Goal: Contribute content: Add original content to the website for others to see

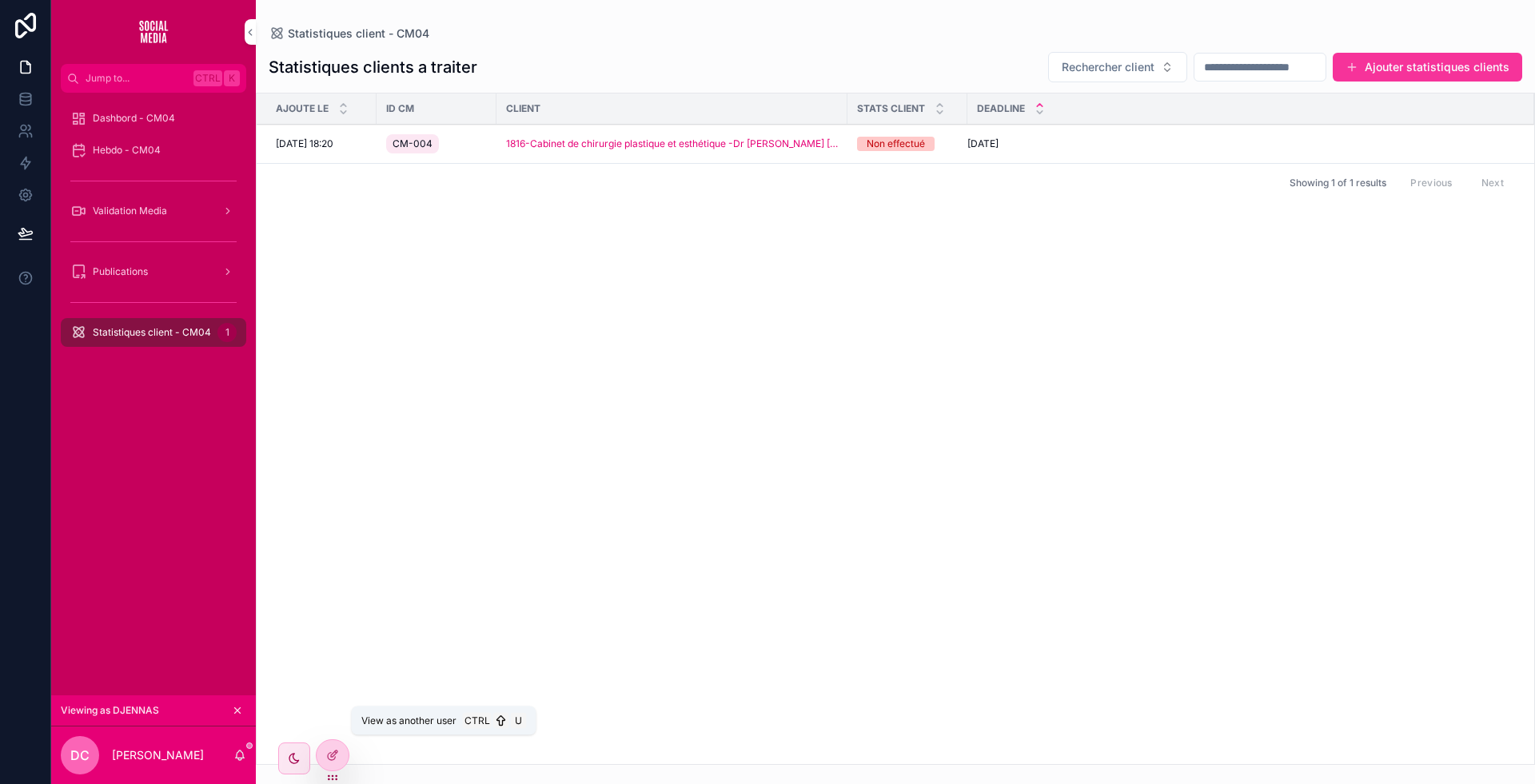
click at [0, 0] on icon at bounding box center [0, 0] width 0 height 0
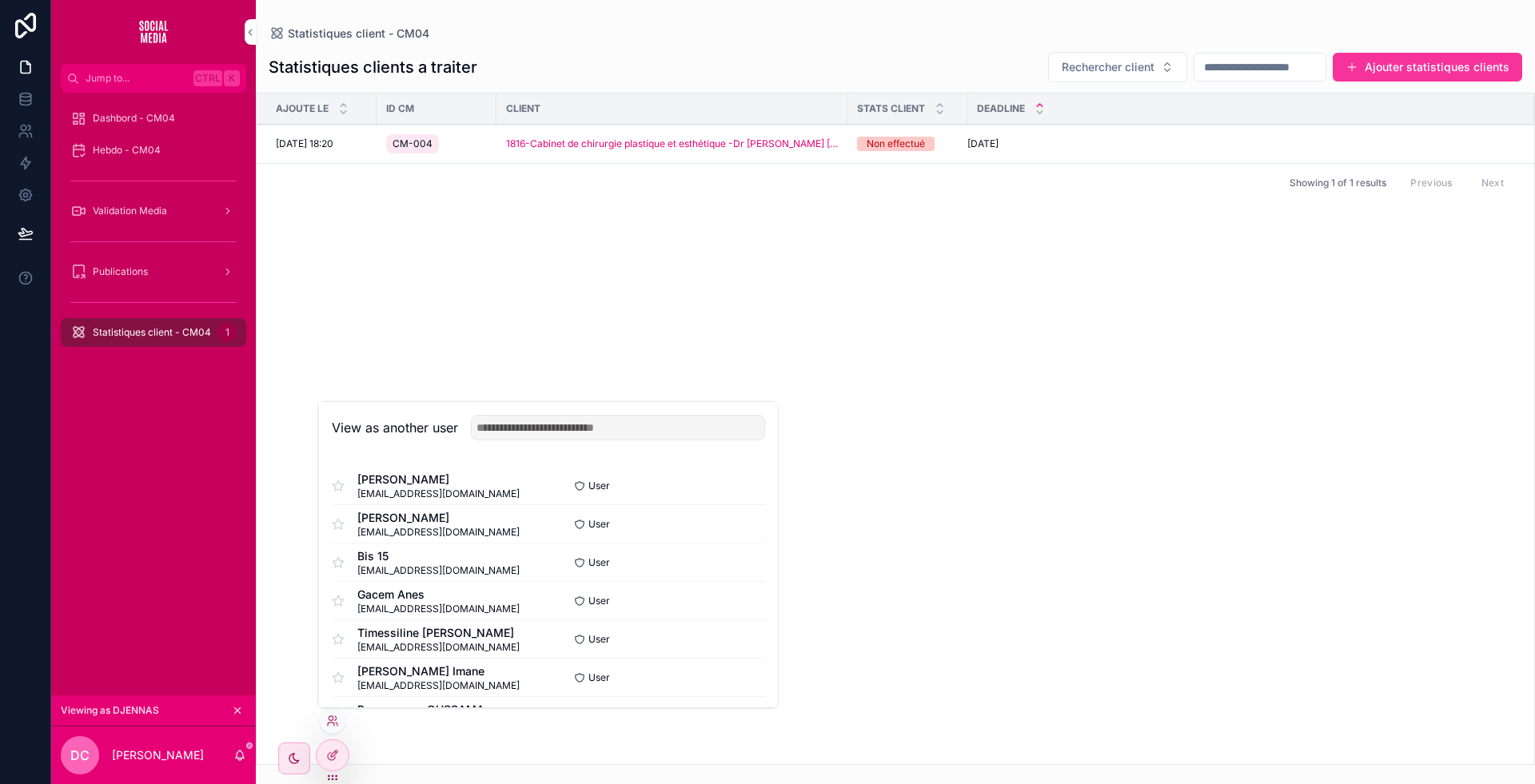
click at [0, 0] on button "Select" at bounding box center [0, 0] width 0 height 0
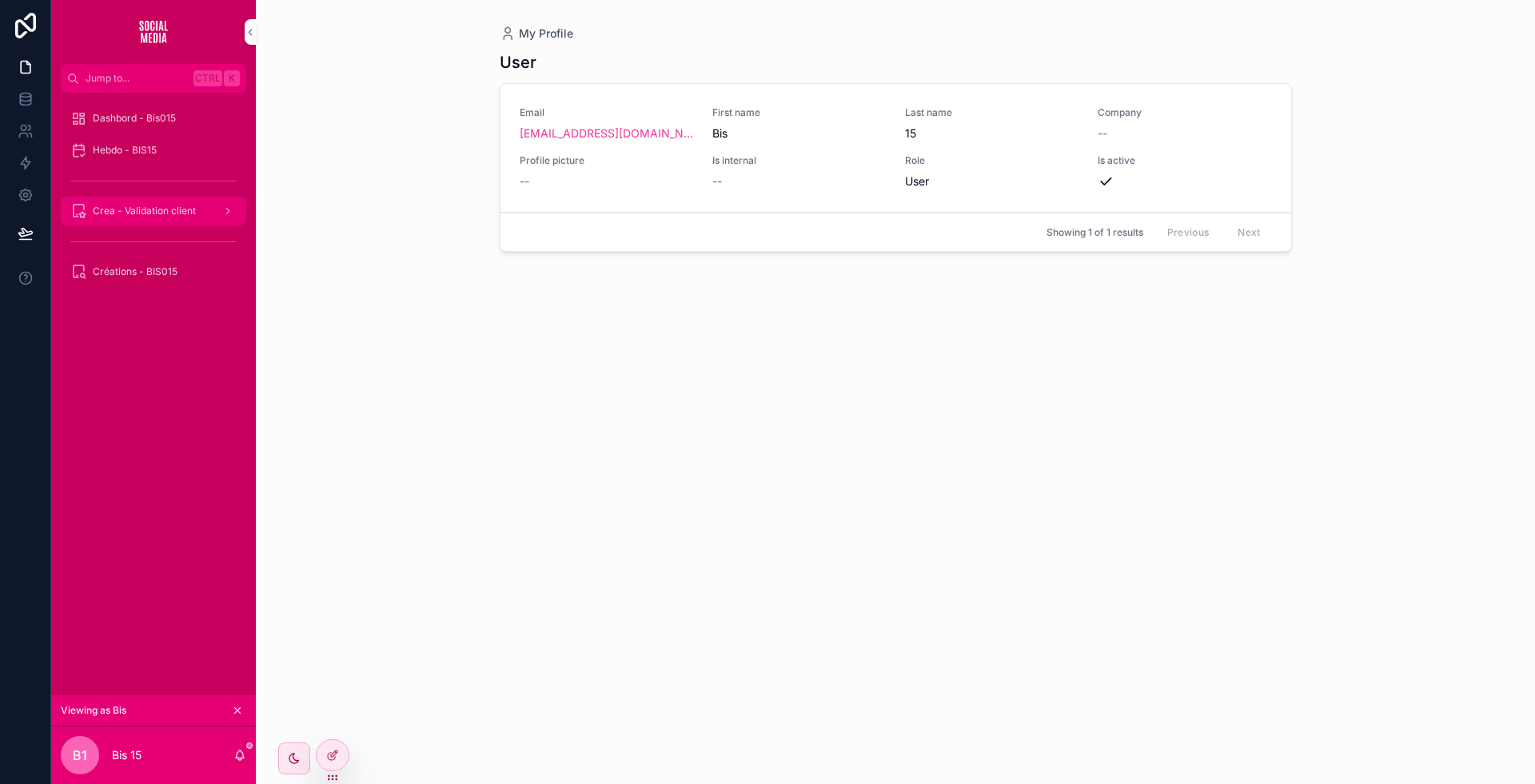
click at [178, 212] on span "Crea - Validation client" at bounding box center [144, 210] width 103 height 13
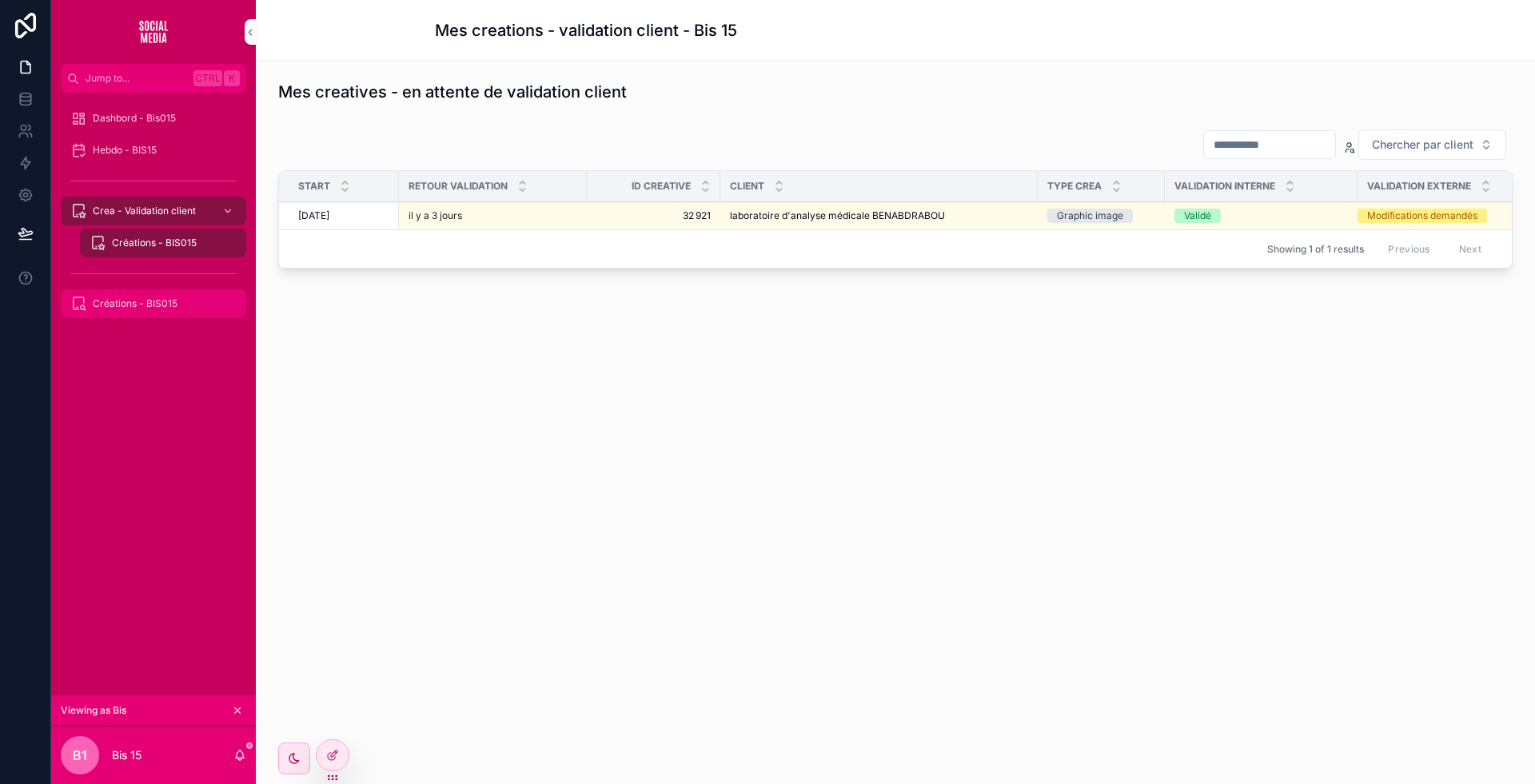
click at [143, 302] on span "Créations - BIS015" at bounding box center [134, 303] width 84 height 13
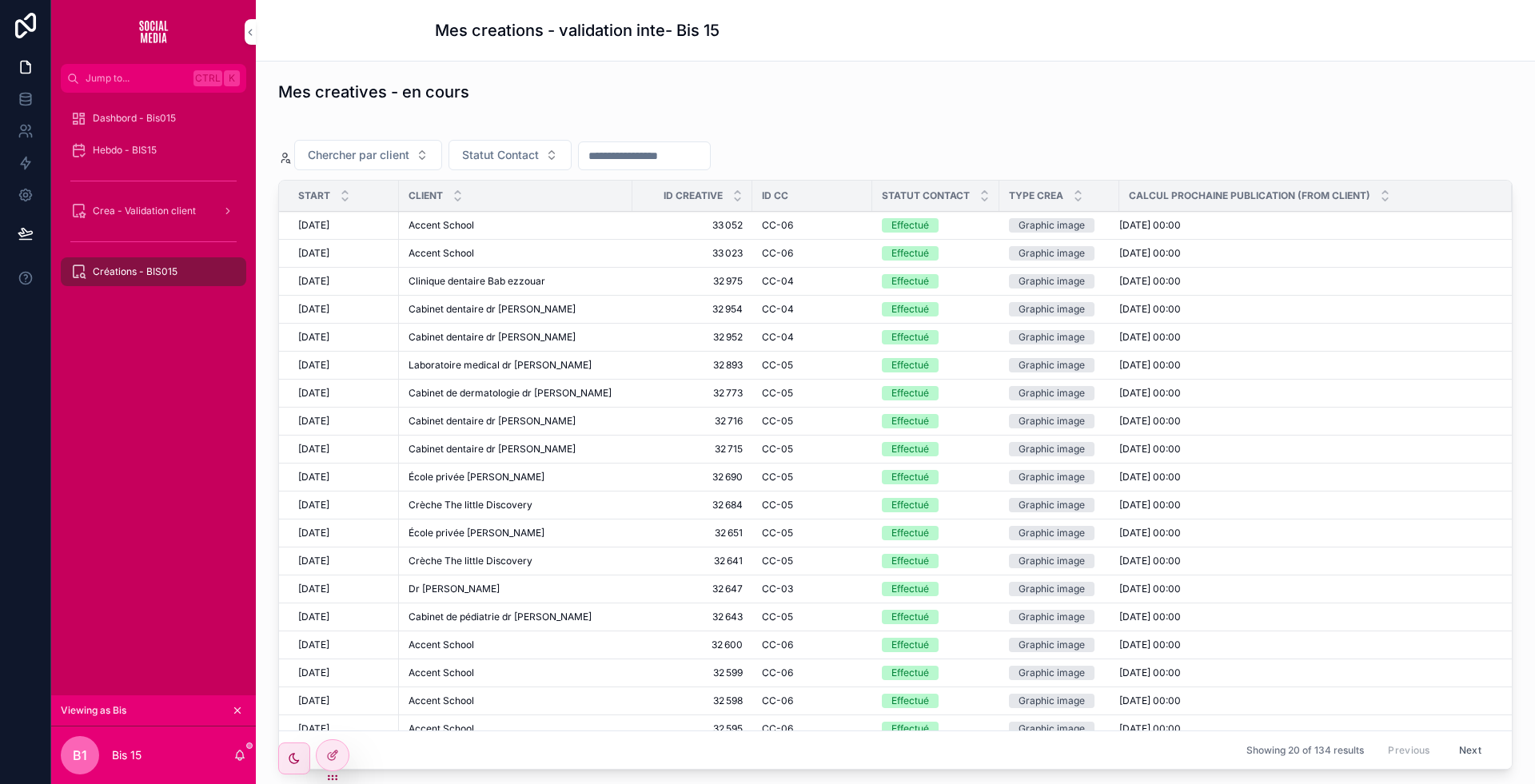
click at [570, 229] on div "Accent School Accent School" at bounding box center [515, 225] width 215 height 13
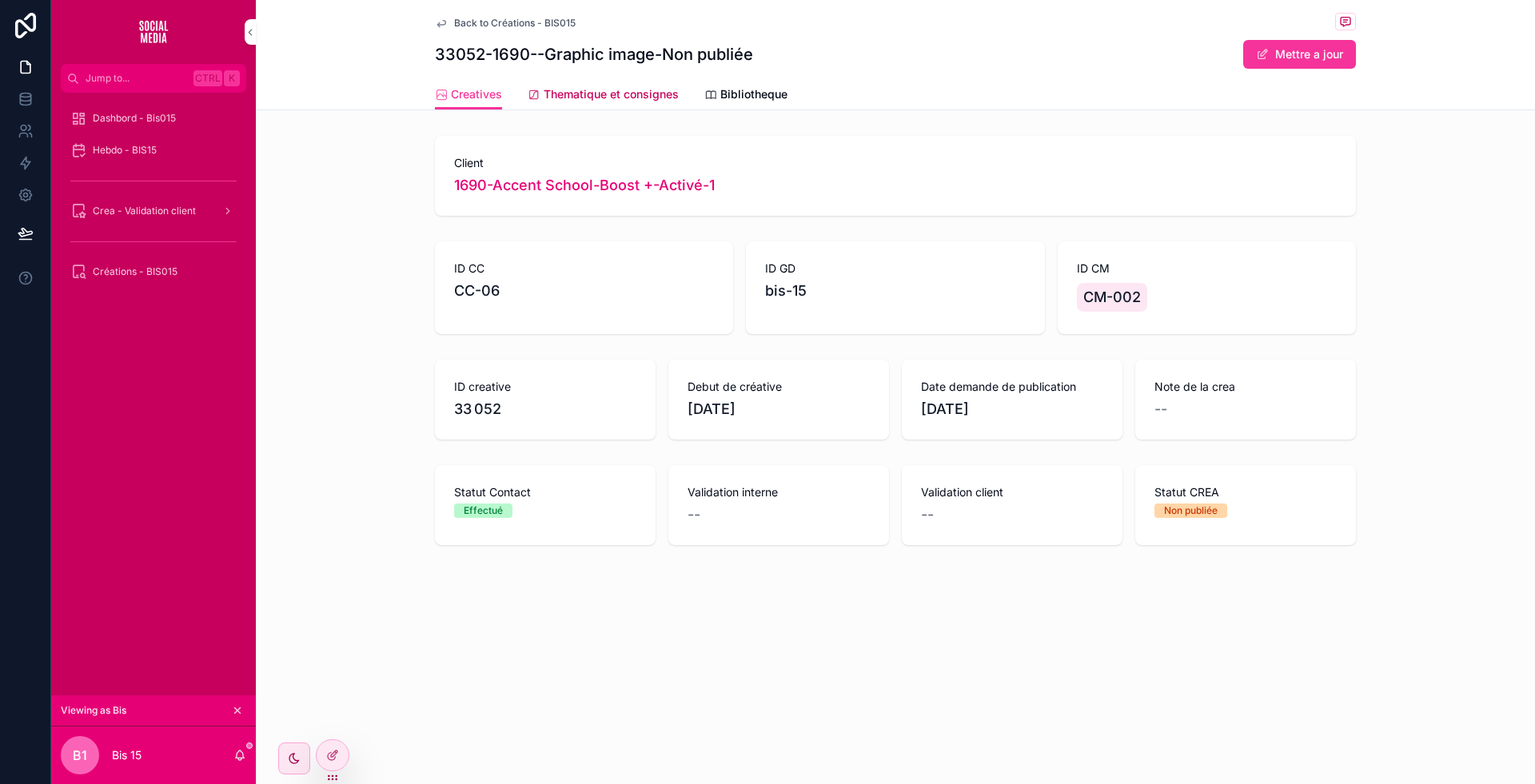
click at [585, 80] on link "Thematique et consignes" at bounding box center [603, 96] width 151 height 32
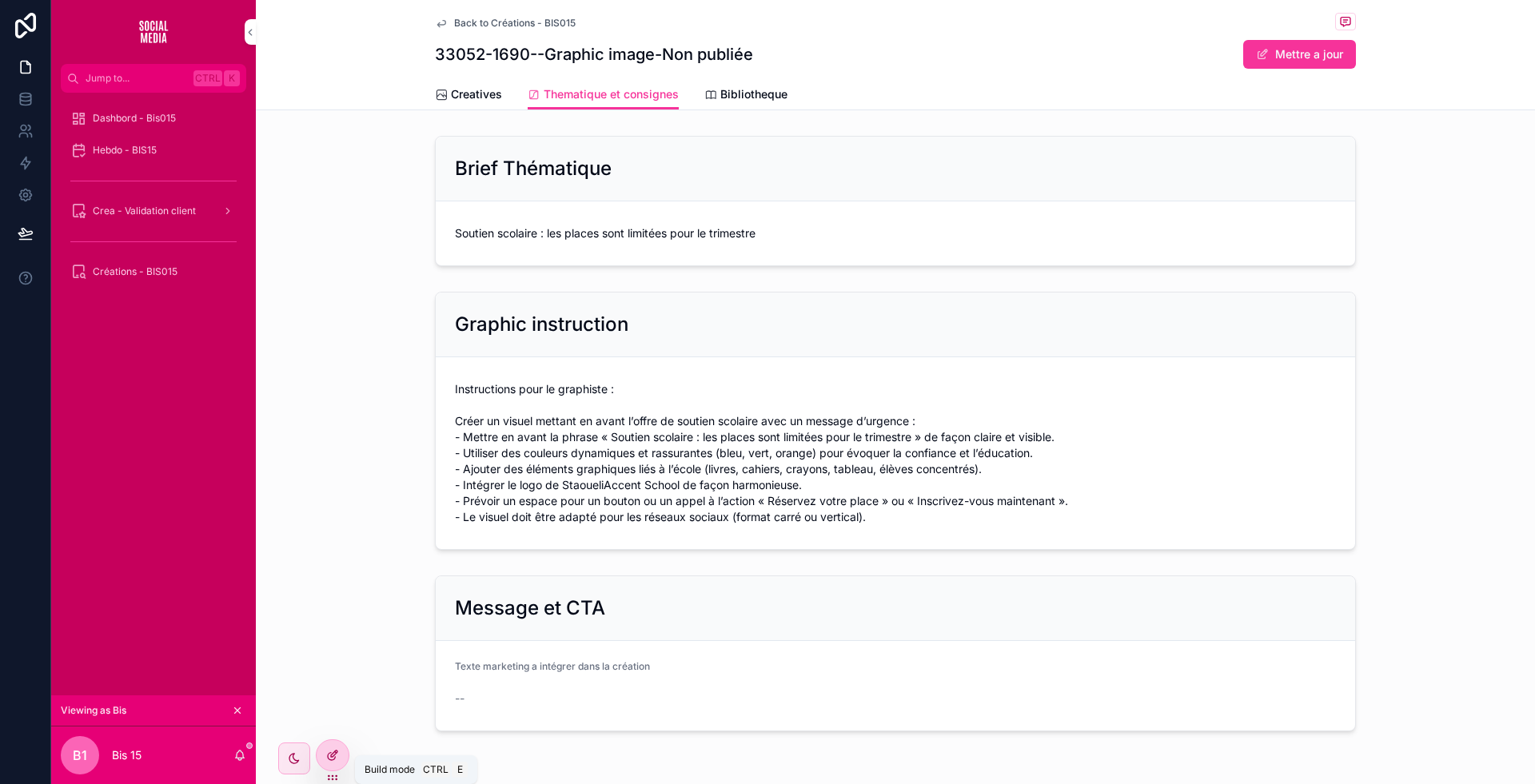
click at [326, 746] on div at bounding box center [332, 755] width 32 height 30
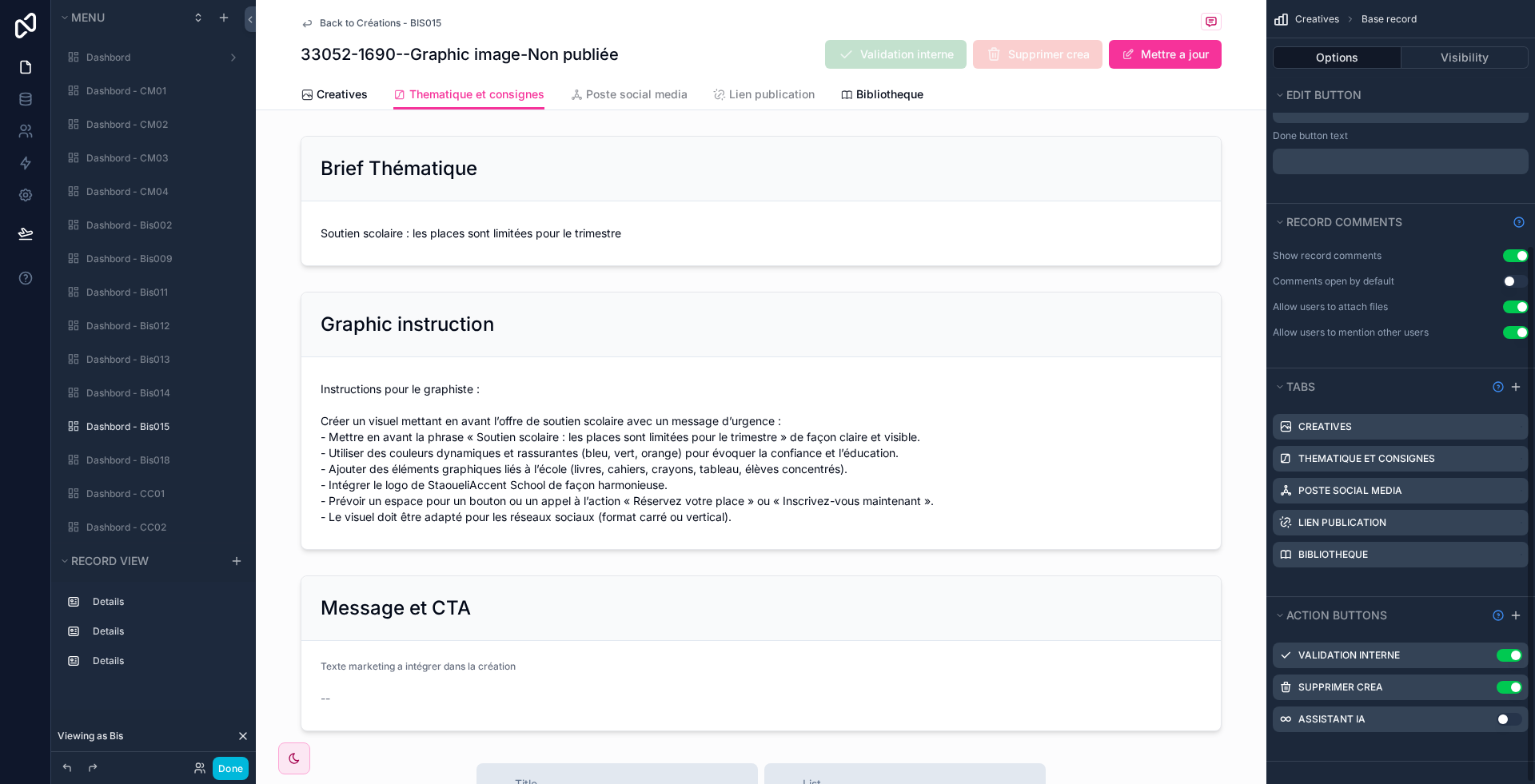
scroll to position [3658, 0]
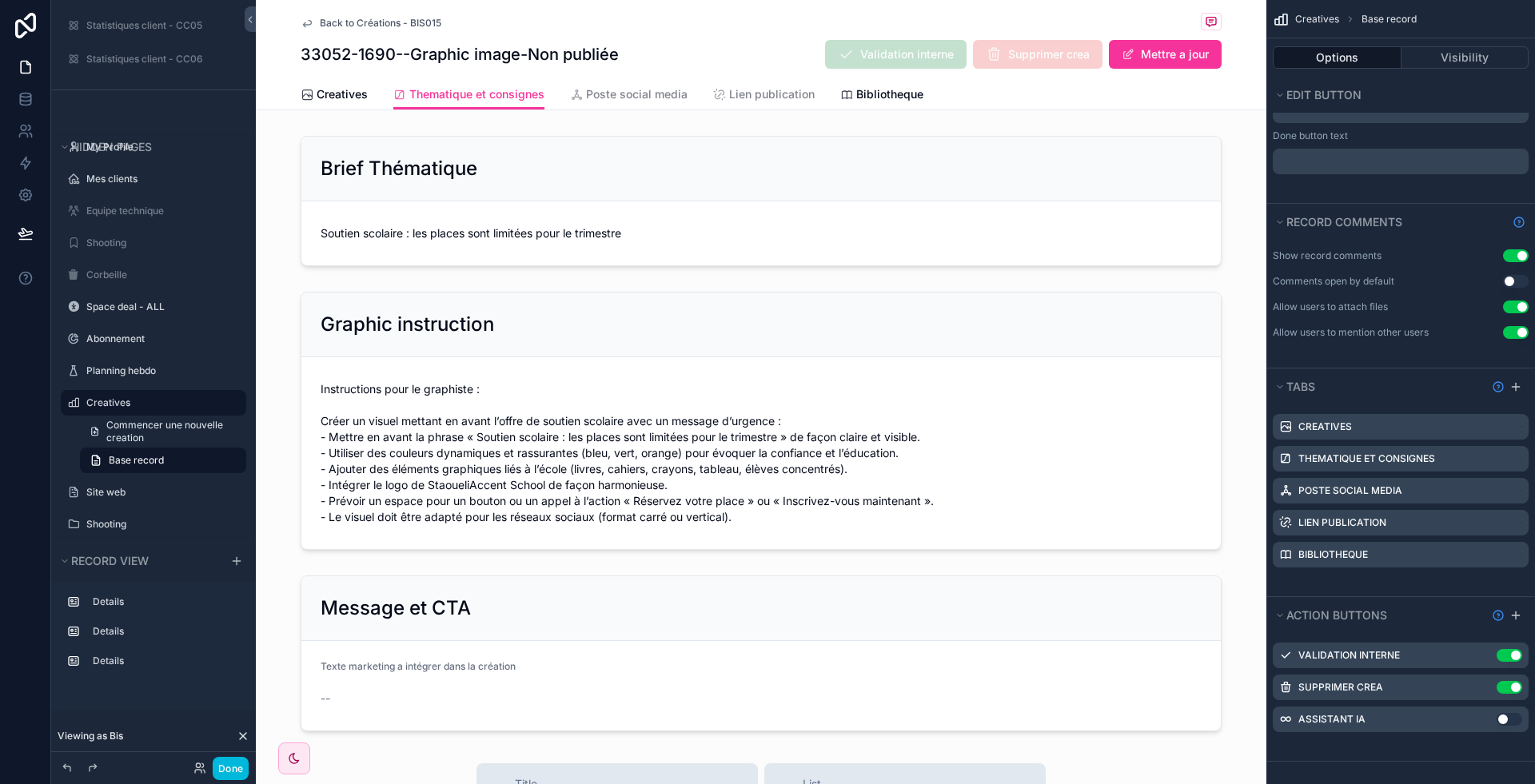
click at [0, 0] on icon "scrollable content" at bounding box center [0, 0] width 0 height 0
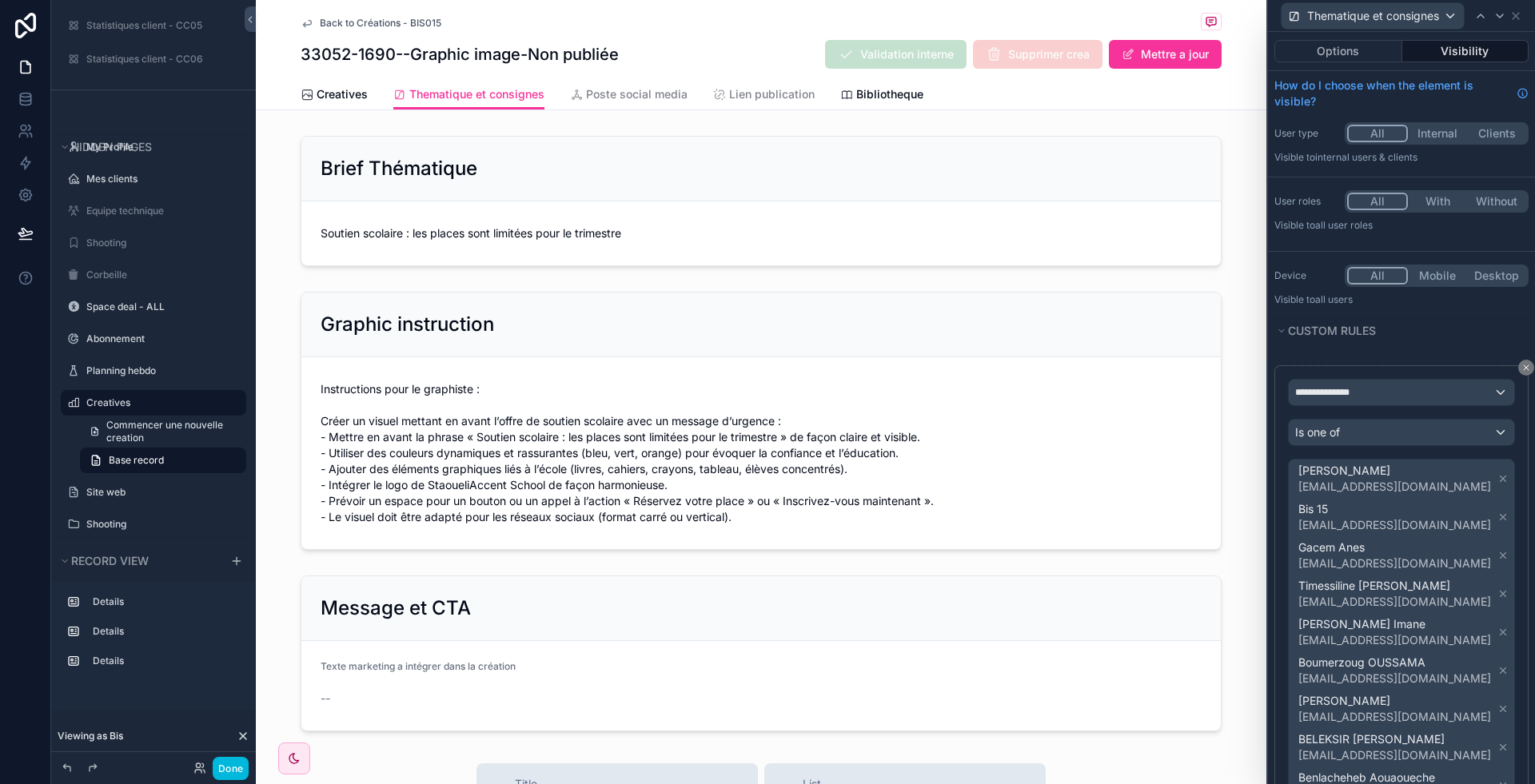
scroll to position [175, 0]
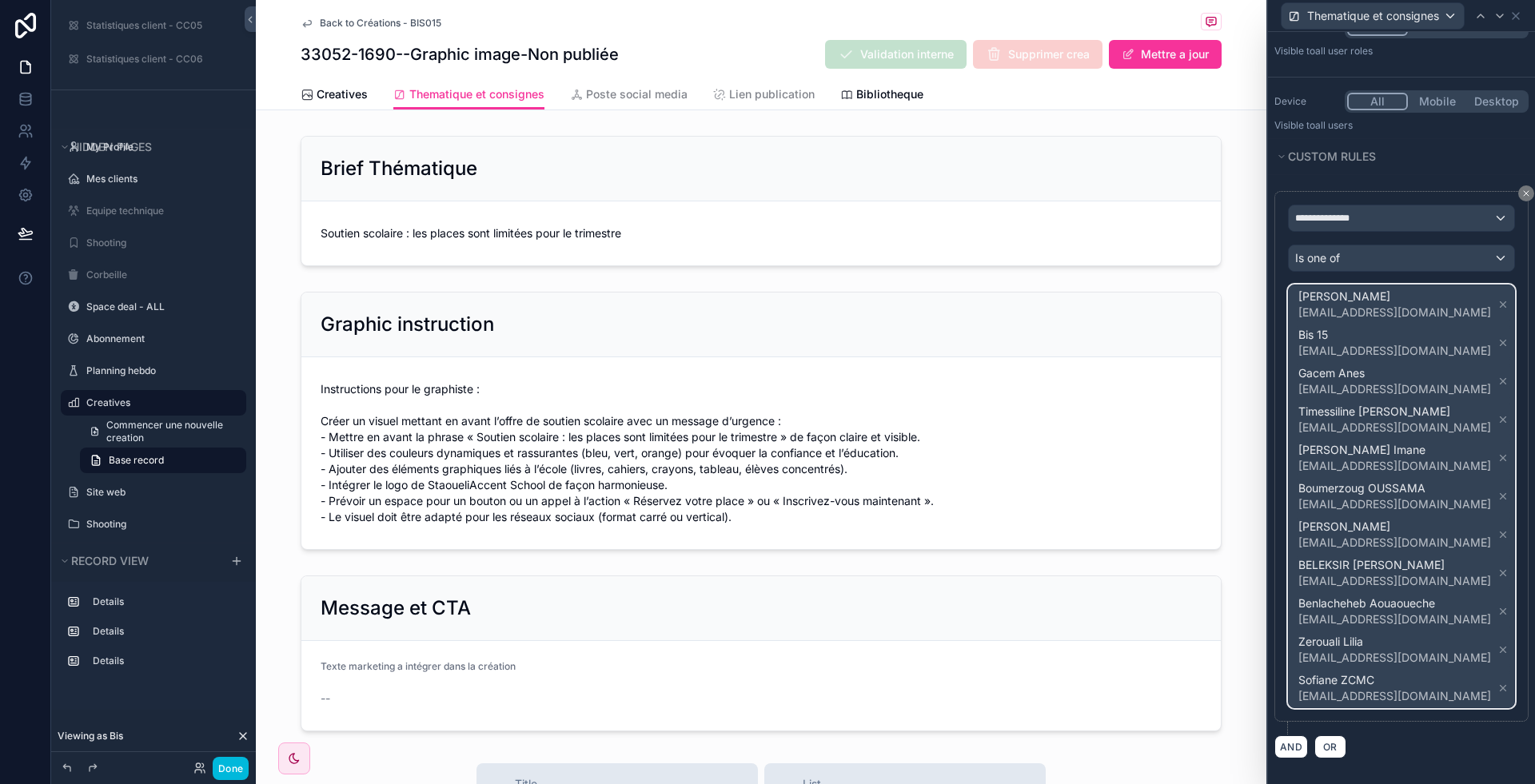
click at [1459, 588] on span "[PERSON_NAME] [EMAIL_ADDRESS][DOMAIN_NAME] Bis 15 [EMAIL_ADDRESS][DOMAIN_NAME] …" at bounding box center [1403, 496] width 216 height 422
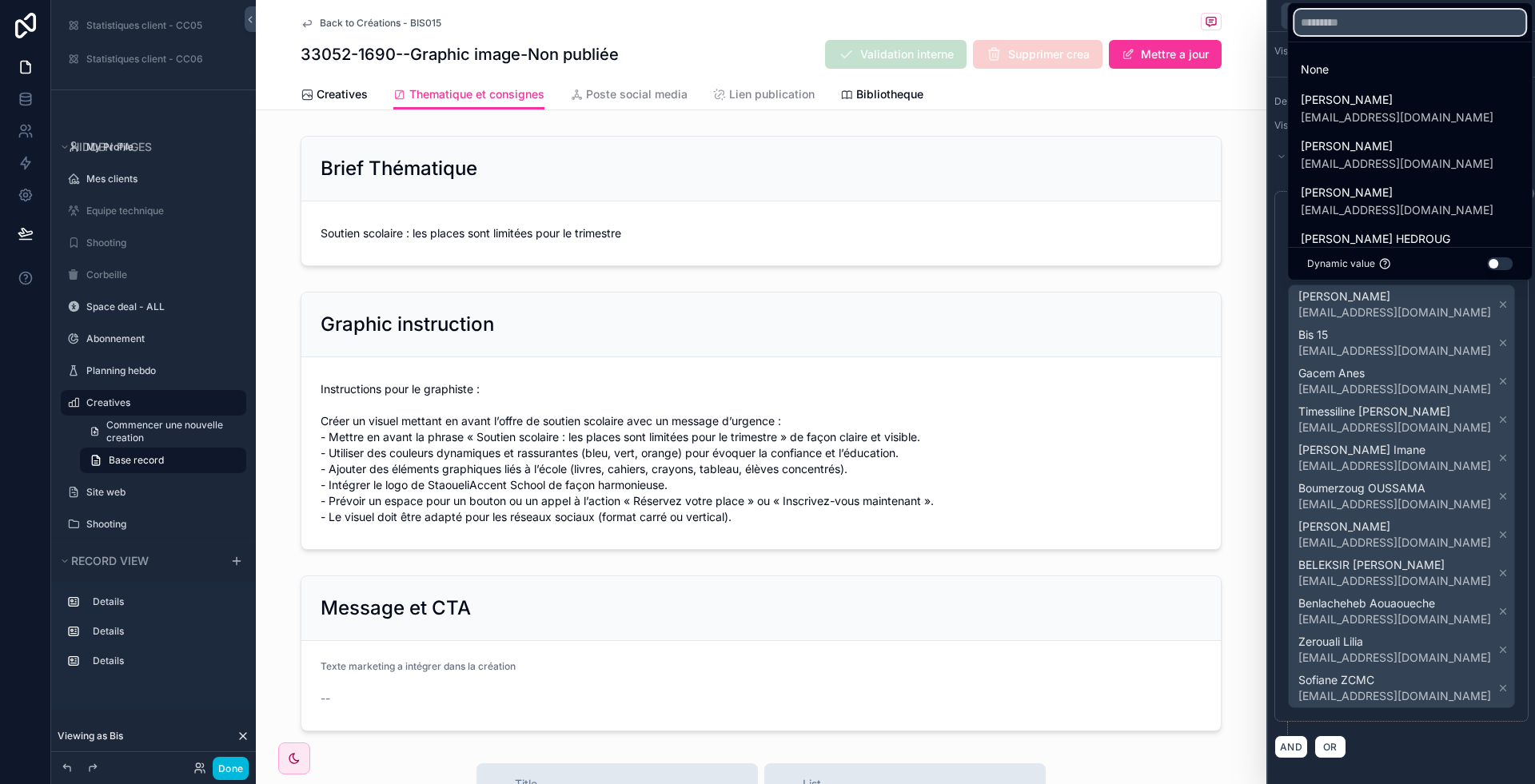
click at [1355, 22] on input "text" at bounding box center [1410, 22] width 231 height 26
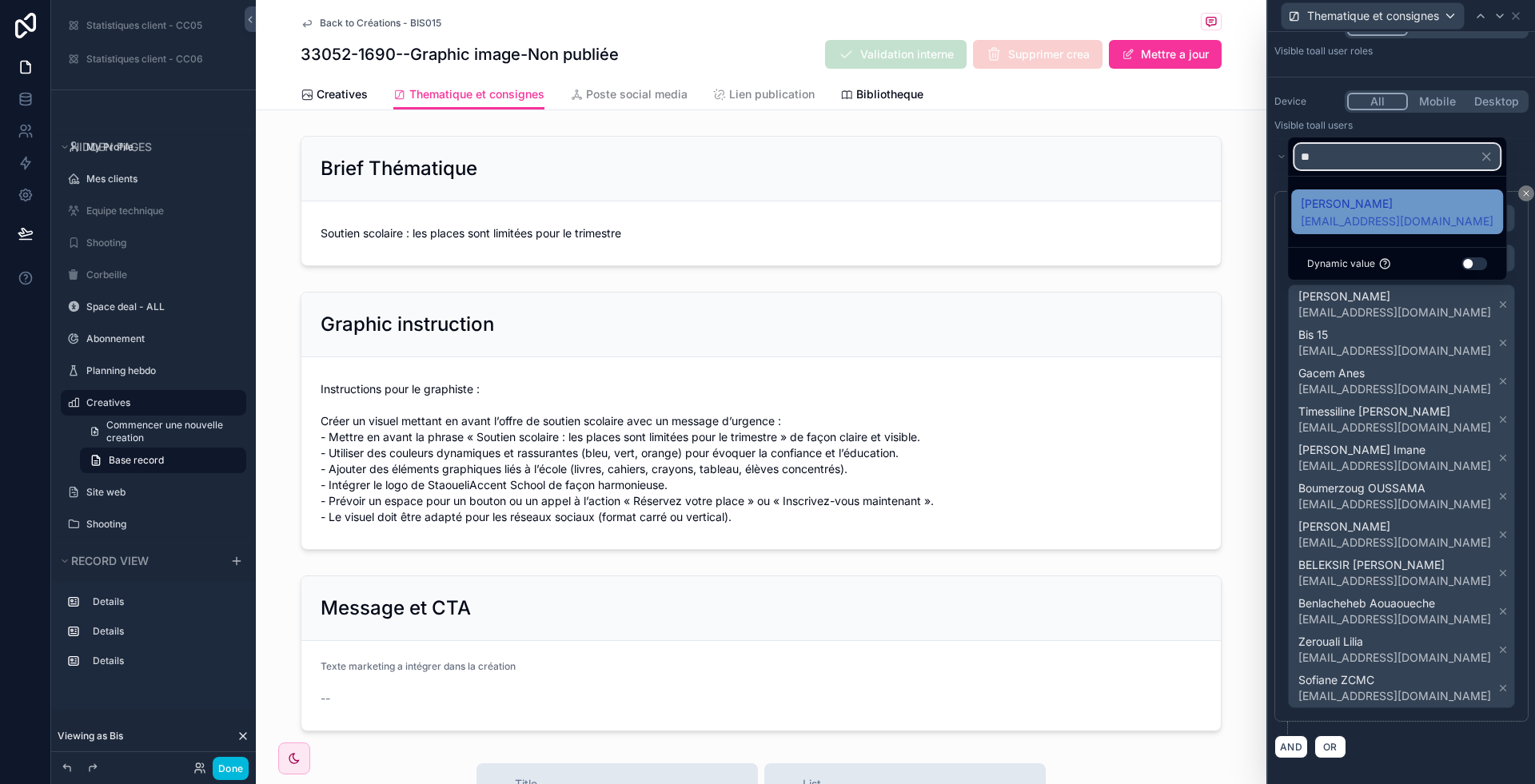
type input "**"
click at [1364, 204] on span "[PERSON_NAME]" at bounding box center [1396, 204] width 193 height 19
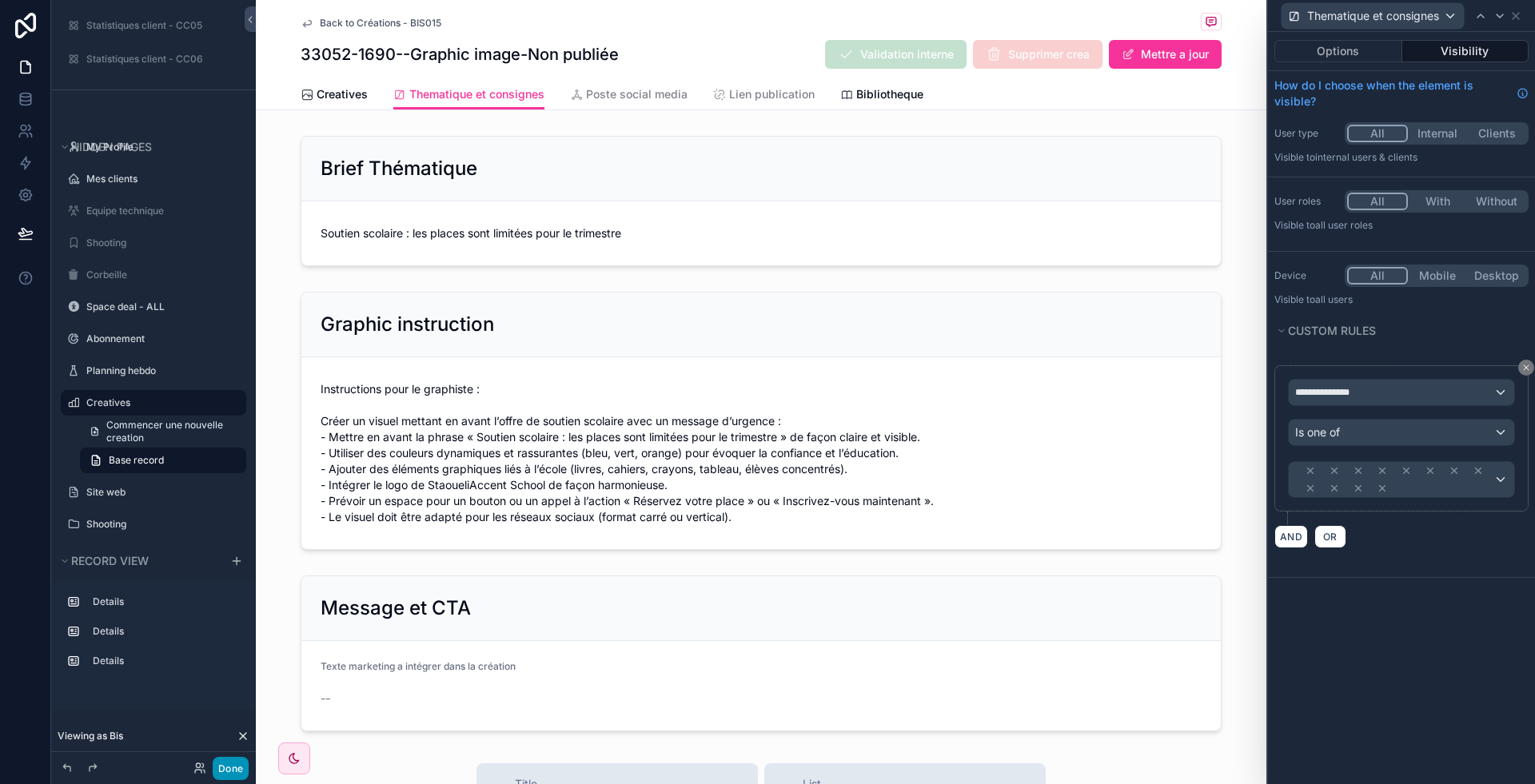
scroll to position [0, 0]
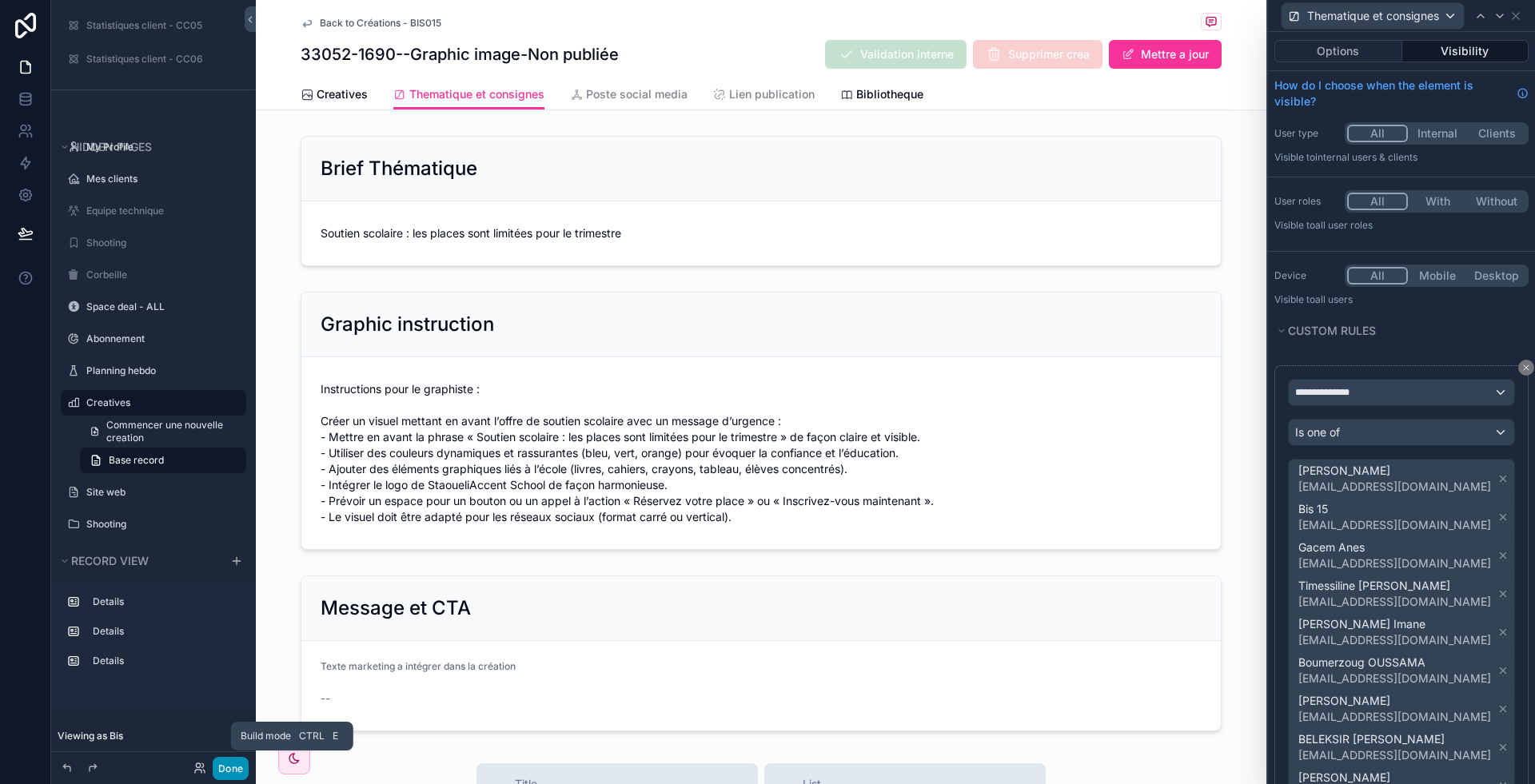
click at [234, 765] on button "Done" at bounding box center [231, 769] width 36 height 23
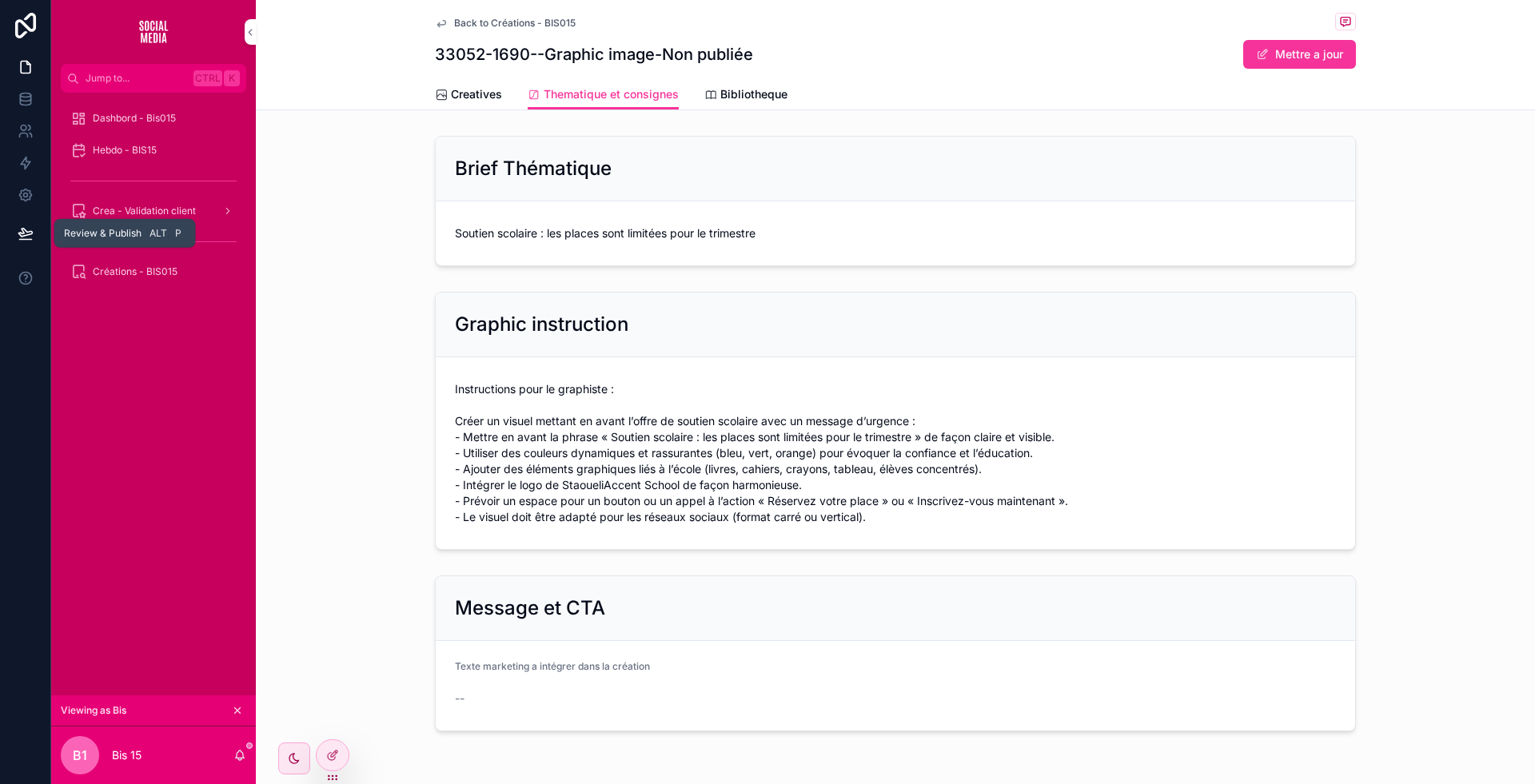
click at [16, 235] on button at bounding box center [26, 234] width 35 height 45
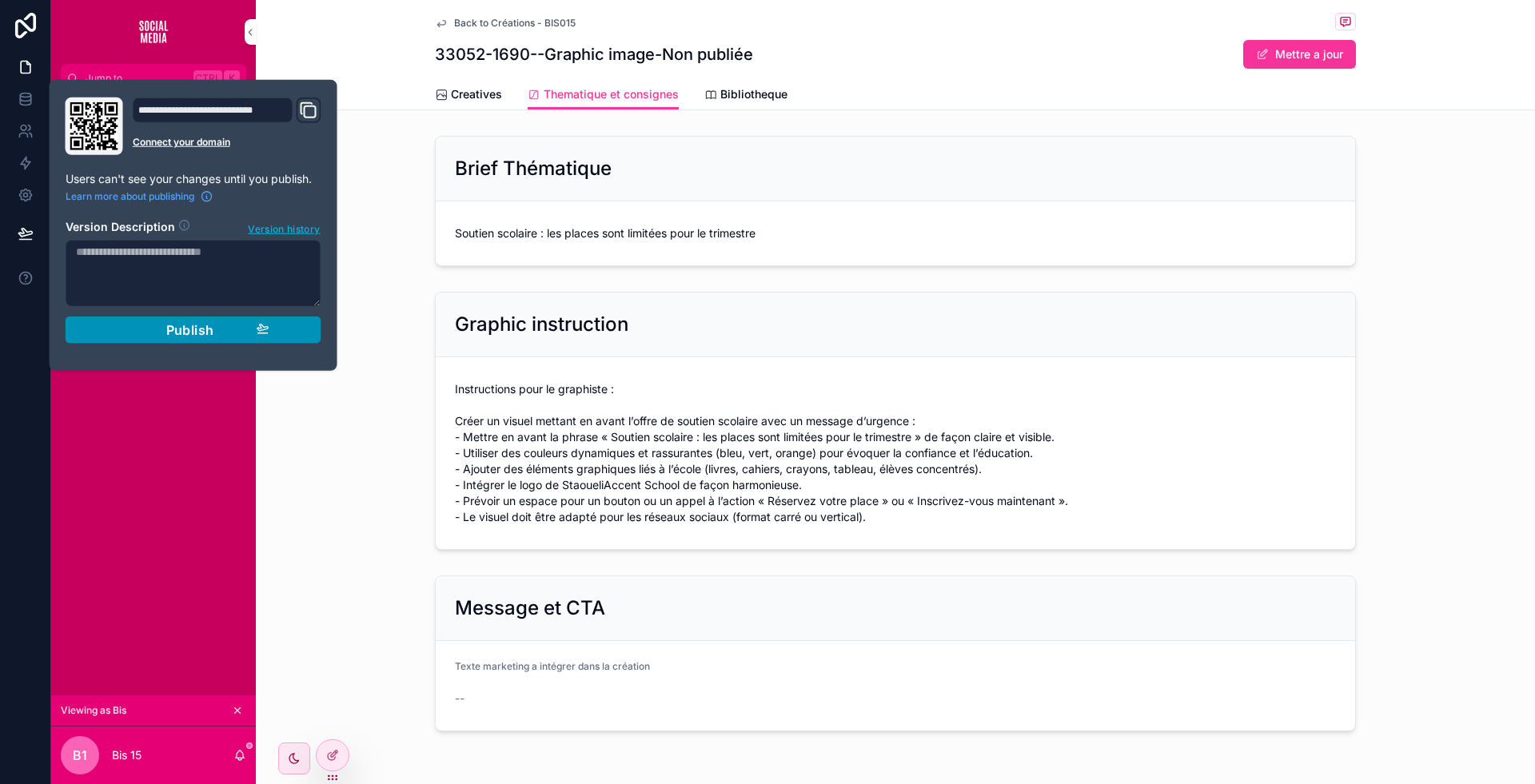
click at [290, 337] on button "Publish" at bounding box center [193, 330] width 256 height 28
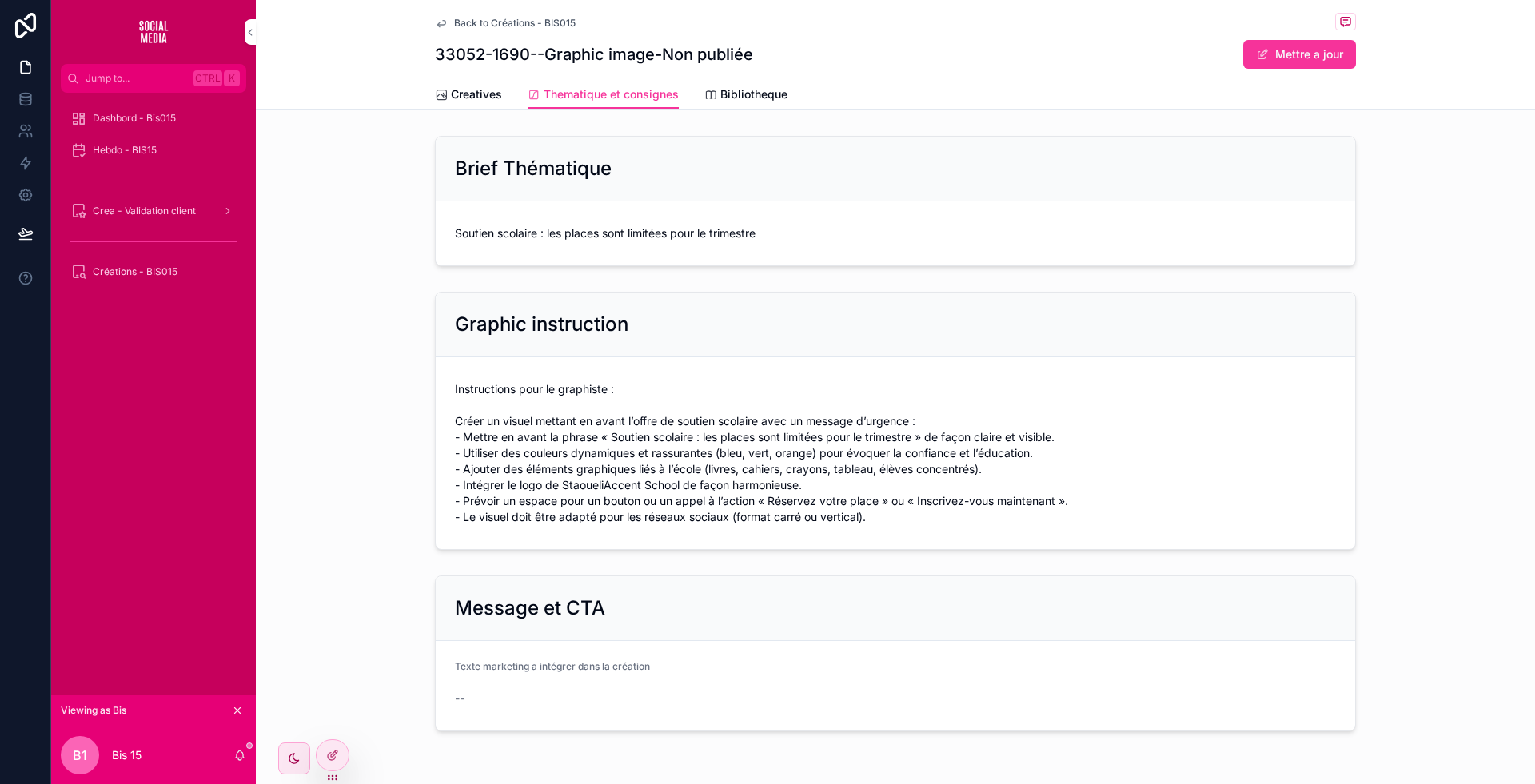
click at [295, 580] on div "Message et CTA Texte marketing a intégrer dans la création --" at bounding box center [895, 654] width 1279 height 169
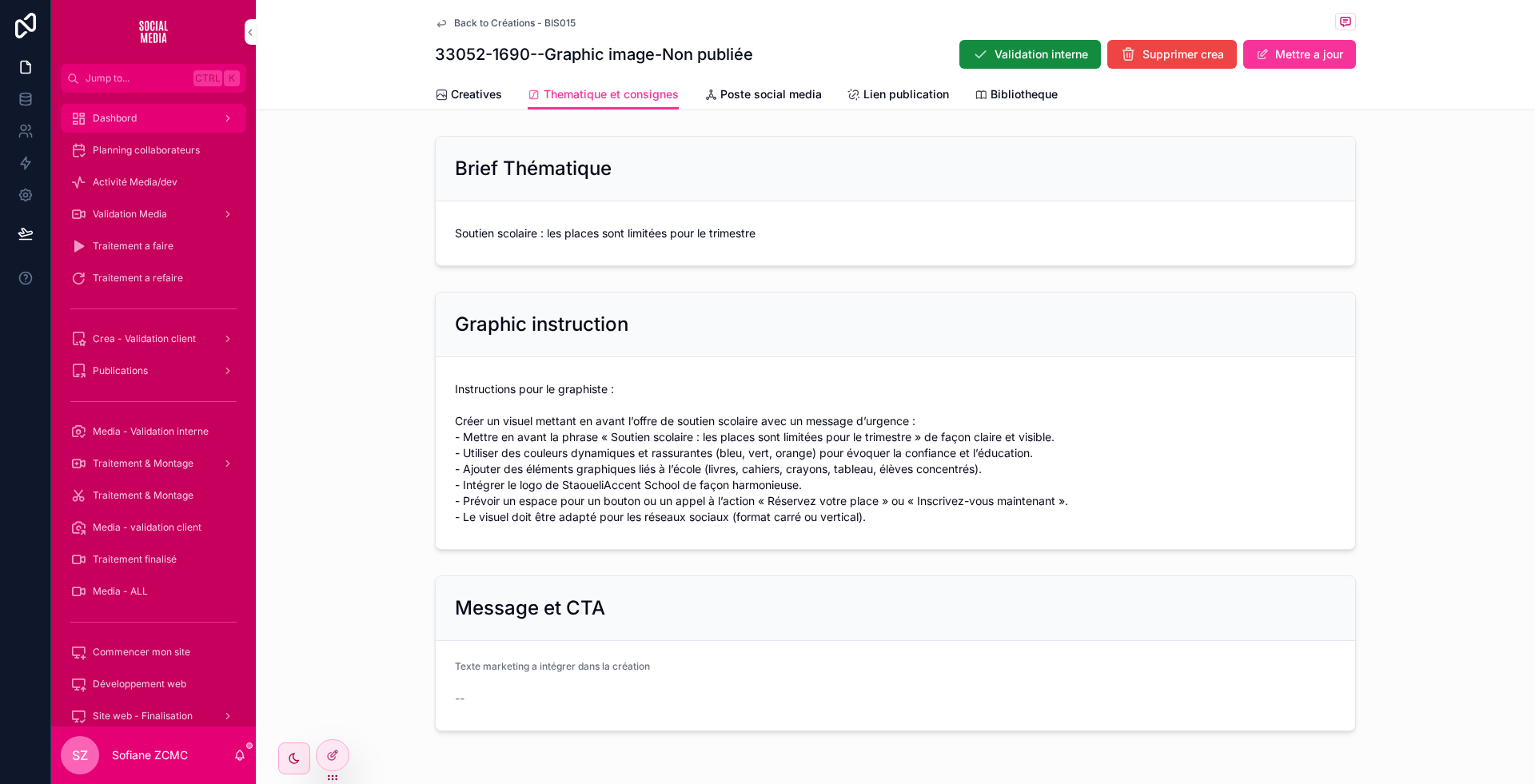
click at [150, 126] on div "Dashbord" at bounding box center [153, 118] width 166 height 26
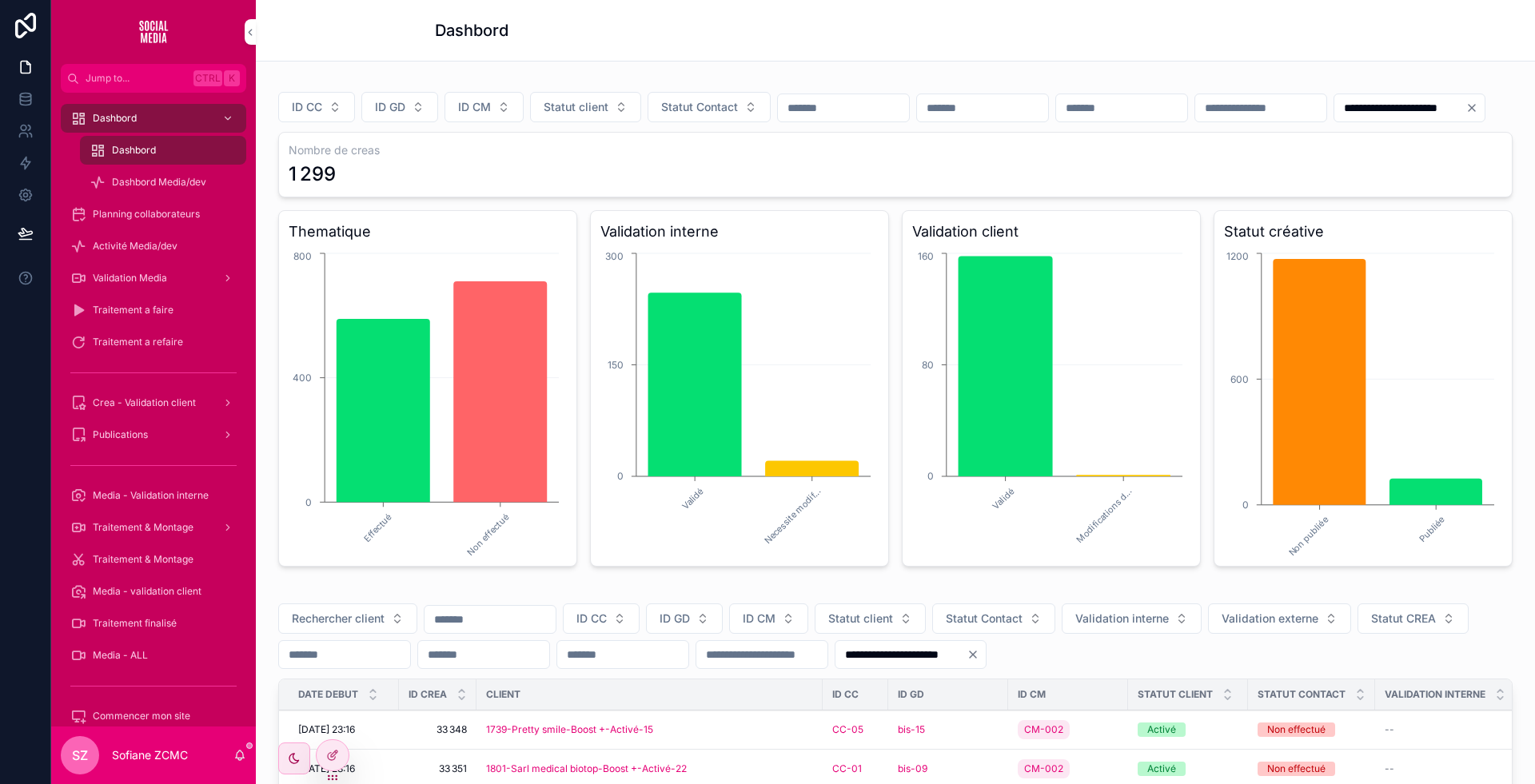
scroll to position [6, 0]
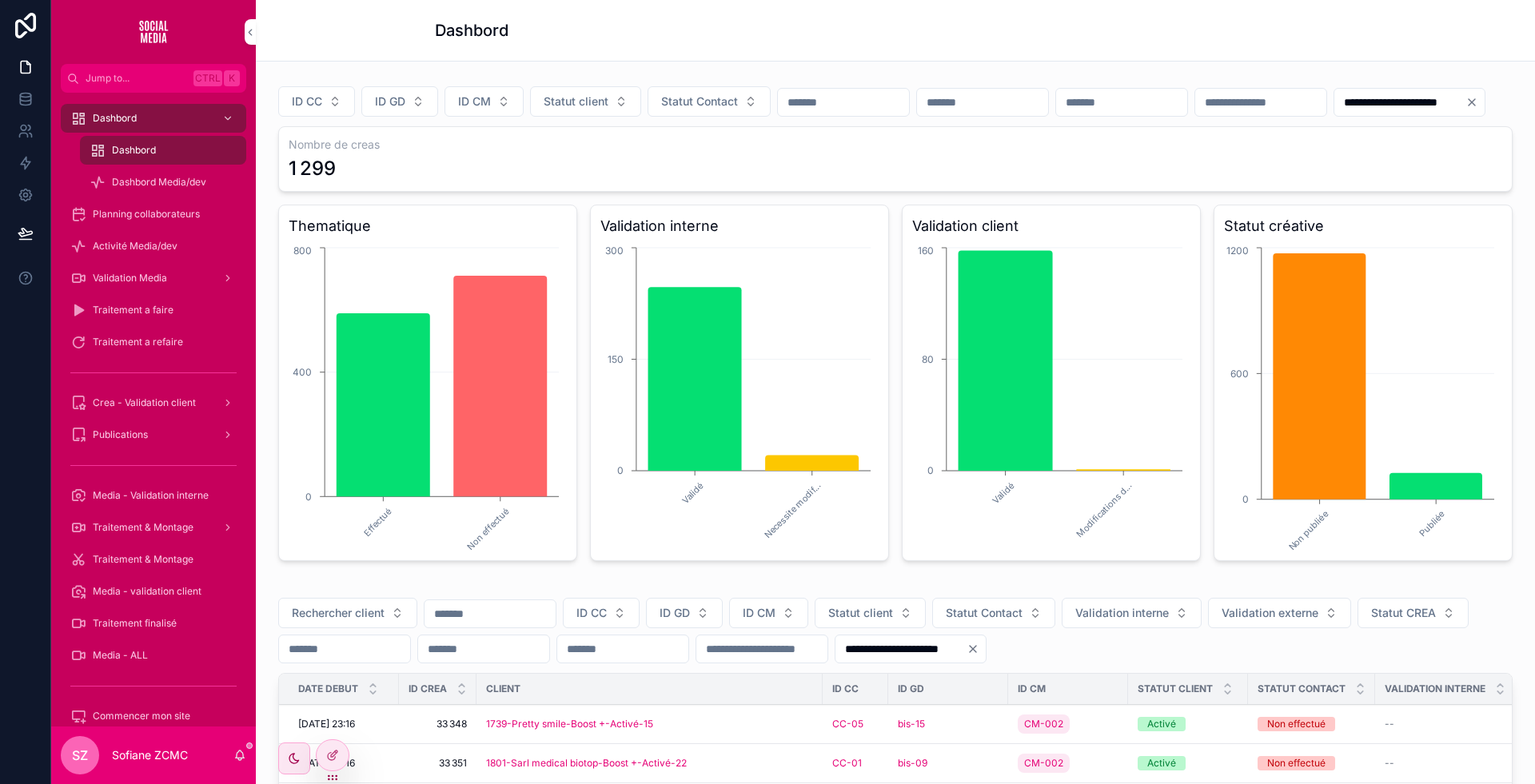
click at [528, 625] on input "scrollable content" at bounding box center [489, 614] width 131 height 23
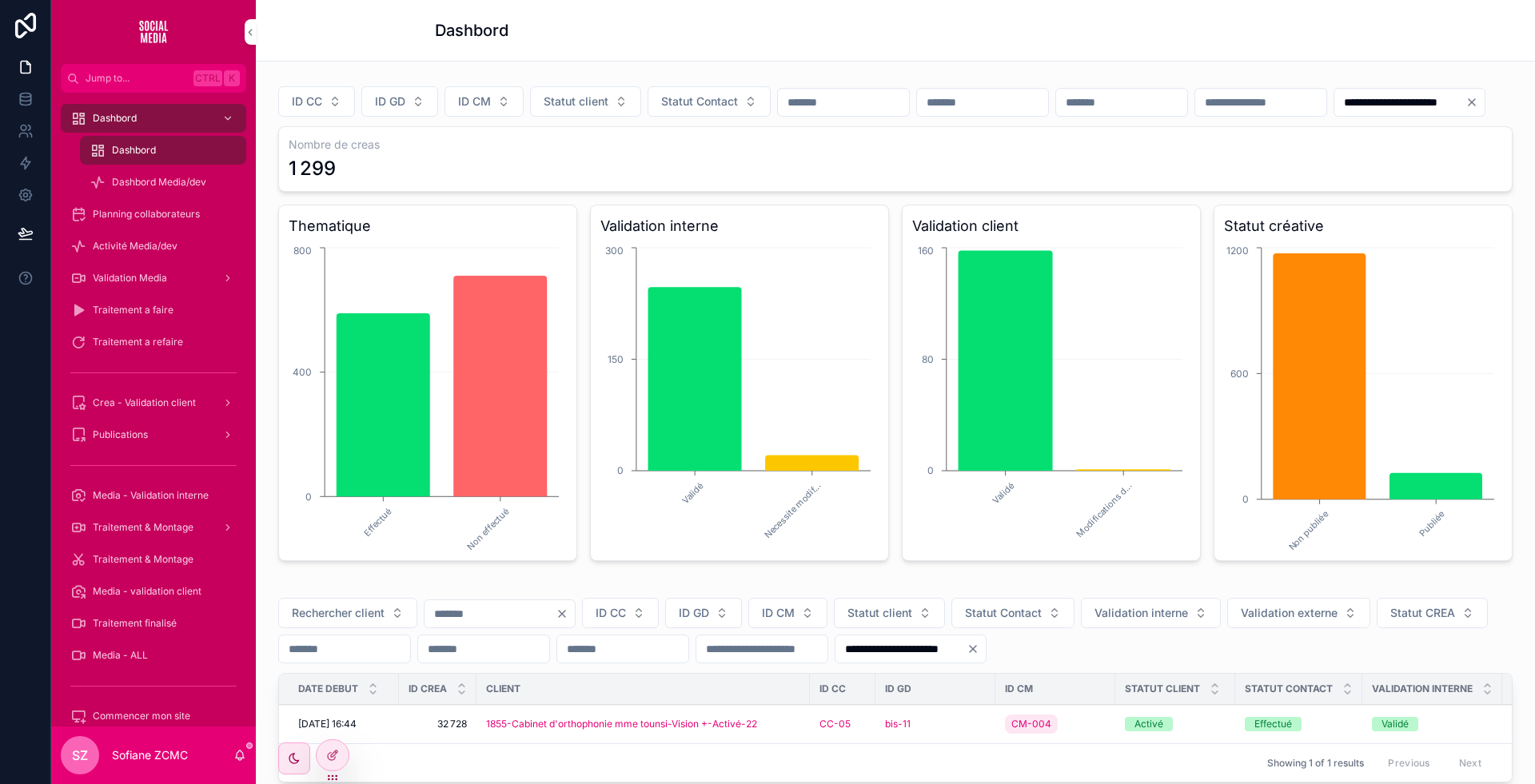
scroll to position [195, 0]
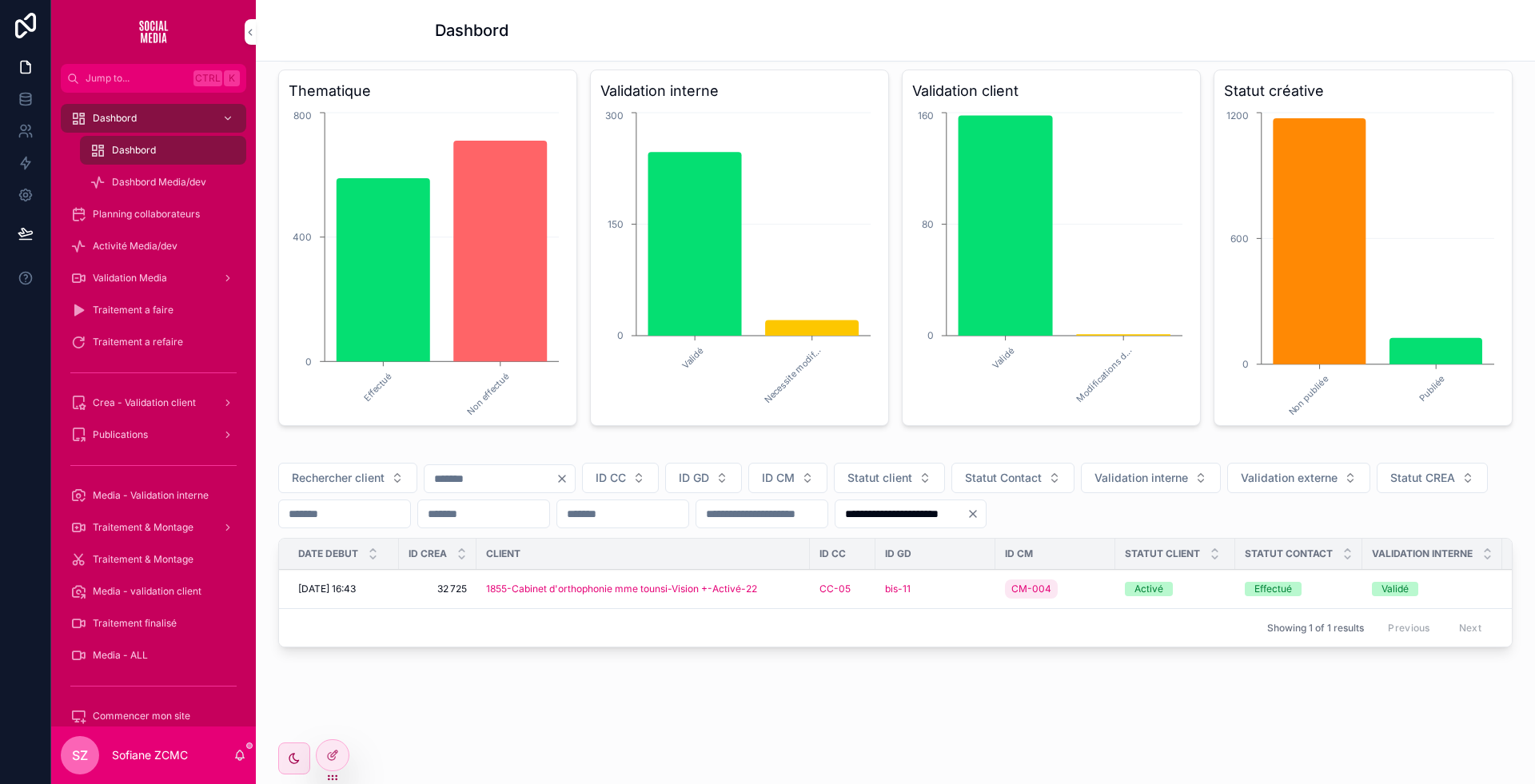
scroll to position [195, 0]
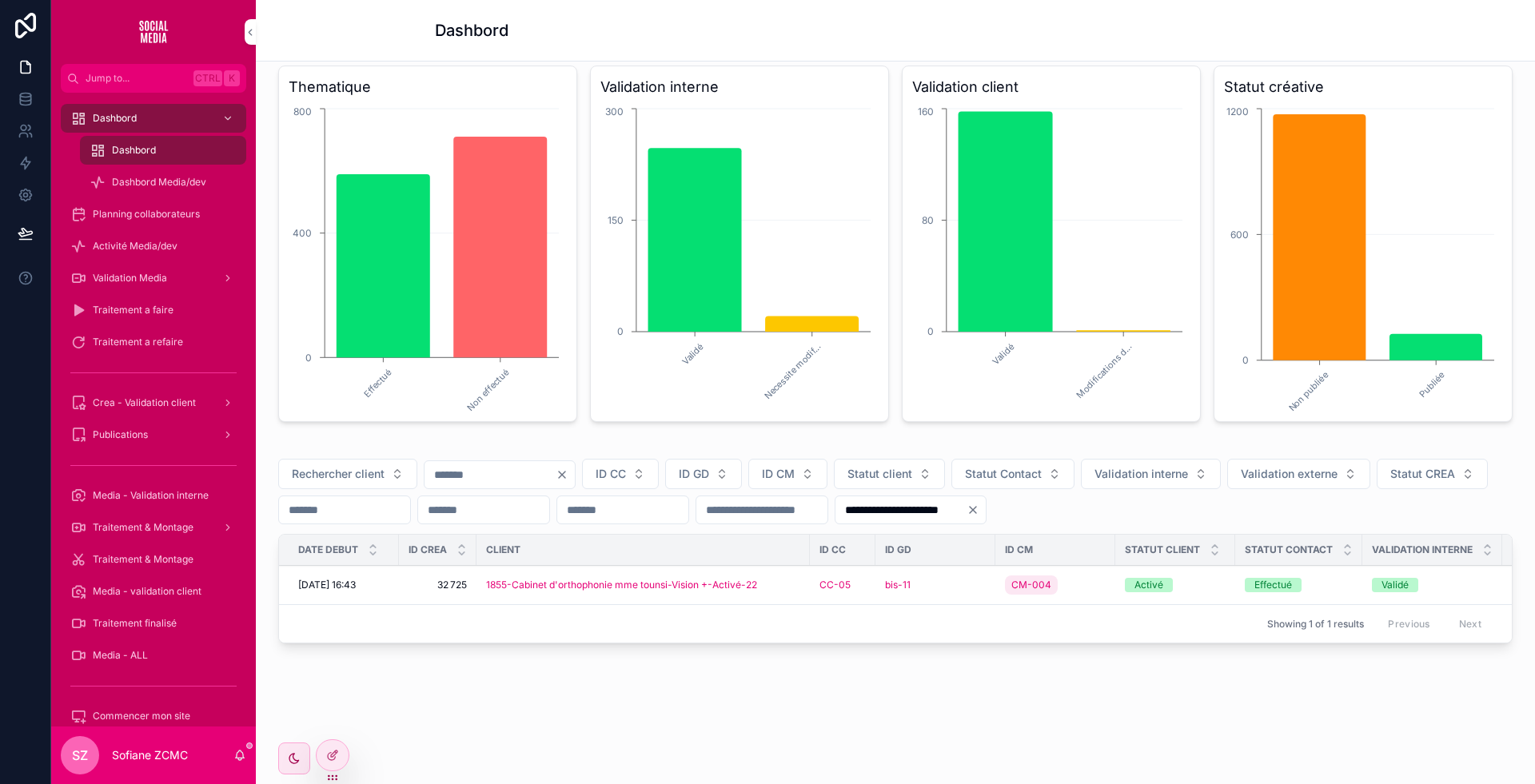
type input "*****"
click at [778, 579] on div "1855-Cabinet d'orthophonie mme tounsi-Vision +-Activé-22" at bounding box center [643, 584] width 314 height 13
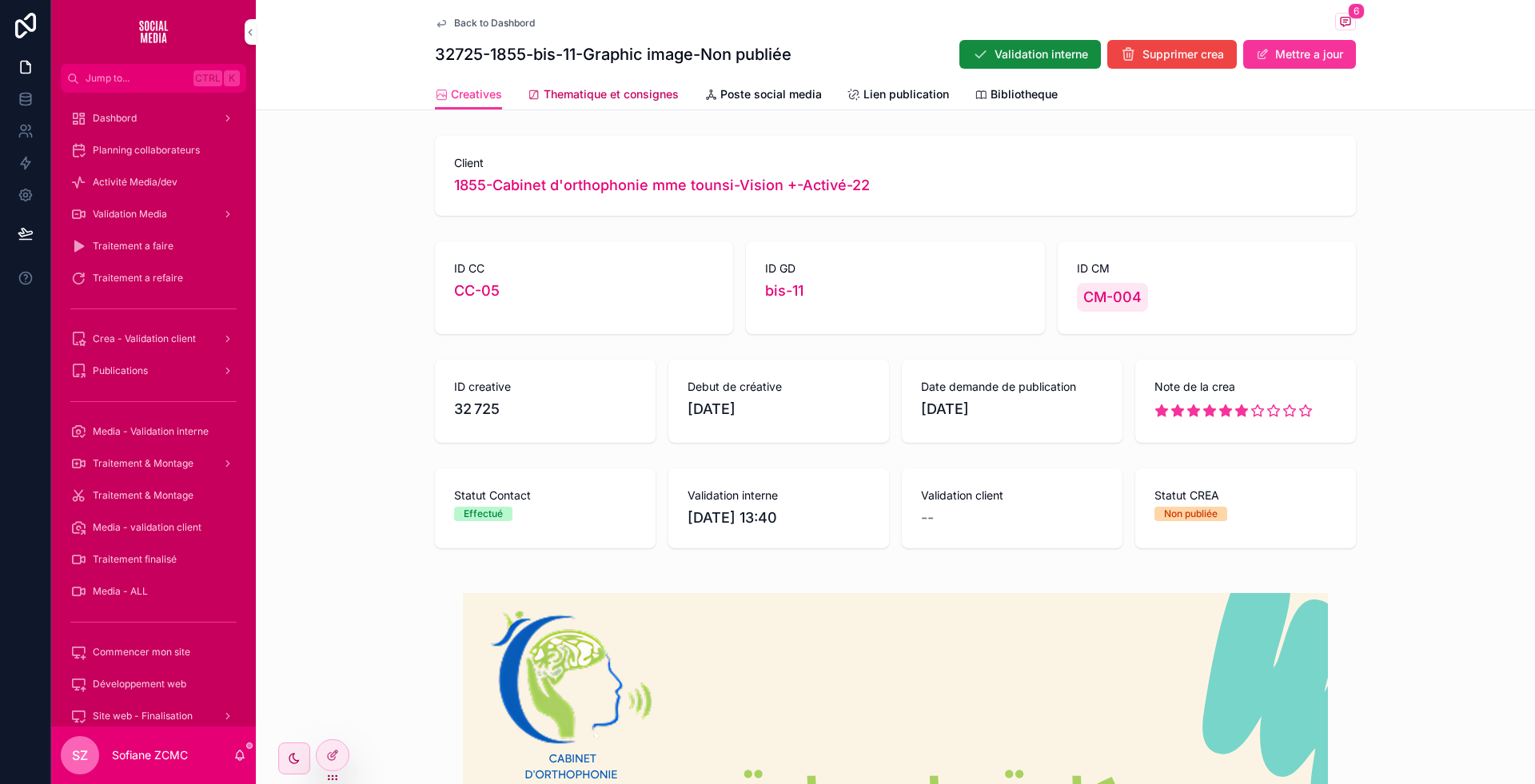
click at [608, 85] on link "Thematique et consignes" at bounding box center [603, 96] width 151 height 32
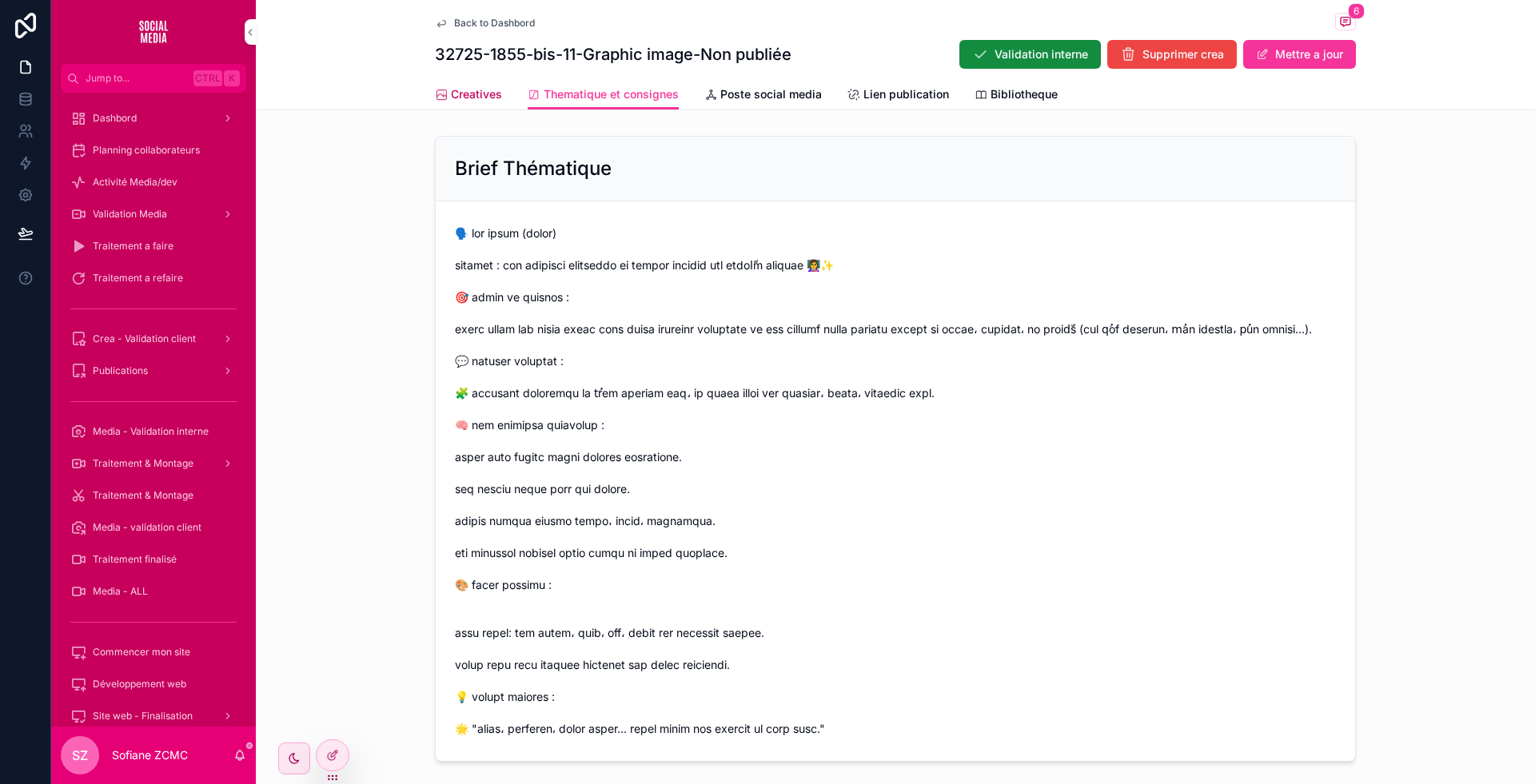
click at [470, 100] on span "Creatives" at bounding box center [476, 94] width 51 height 16
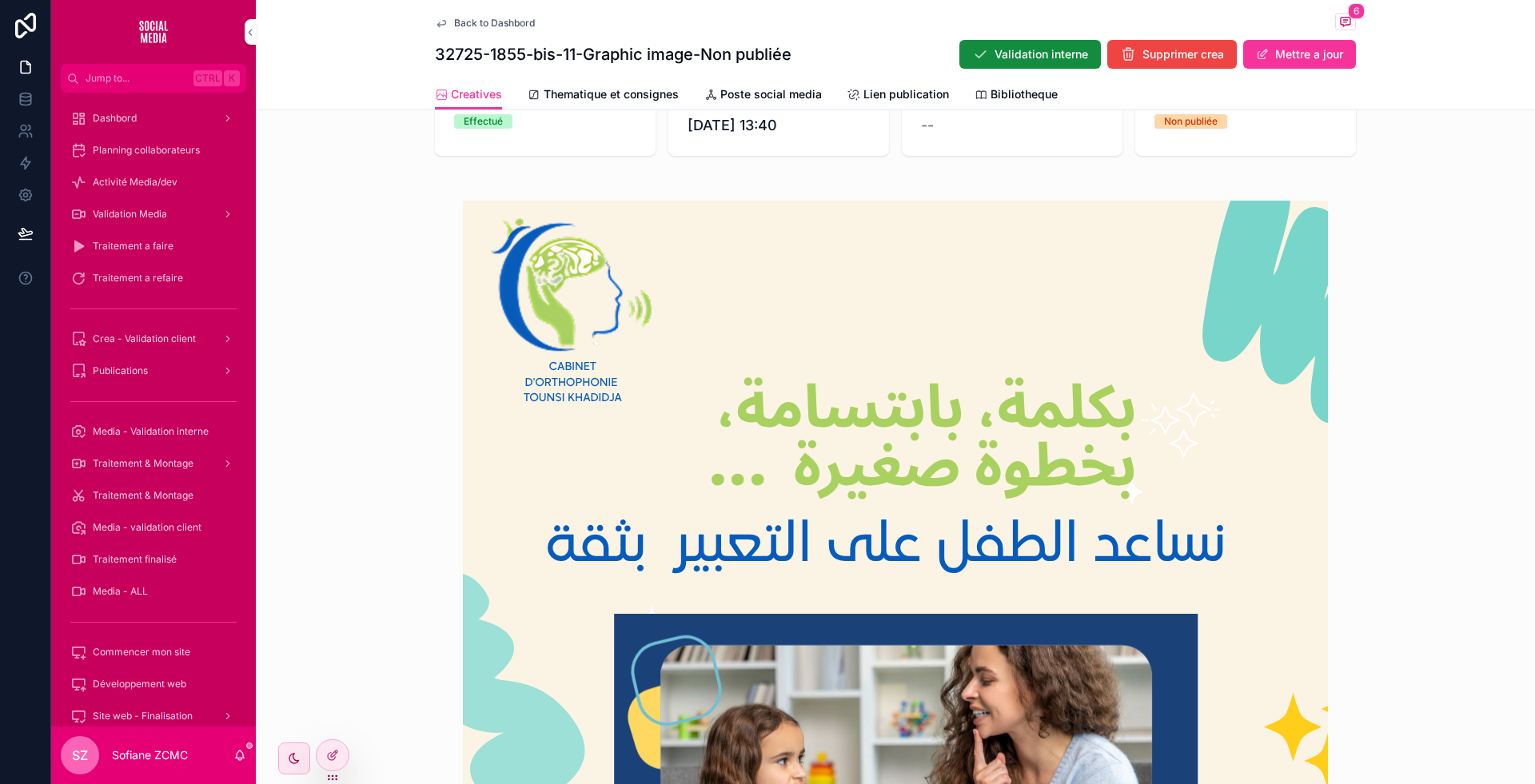
scroll to position [391, 0]
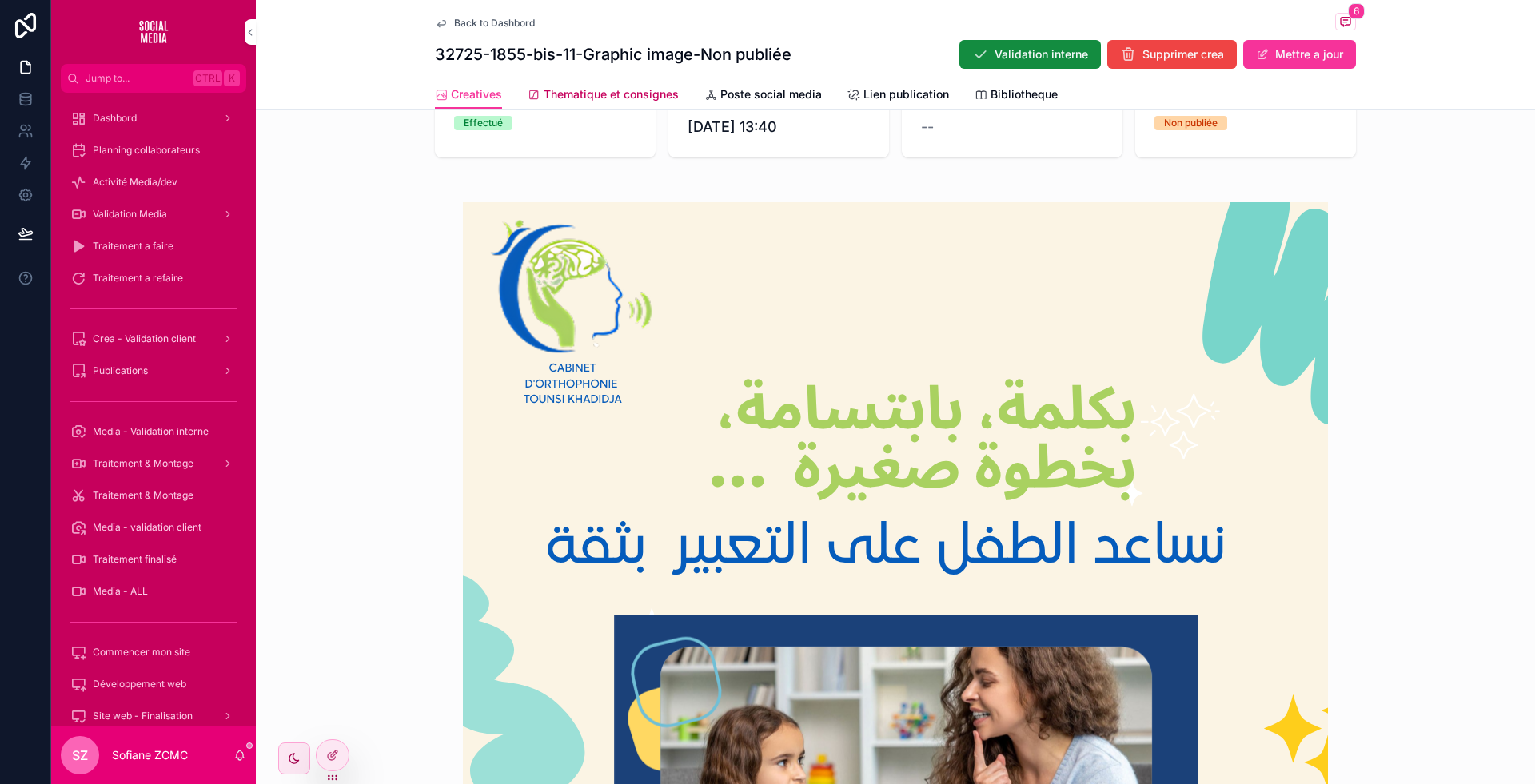
click at [607, 94] on span "Thematique et consignes" at bounding box center [611, 94] width 135 height 16
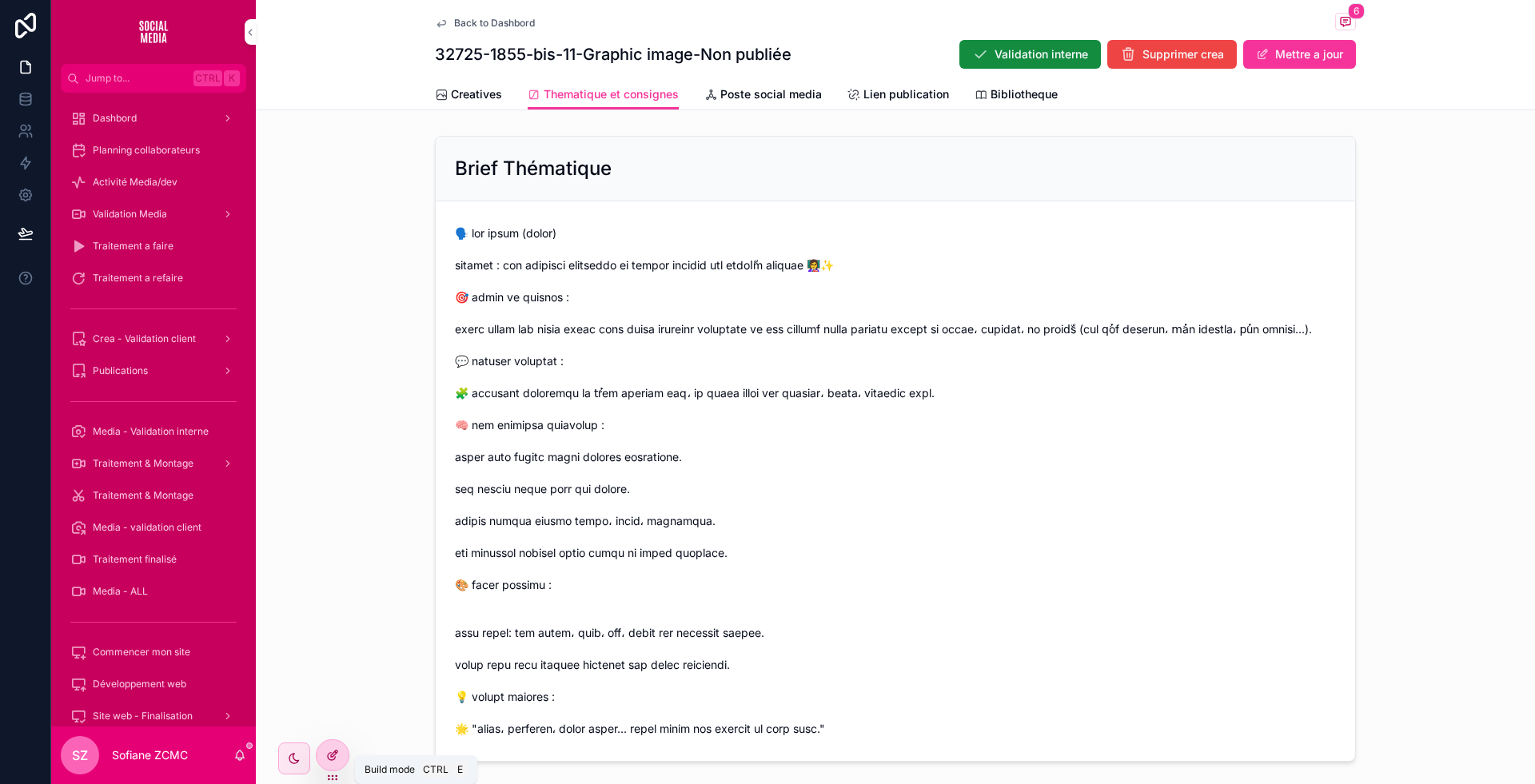
click at [329, 746] on div at bounding box center [332, 755] width 32 height 30
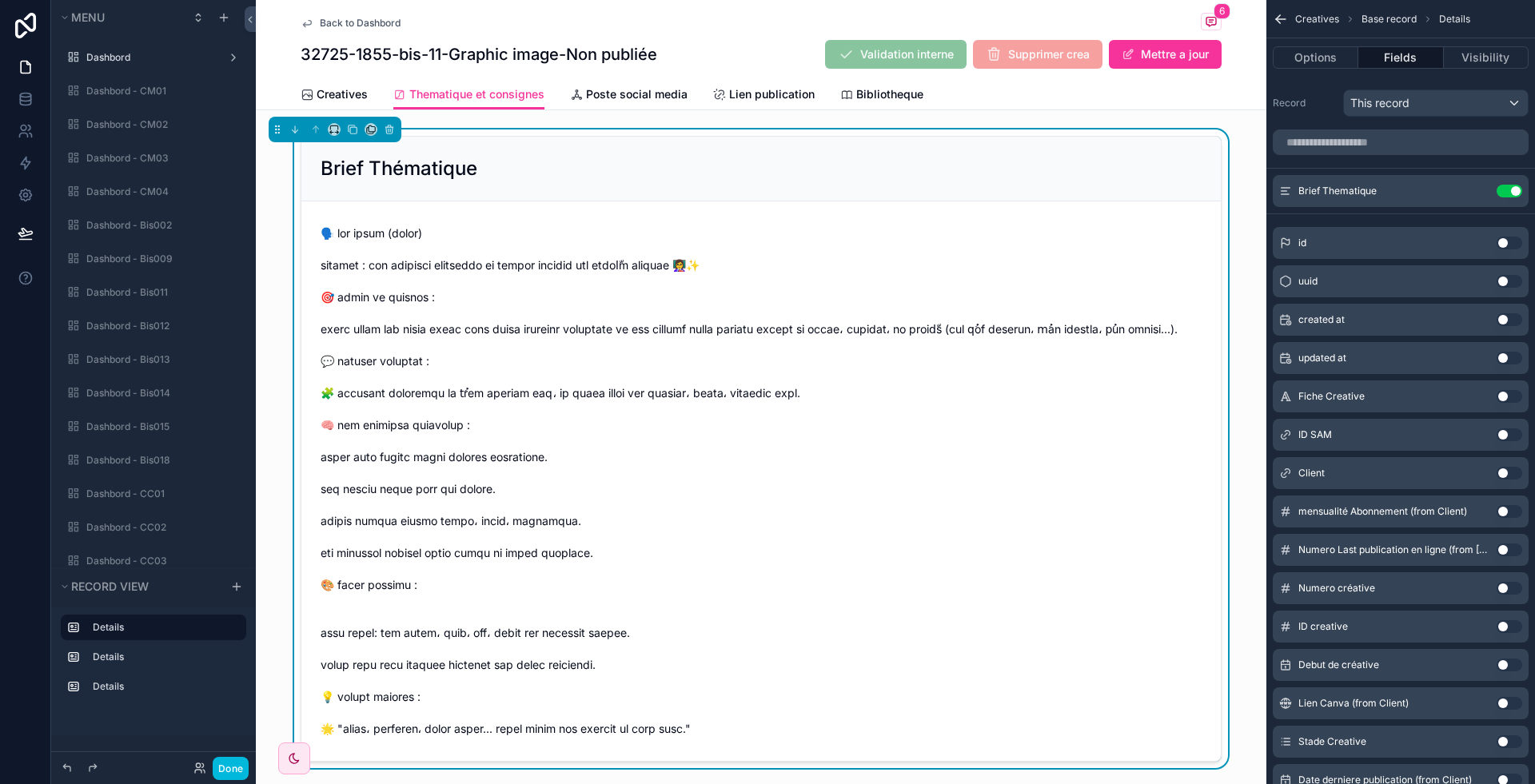
scroll to position [3658, 0]
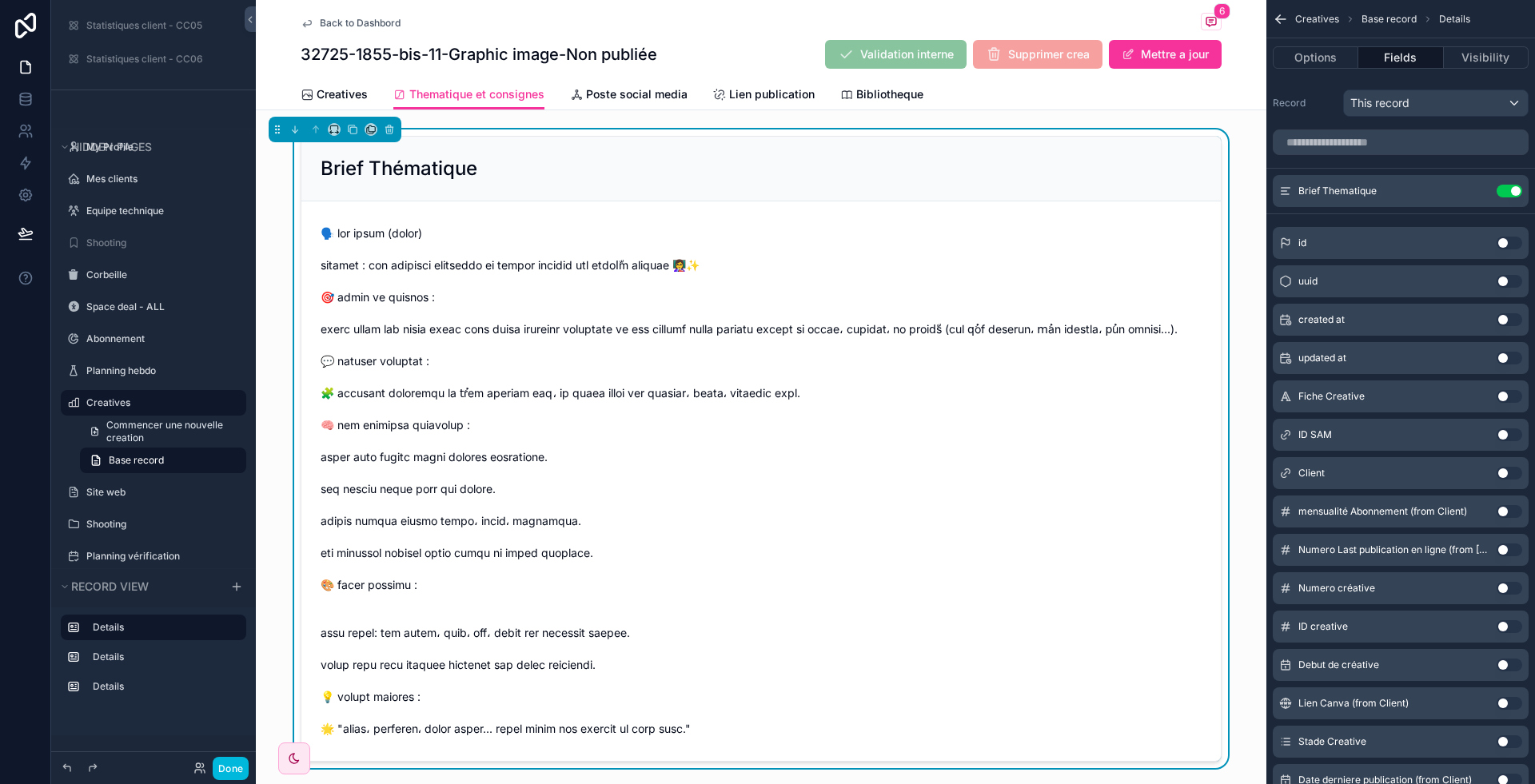
click at [0, 0] on icon "scrollable content" at bounding box center [0, 0] width 0 height 0
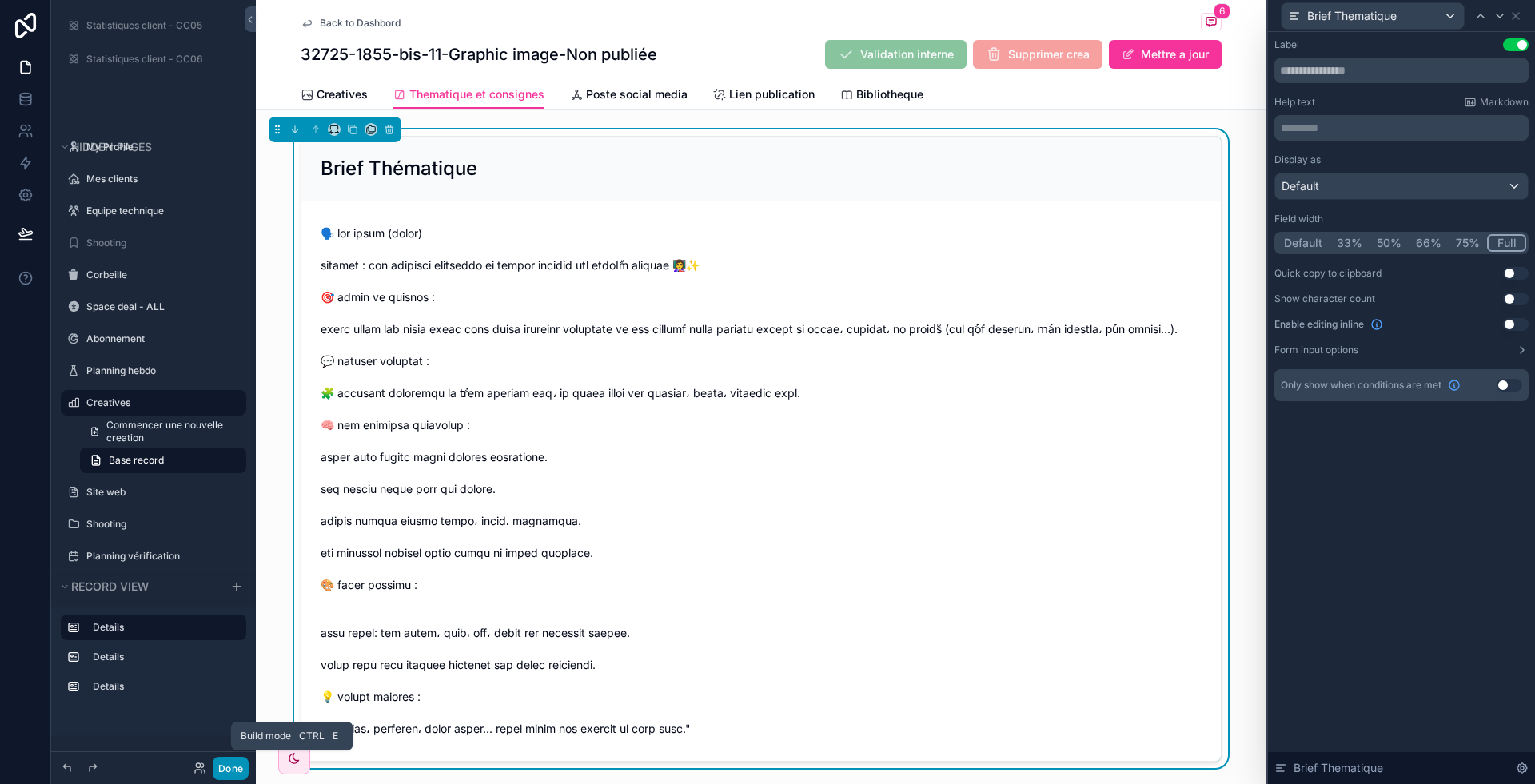
click at [225, 765] on button "Done" at bounding box center [231, 769] width 36 height 23
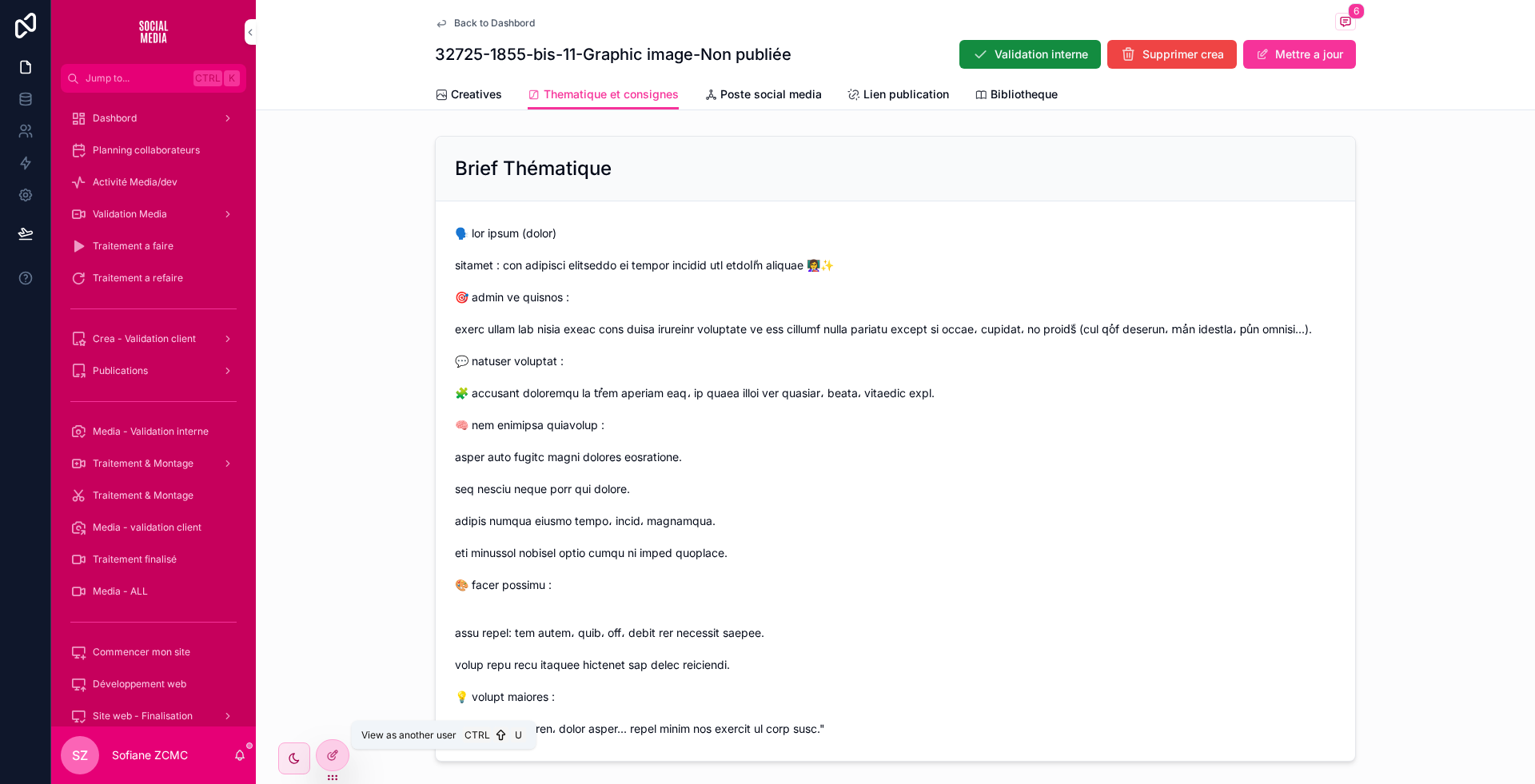
click at [0, 0] on icon at bounding box center [0, 0] width 0 height 0
click at [266, 237] on div "Brief Thématique" at bounding box center [895, 448] width 1279 height 639
click at [0, 0] on icon at bounding box center [0, 0] width 0 height 0
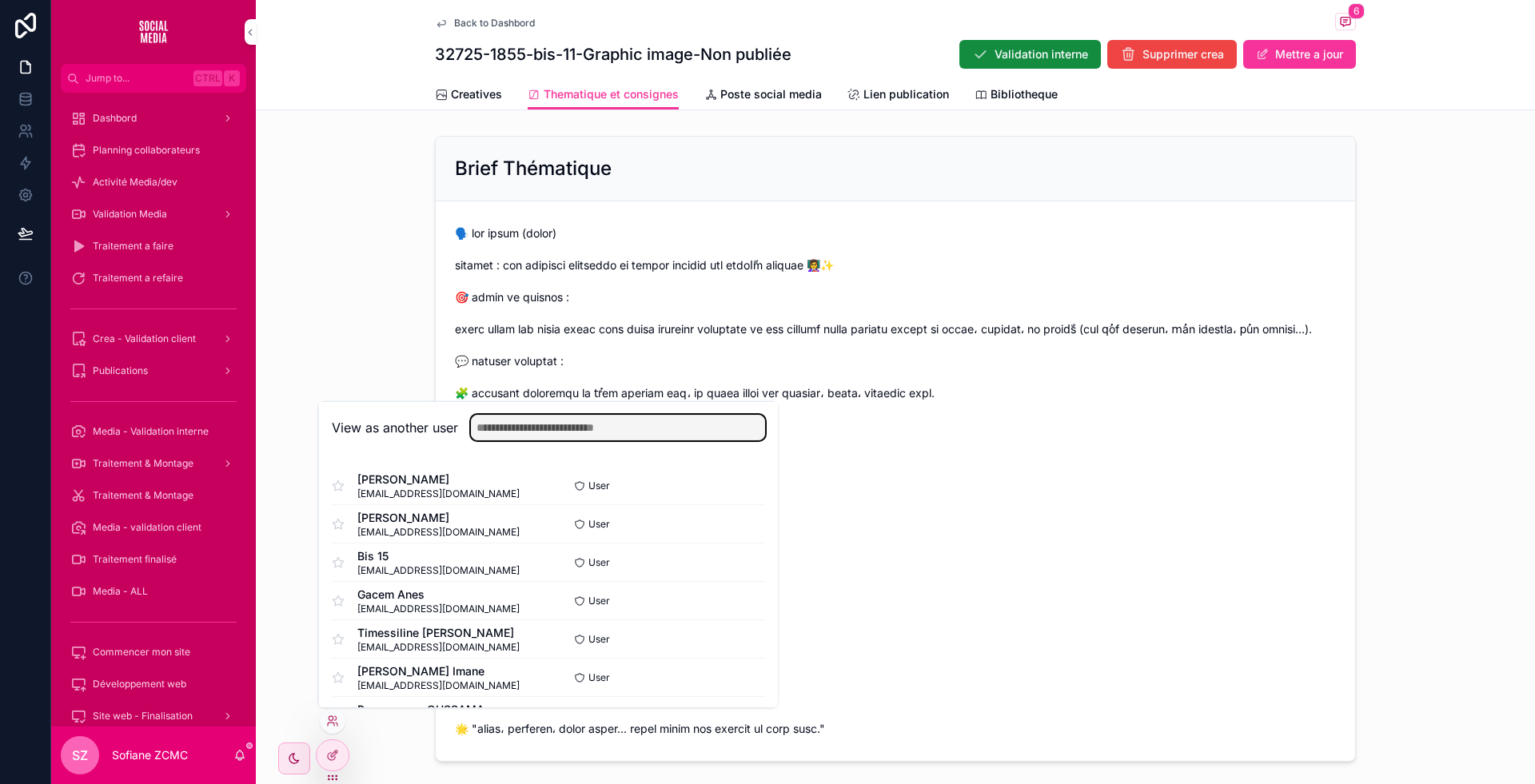
click at [515, 430] on input "text" at bounding box center [618, 427] width 294 height 26
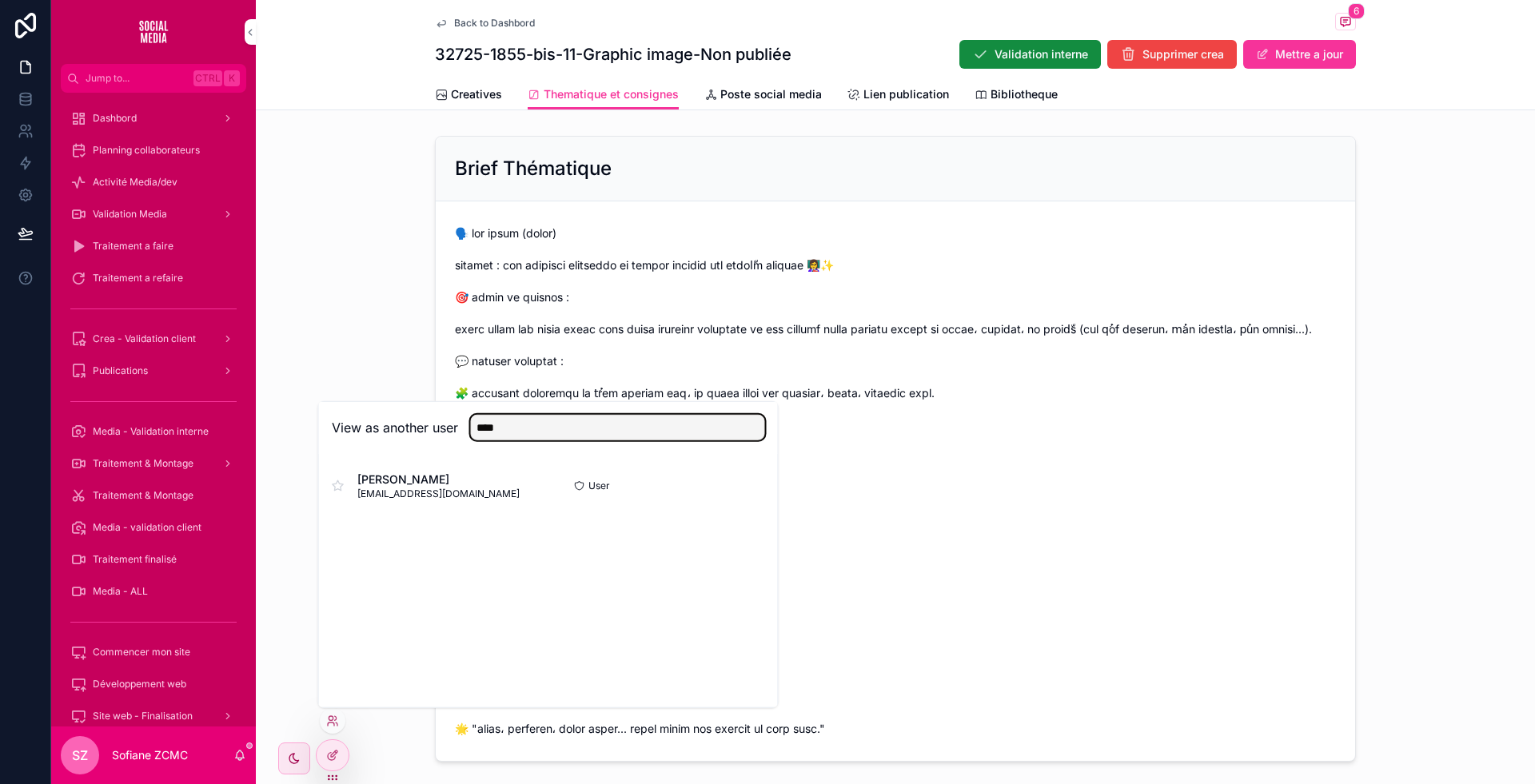
type input "****"
click at [0, 0] on button "Select" at bounding box center [0, 0] width 0 height 0
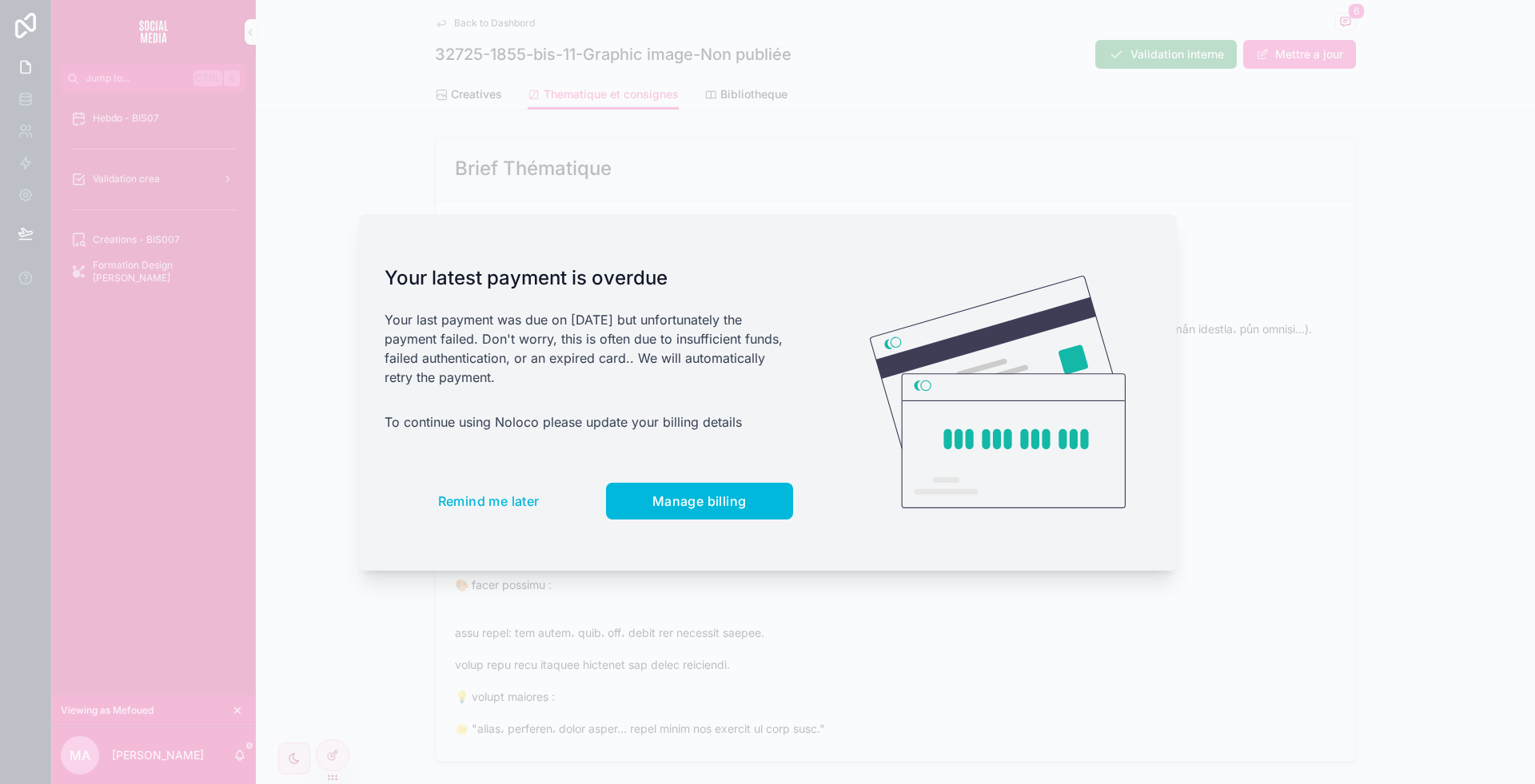
click at [443, 487] on button "Remind me later" at bounding box center [489, 501] width 209 height 37
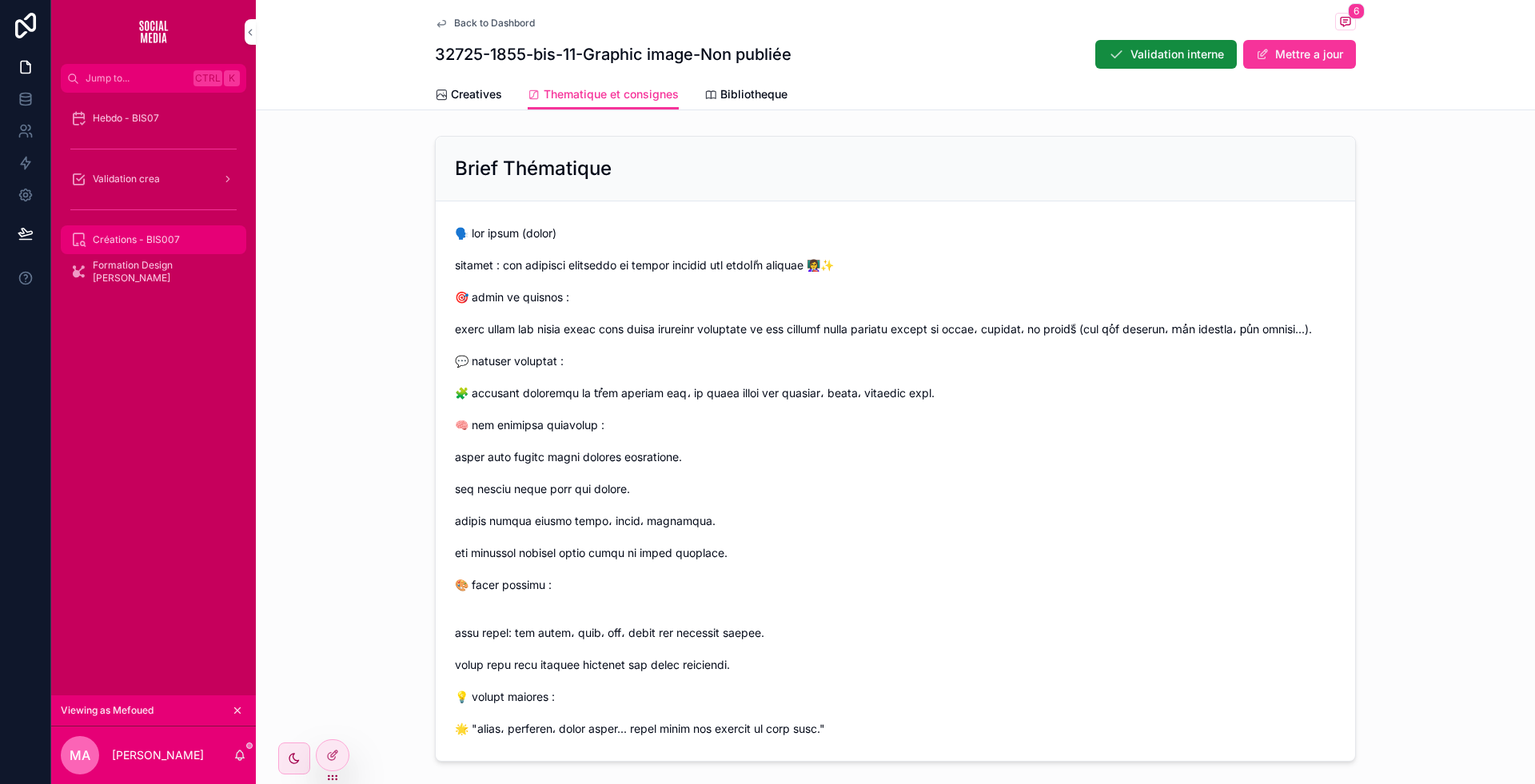
click at [160, 245] on span "Créations - BIS007" at bounding box center [136, 240] width 87 height 13
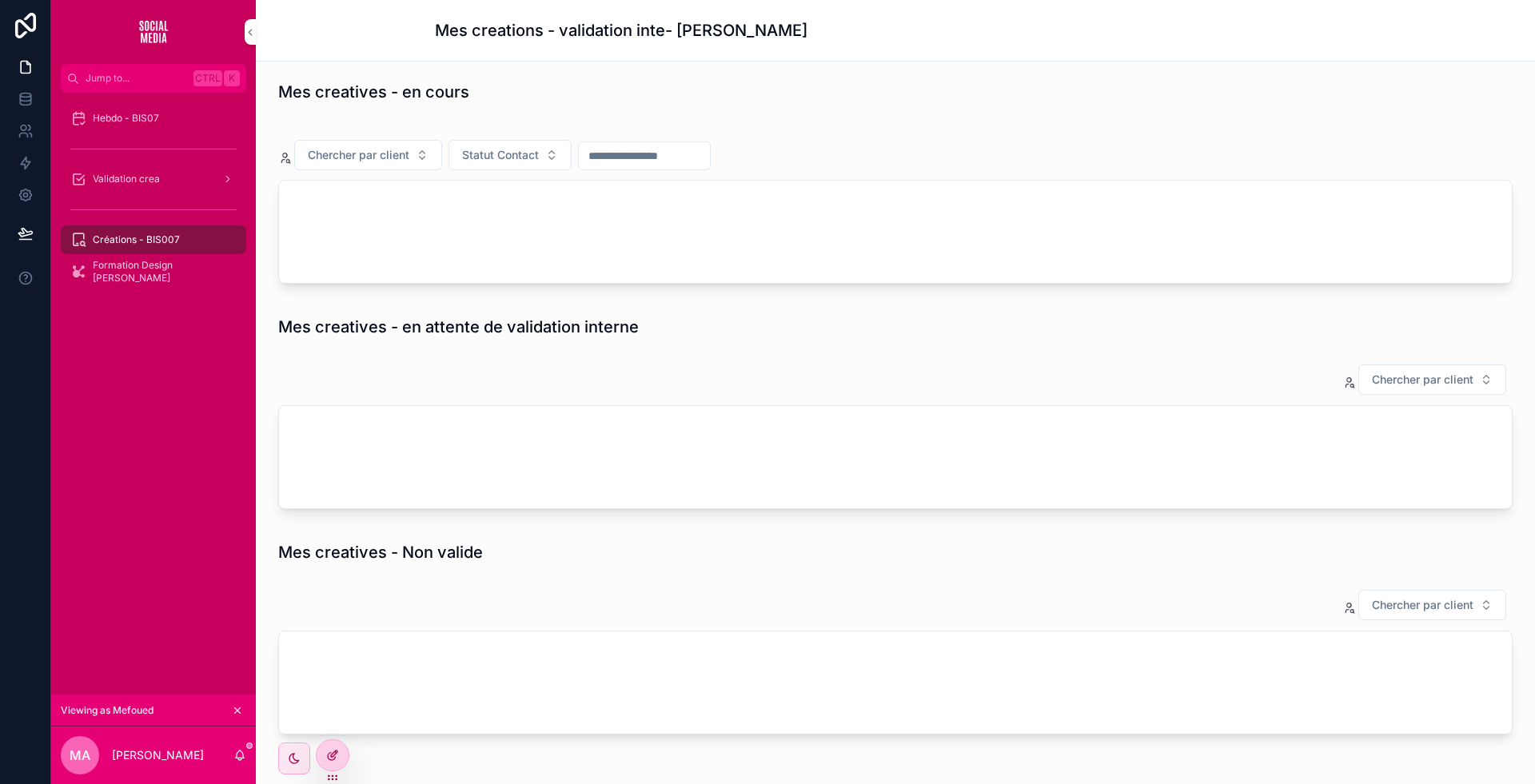
click at [333, 746] on div at bounding box center [332, 755] width 32 height 30
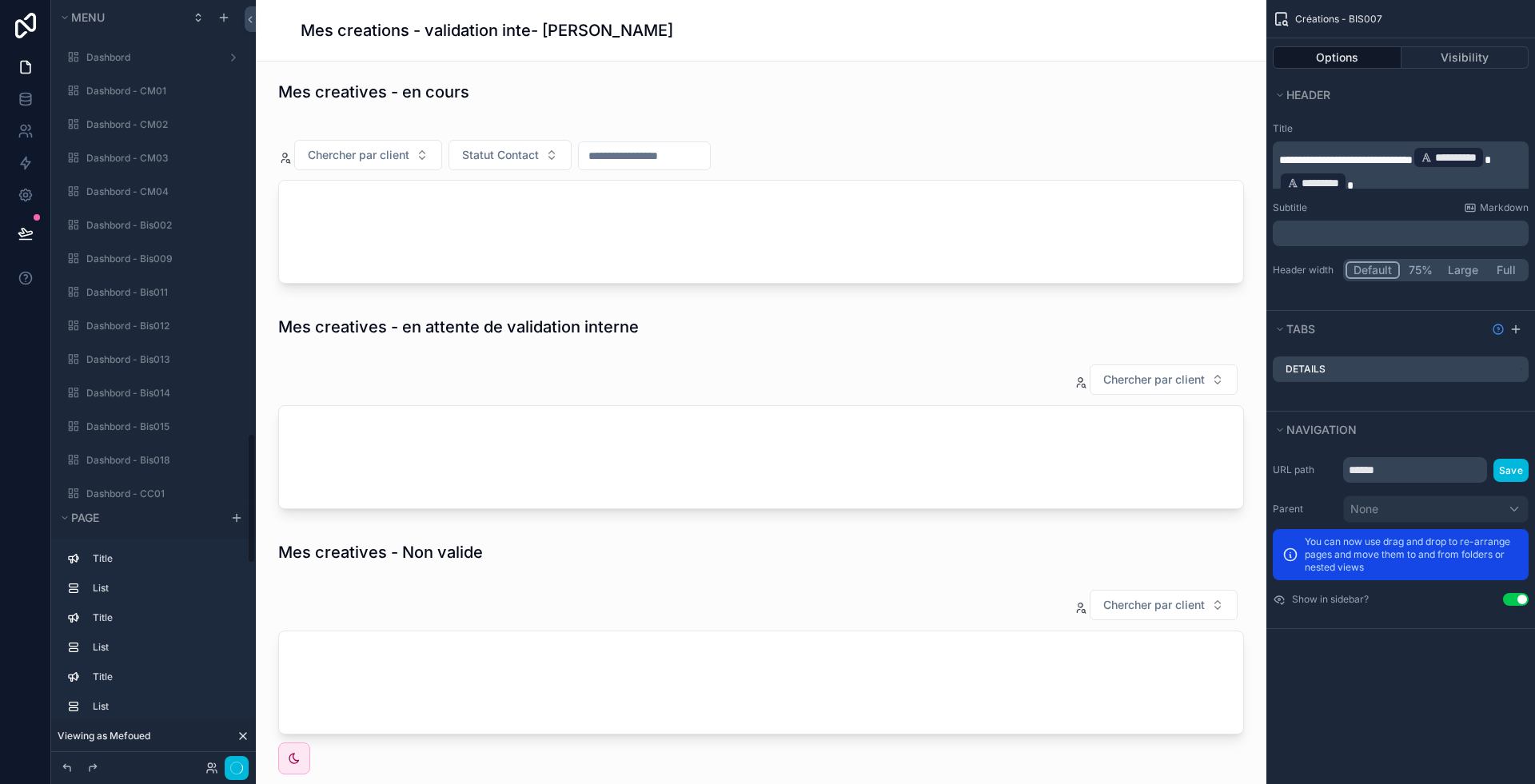
click at [798, 168] on div "scrollable content" at bounding box center [761, 209] width 985 height 175
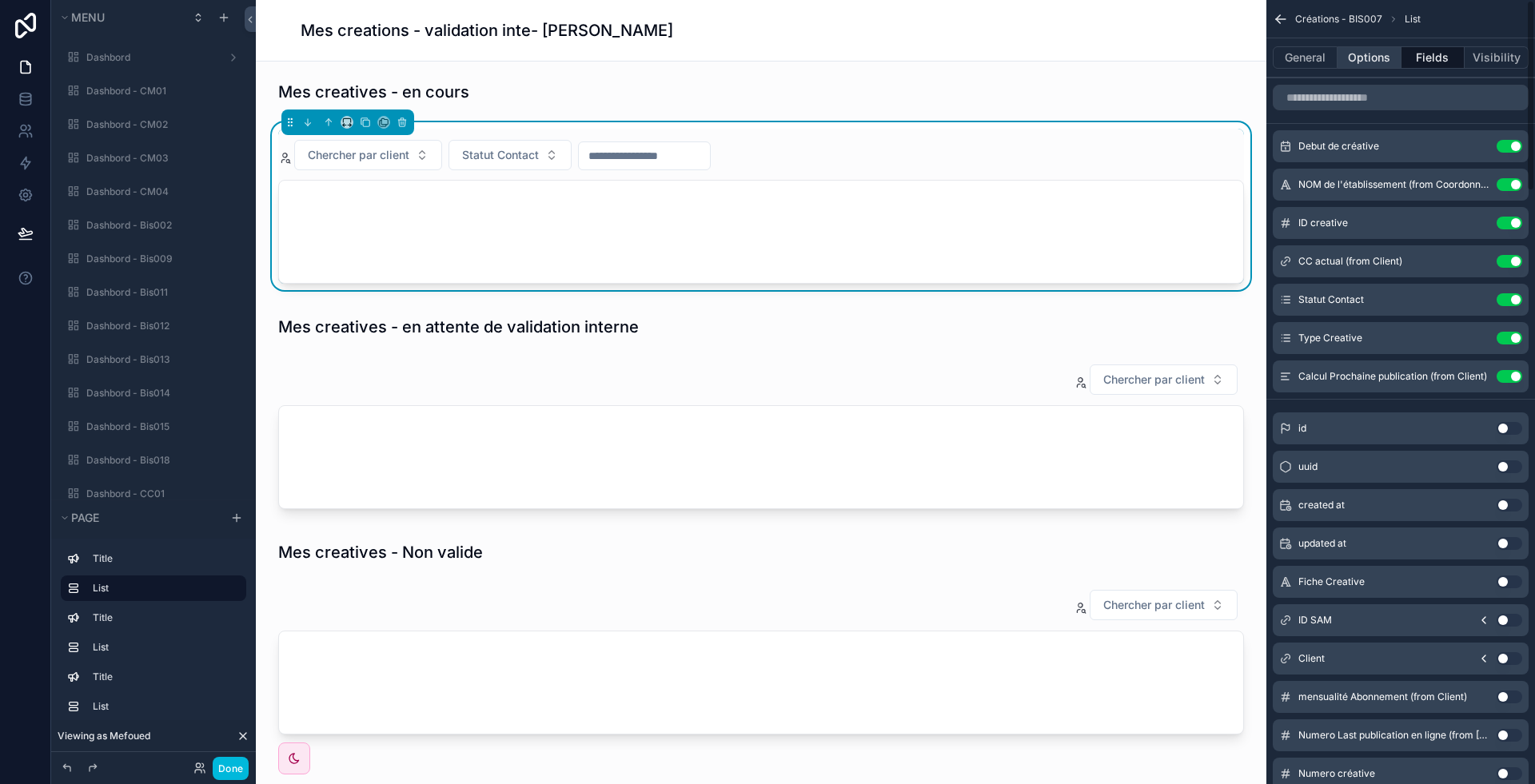
click at [1366, 59] on button "Options" at bounding box center [1370, 58] width 64 height 23
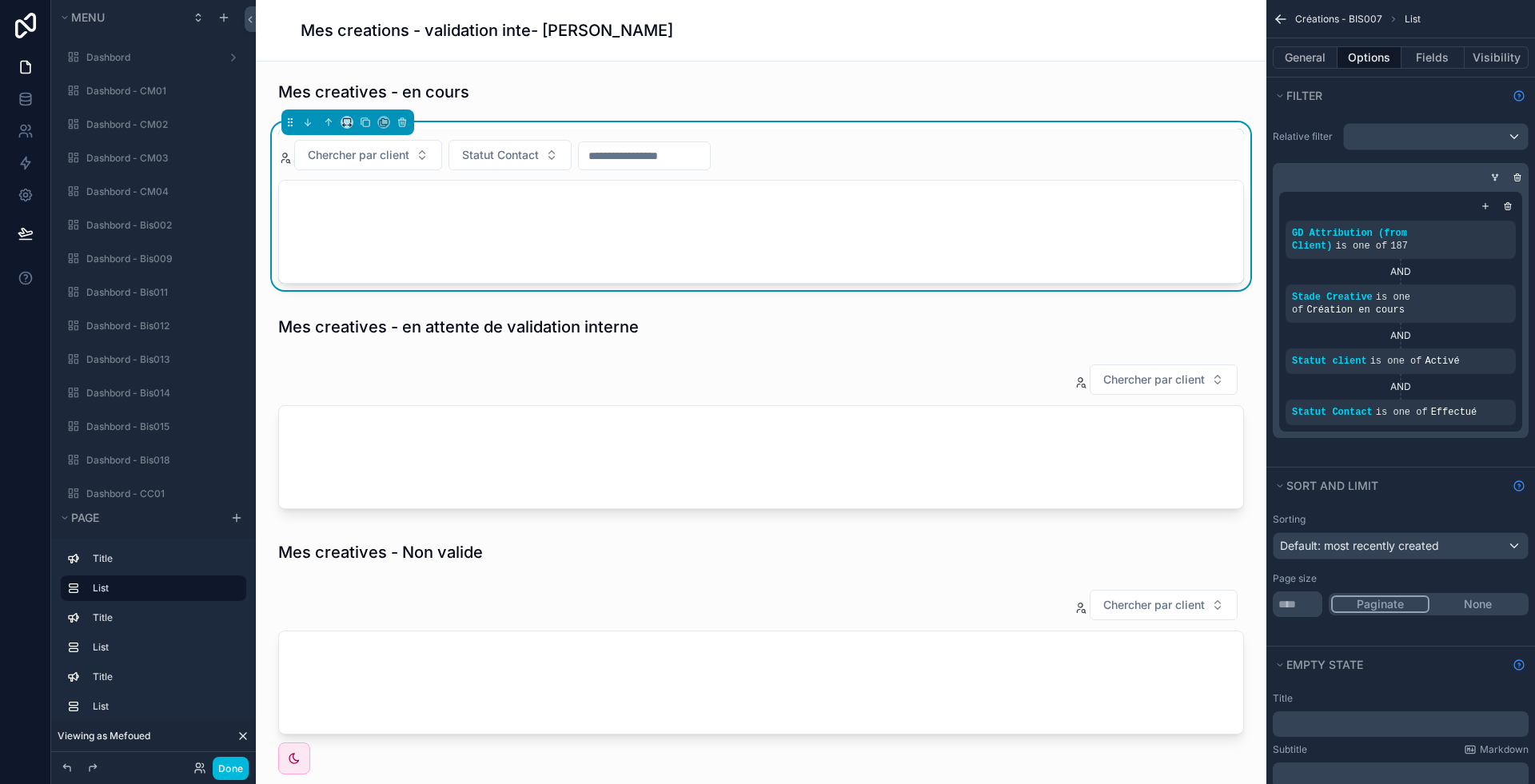
scroll to position [2542, 0]
click at [0, 0] on icon "scrollable content" at bounding box center [0, 0] width 0 height 0
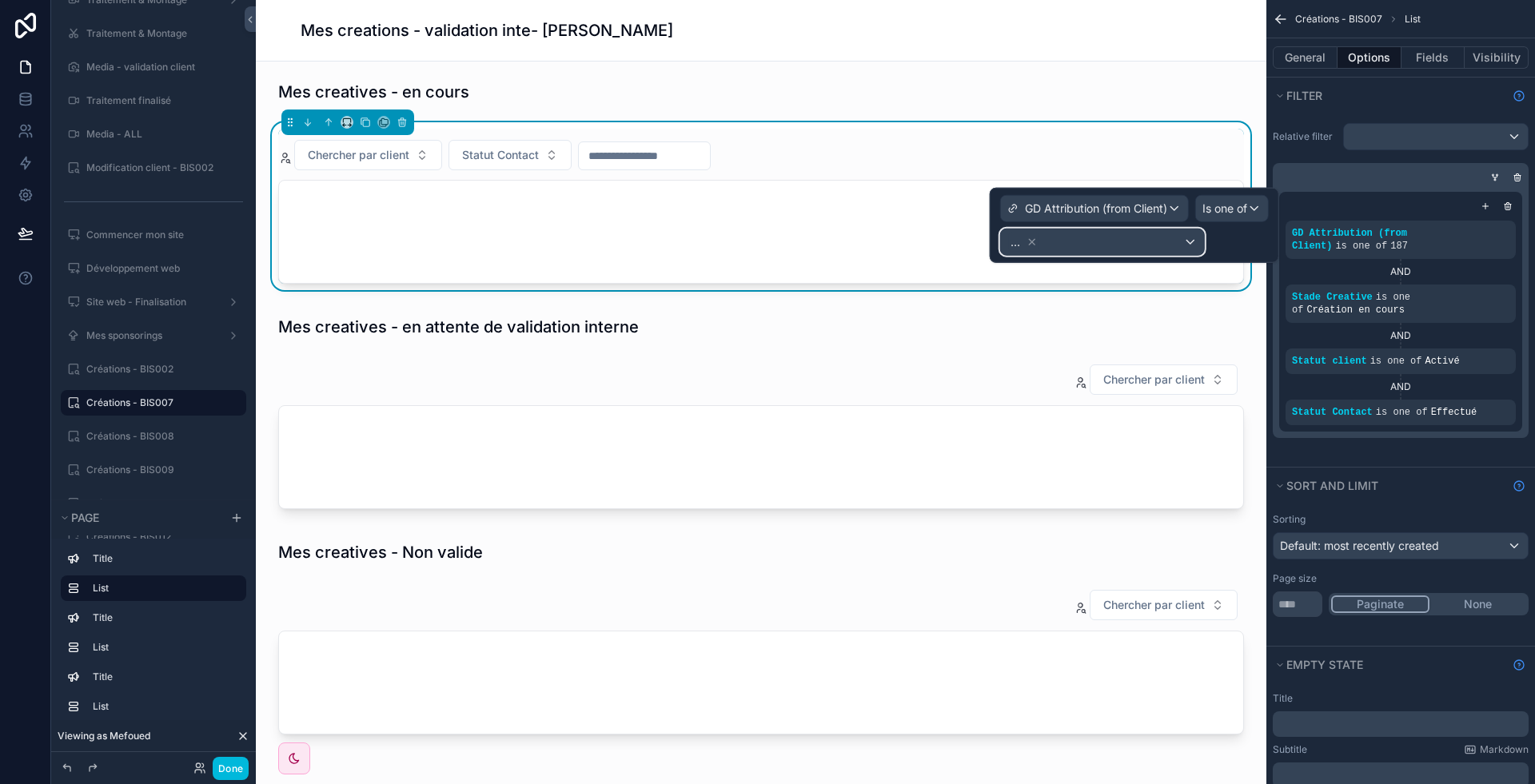
click at [1105, 245] on div "..." at bounding box center [1102, 242] width 203 height 26
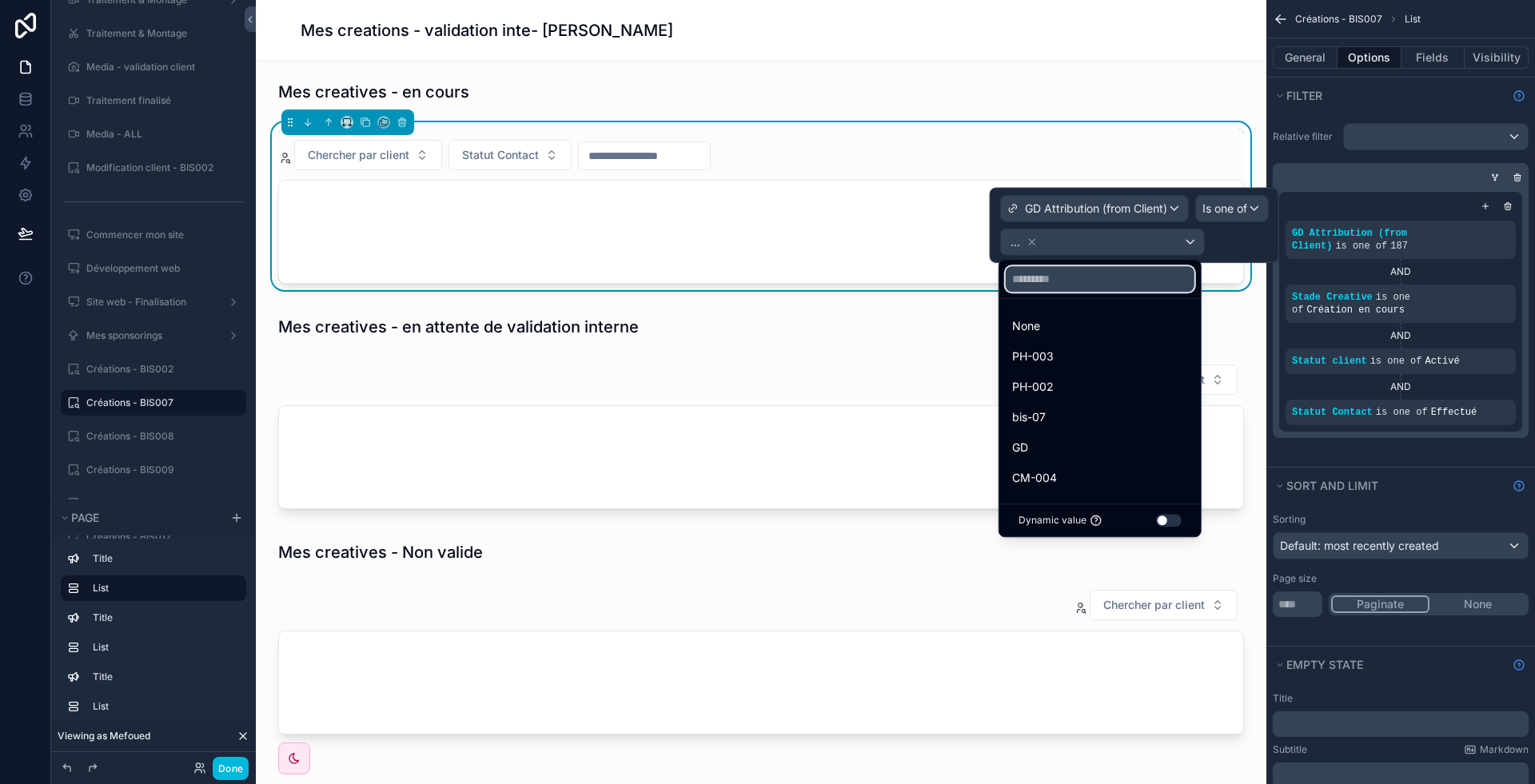
click at [1024, 286] on input "text" at bounding box center [1100, 279] width 189 height 26
type input "*"
type input "***"
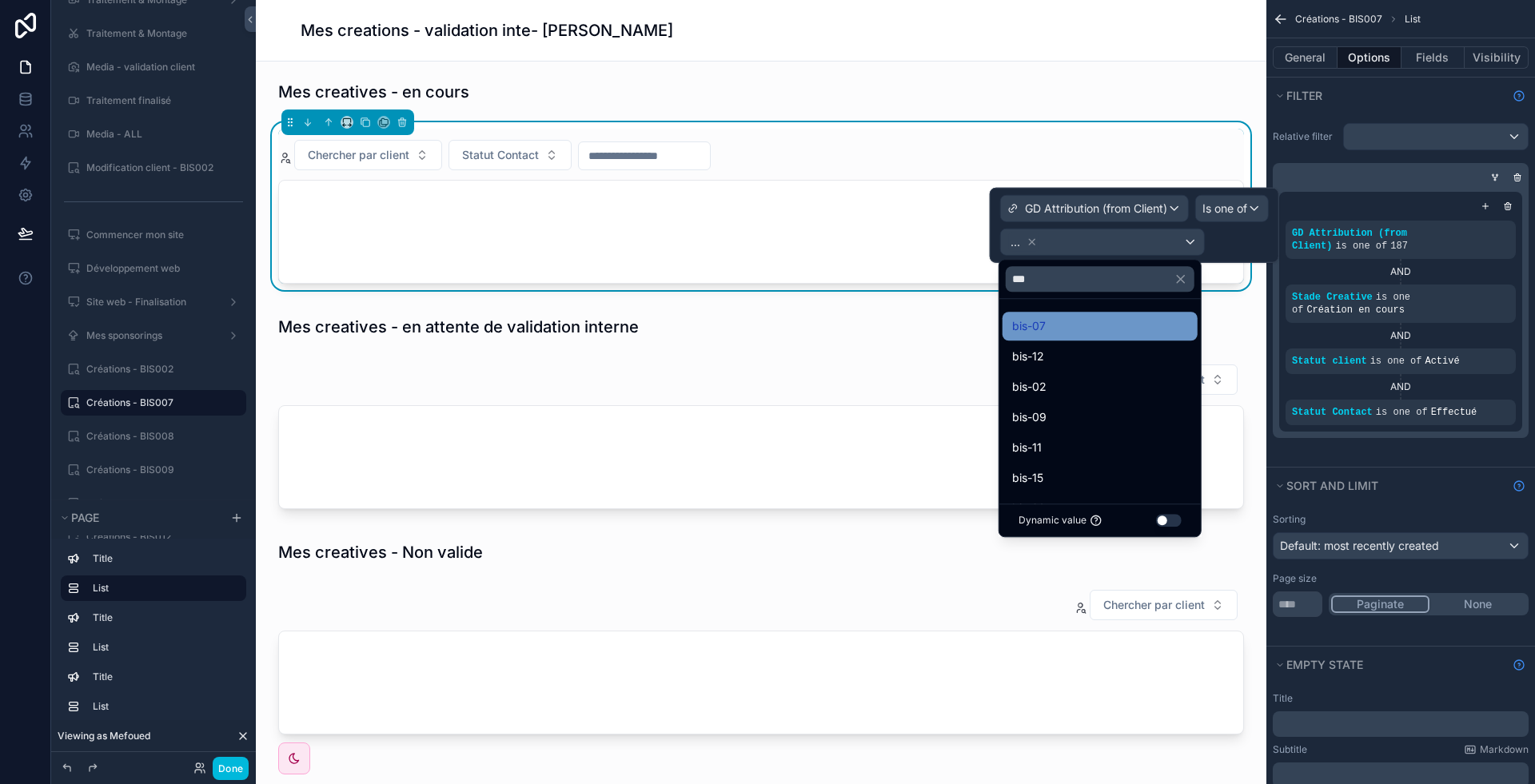
click at [1031, 328] on span "bis-07" at bounding box center [1029, 326] width 33 height 19
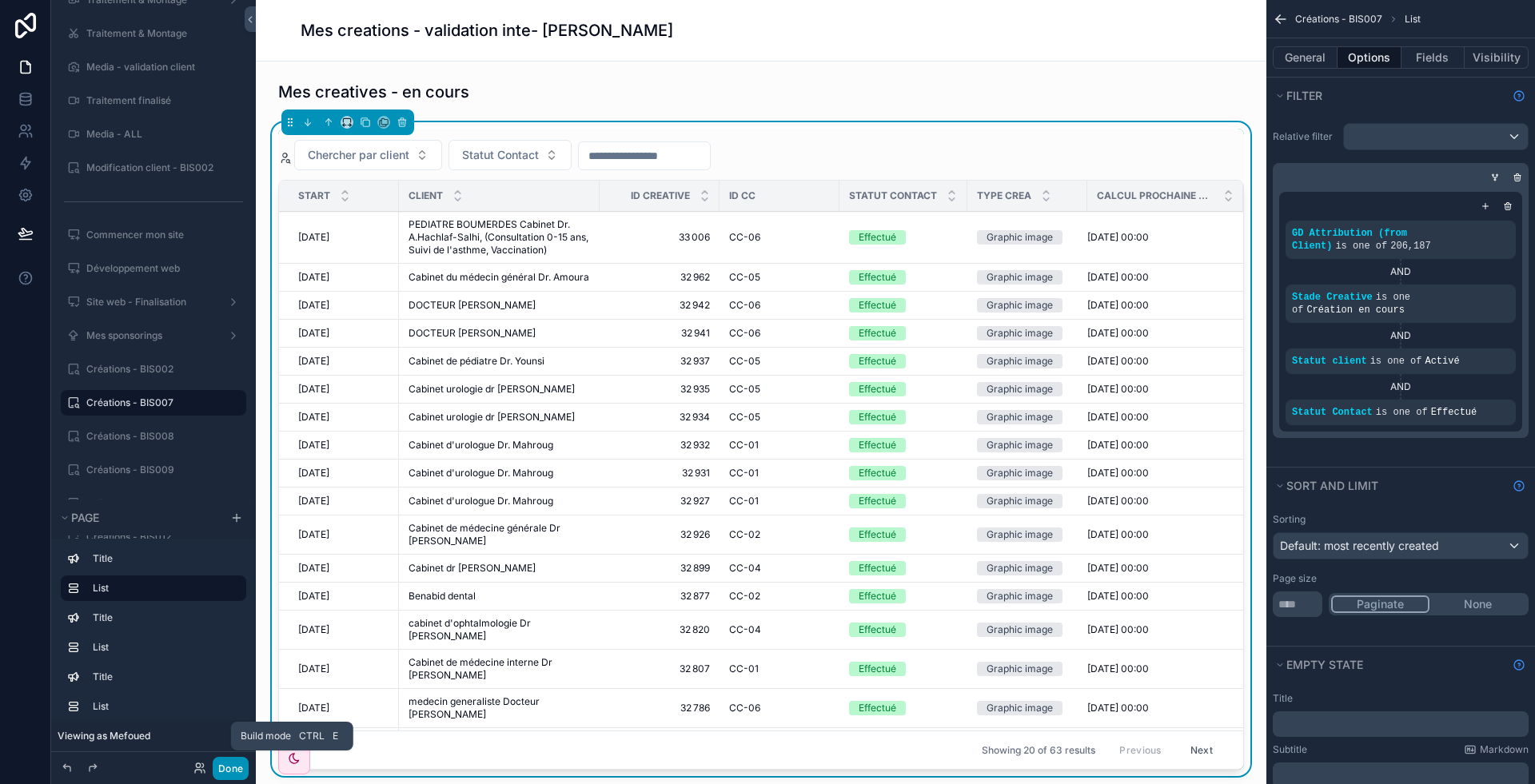
click at [229, 766] on button "Done" at bounding box center [231, 769] width 36 height 23
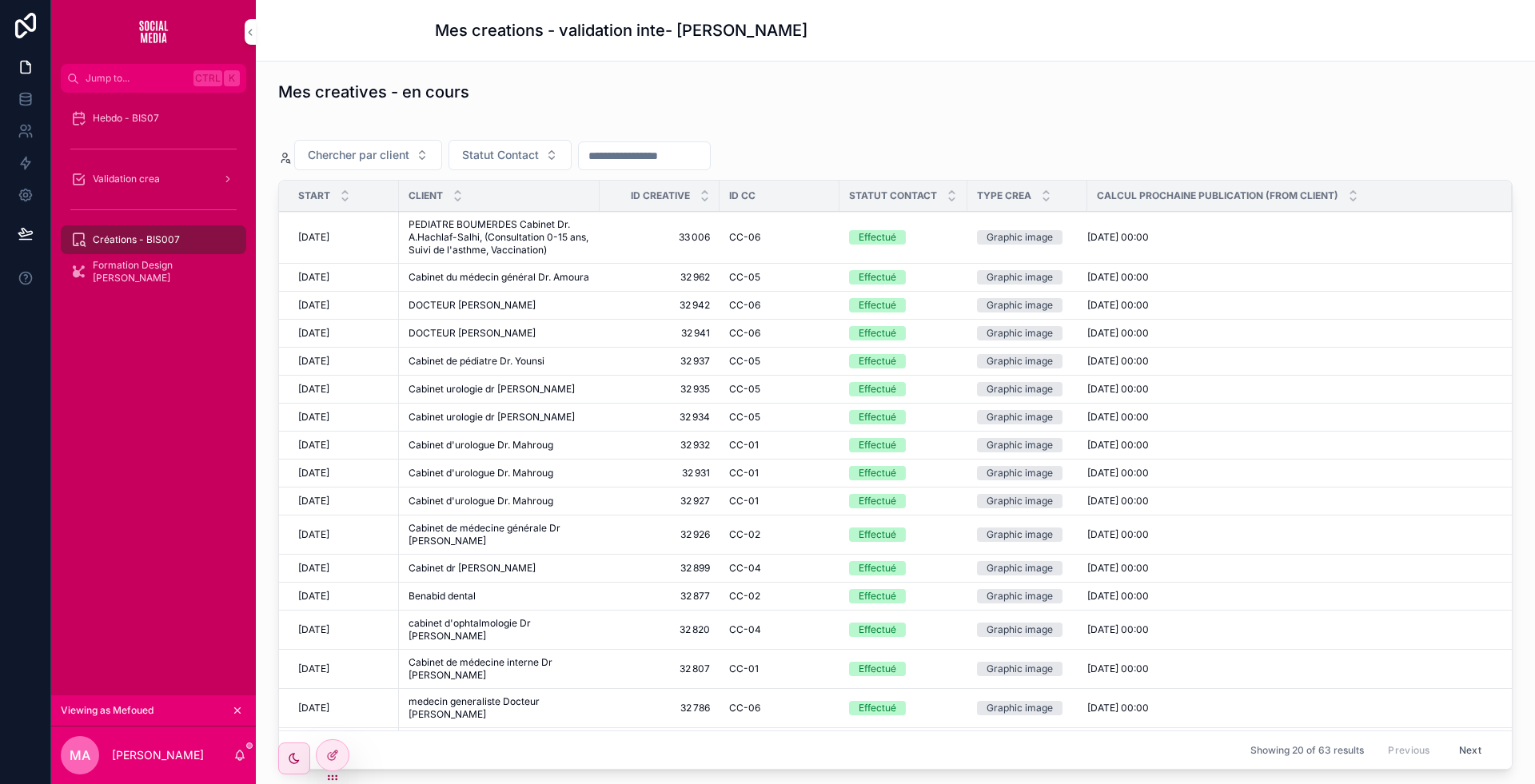
click at [625, 234] on span "33 006" at bounding box center [659, 237] width 101 height 13
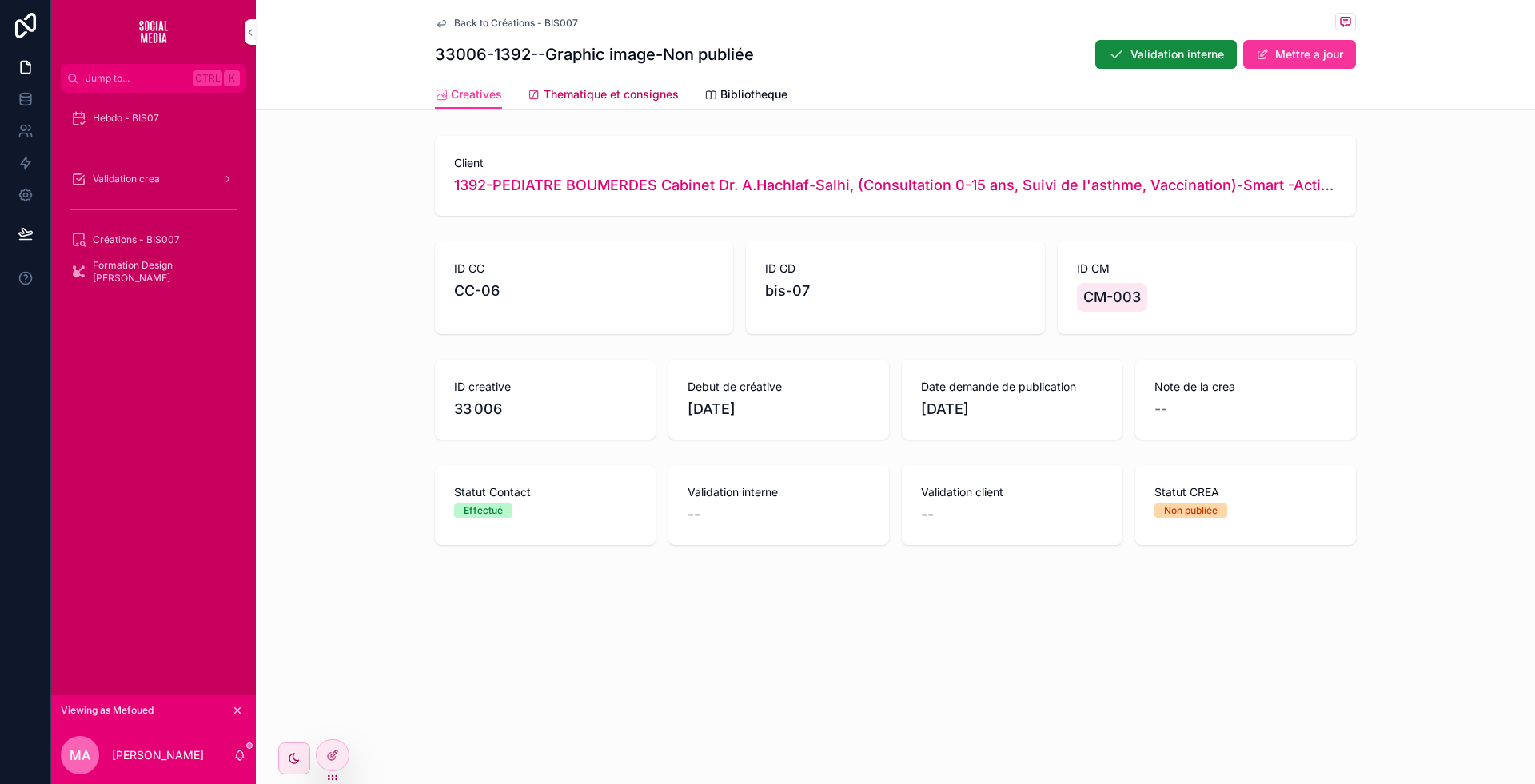
click at [620, 86] on span "Thematique et consignes" at bounding box center [611, 94] width 135 height 16
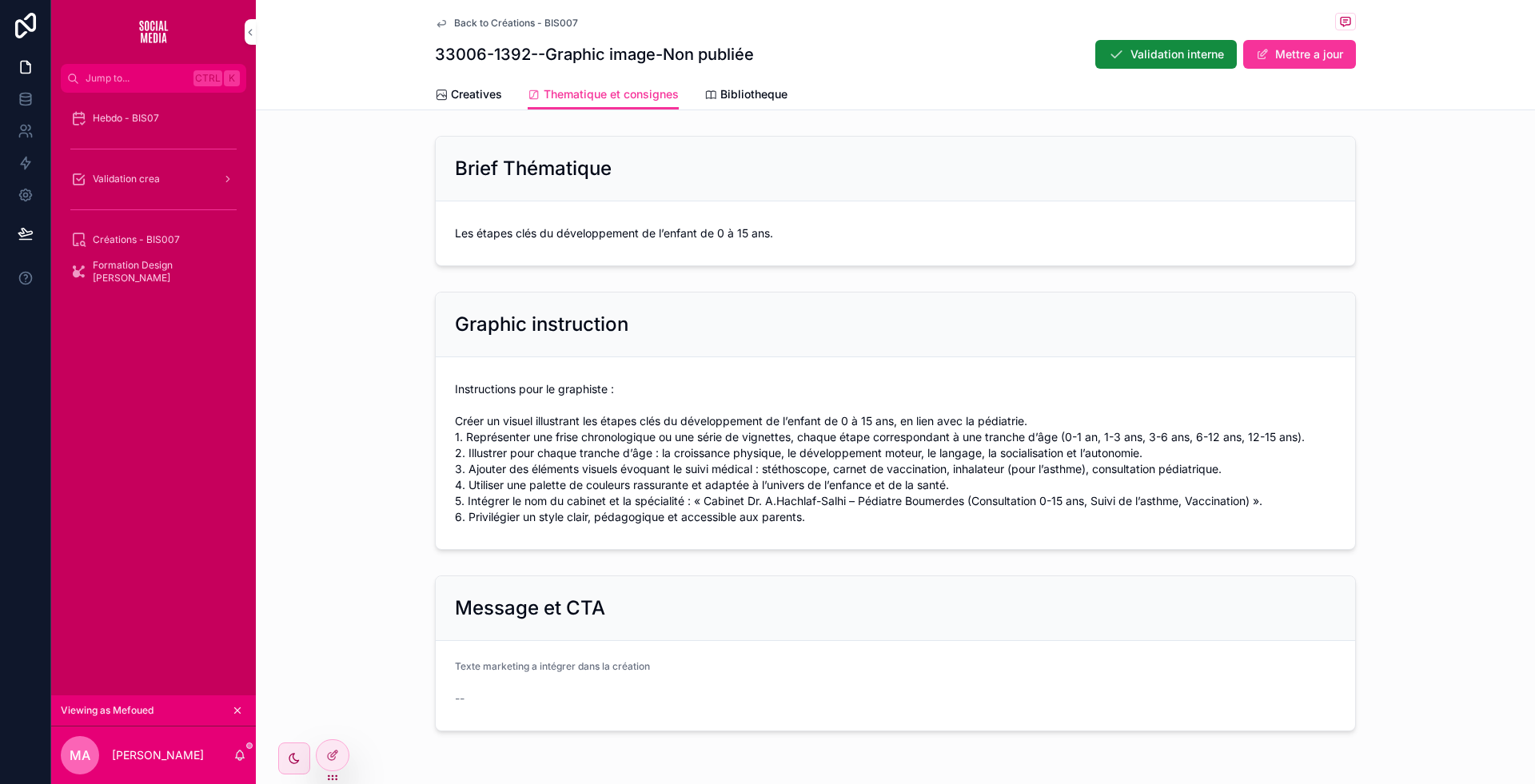
scroll to position [53, 0]
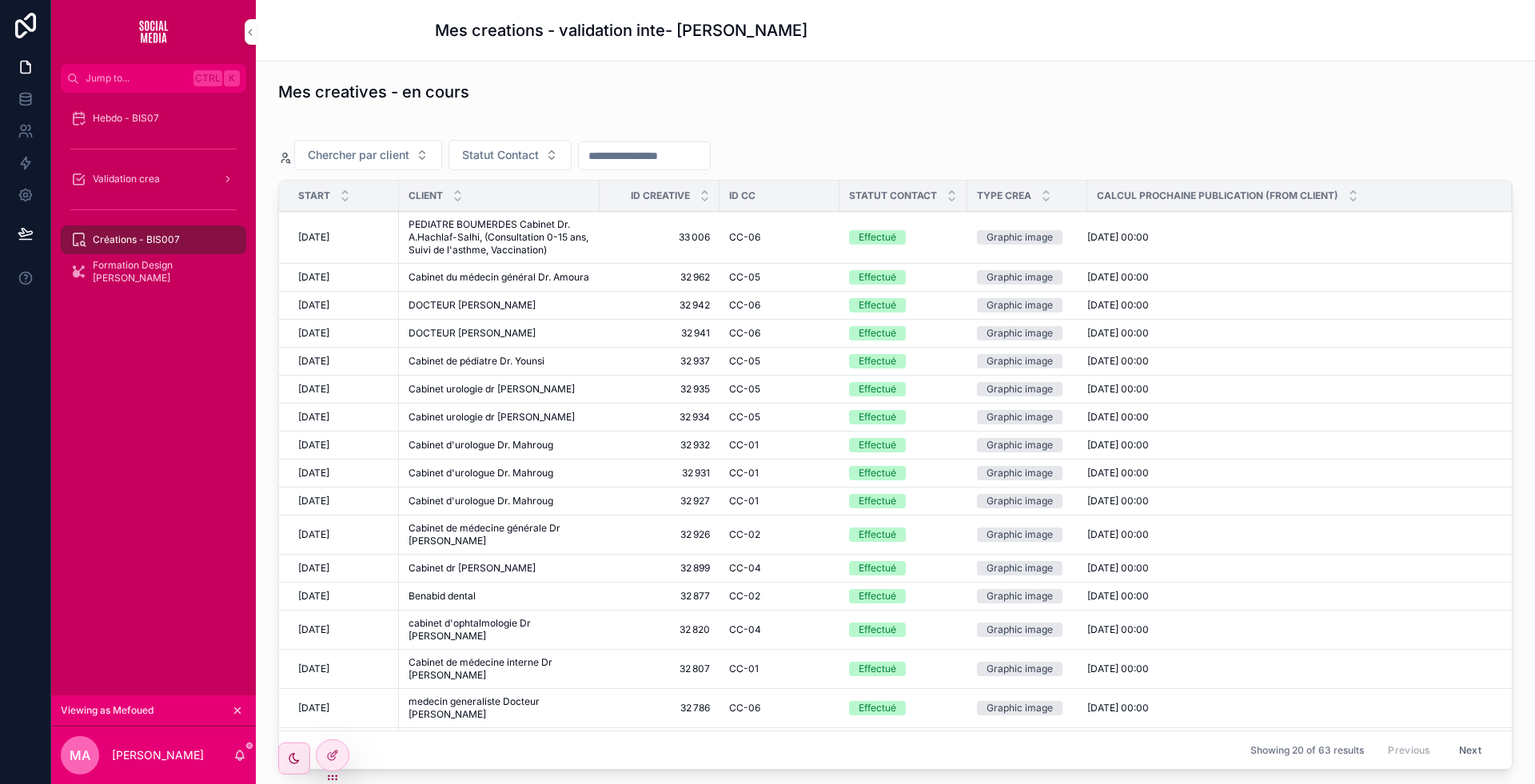
click at [577, 276] on span "Cabinet du médecin général Dr. Amoura" at bounding box center [499, 277] width 180 height 13
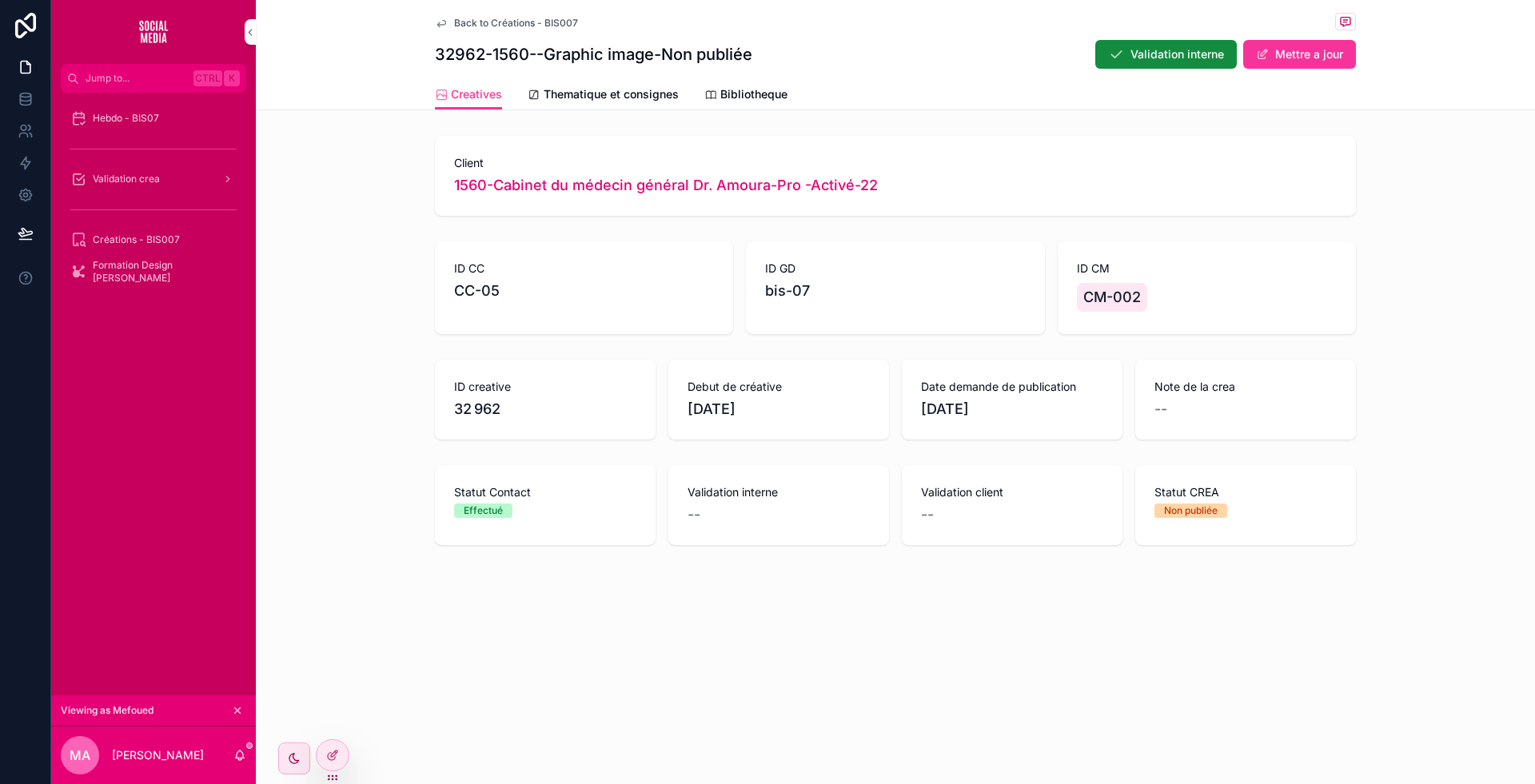
click at [607, 537] on div "Statut Contact Effectué" at bounding box center [545, 505] width 220 height 80
click at [608, 93] on span "Thematique et consignes" at bounding box center [611, 94] width 135 height 16
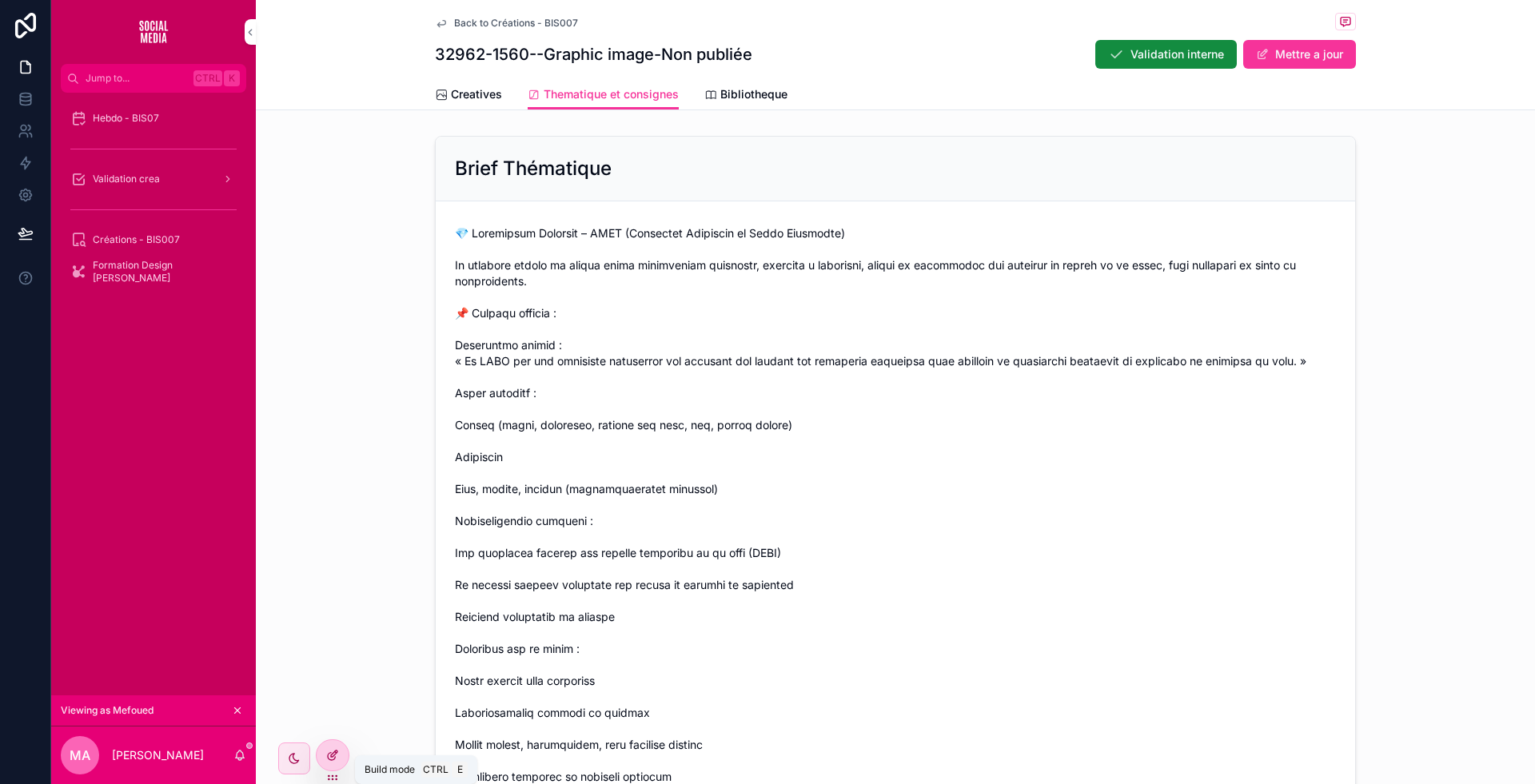
click at [323, 751] on div at bounding box center [332, 755] width 32 height 30
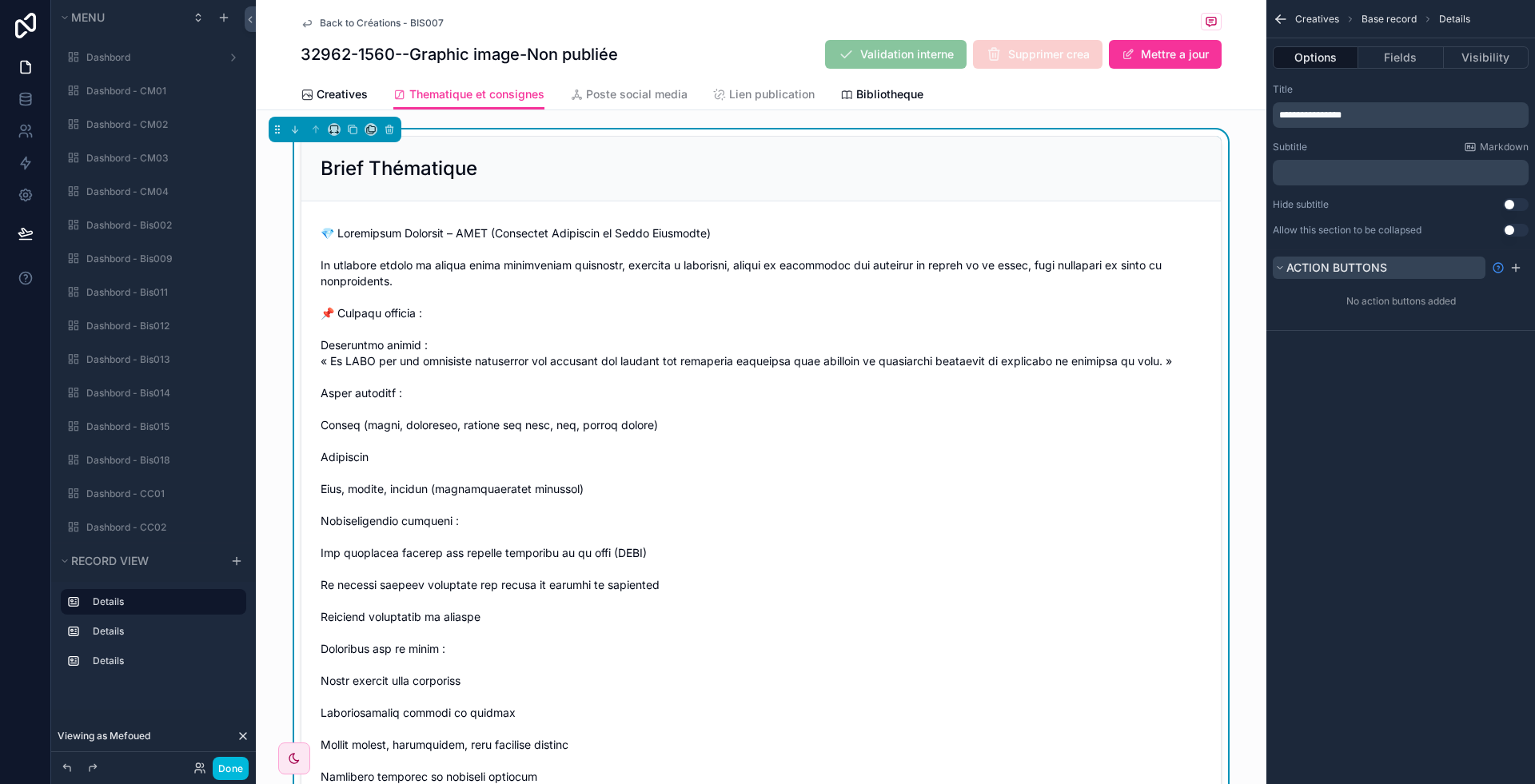
scroll to position [3658, 0]
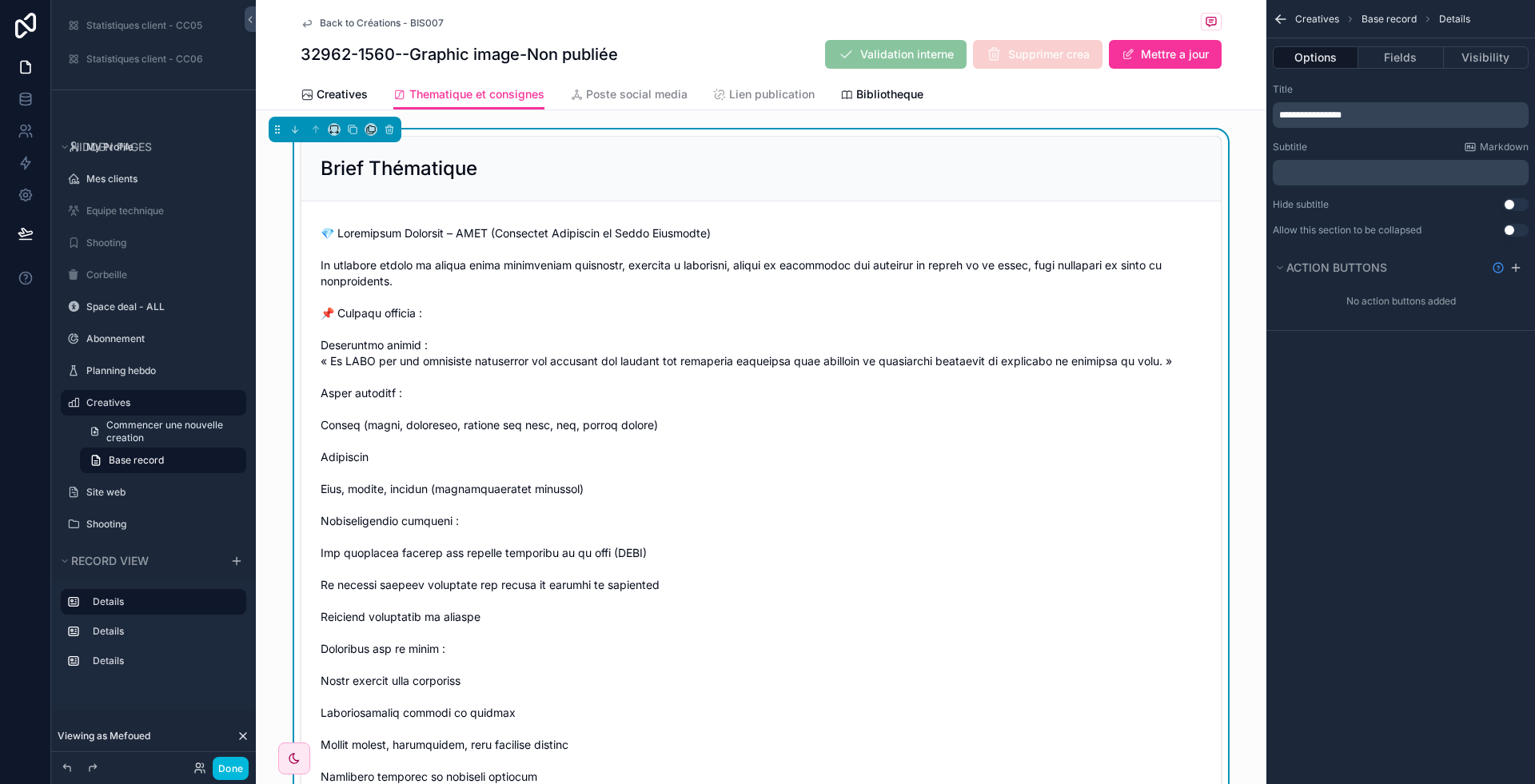
click at [1511, 227] on button "Use setting" at bounding box center [1516, 230] width 26 height 13
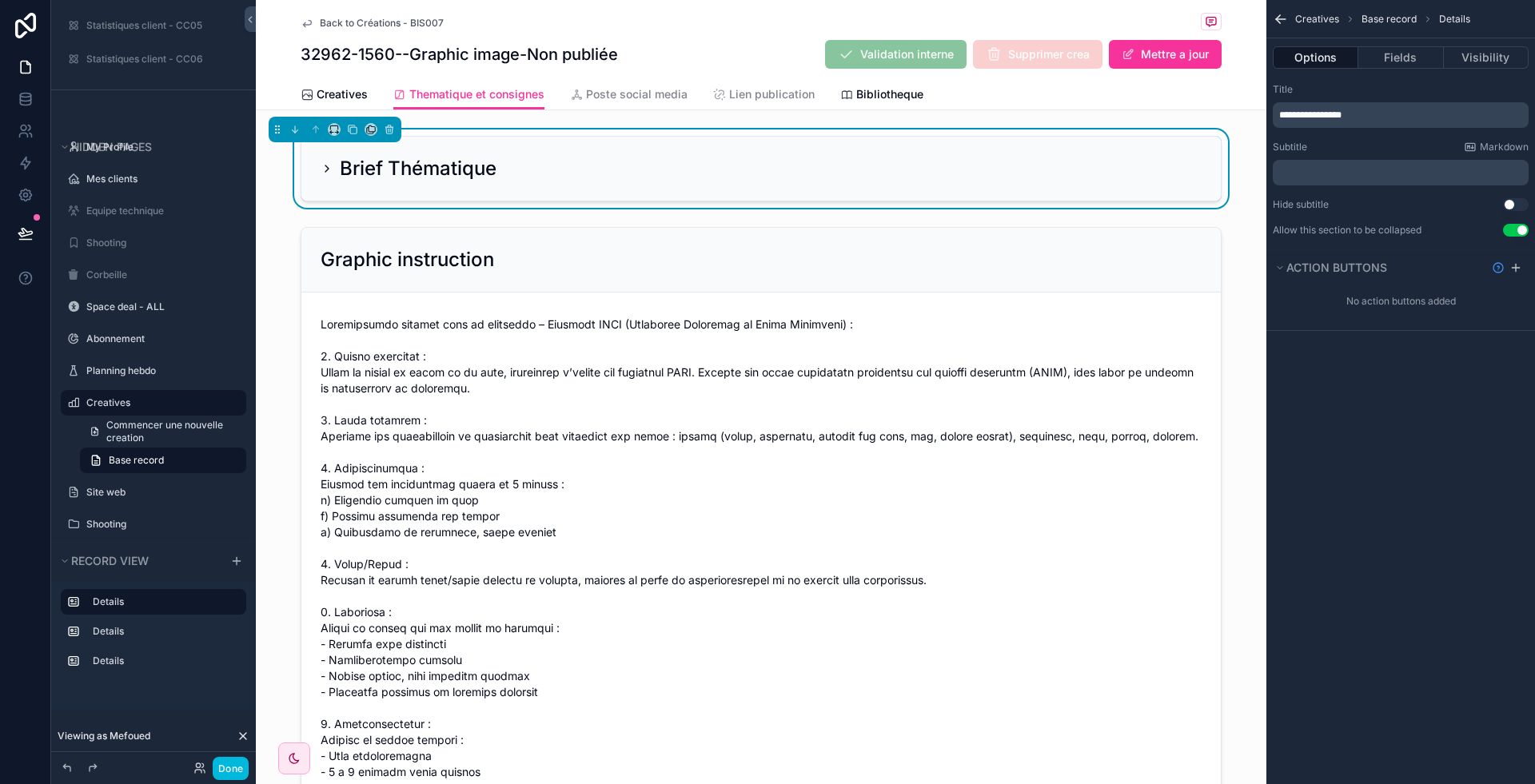
click at [527, 178] on div "Brief Thématique" at bounding box center [761, 169] width 881 height 26
click at [413, 169] on h2 "Brief Thématique" at bounding box center [418, 169] width 157 height 26
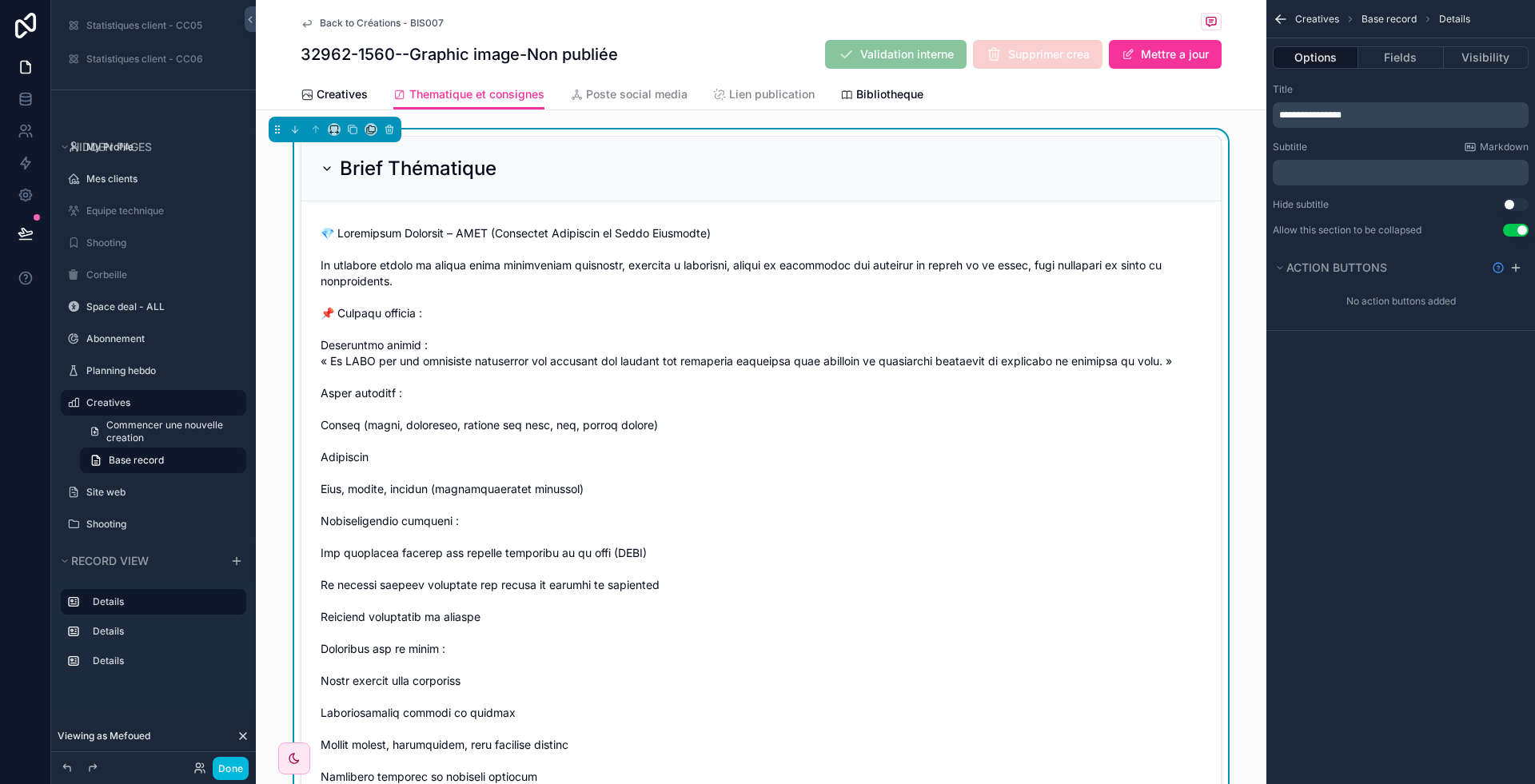
click at [413, 169] on h2 "Brief Thématique" at bounding box center [418, 169] width 157 height 26
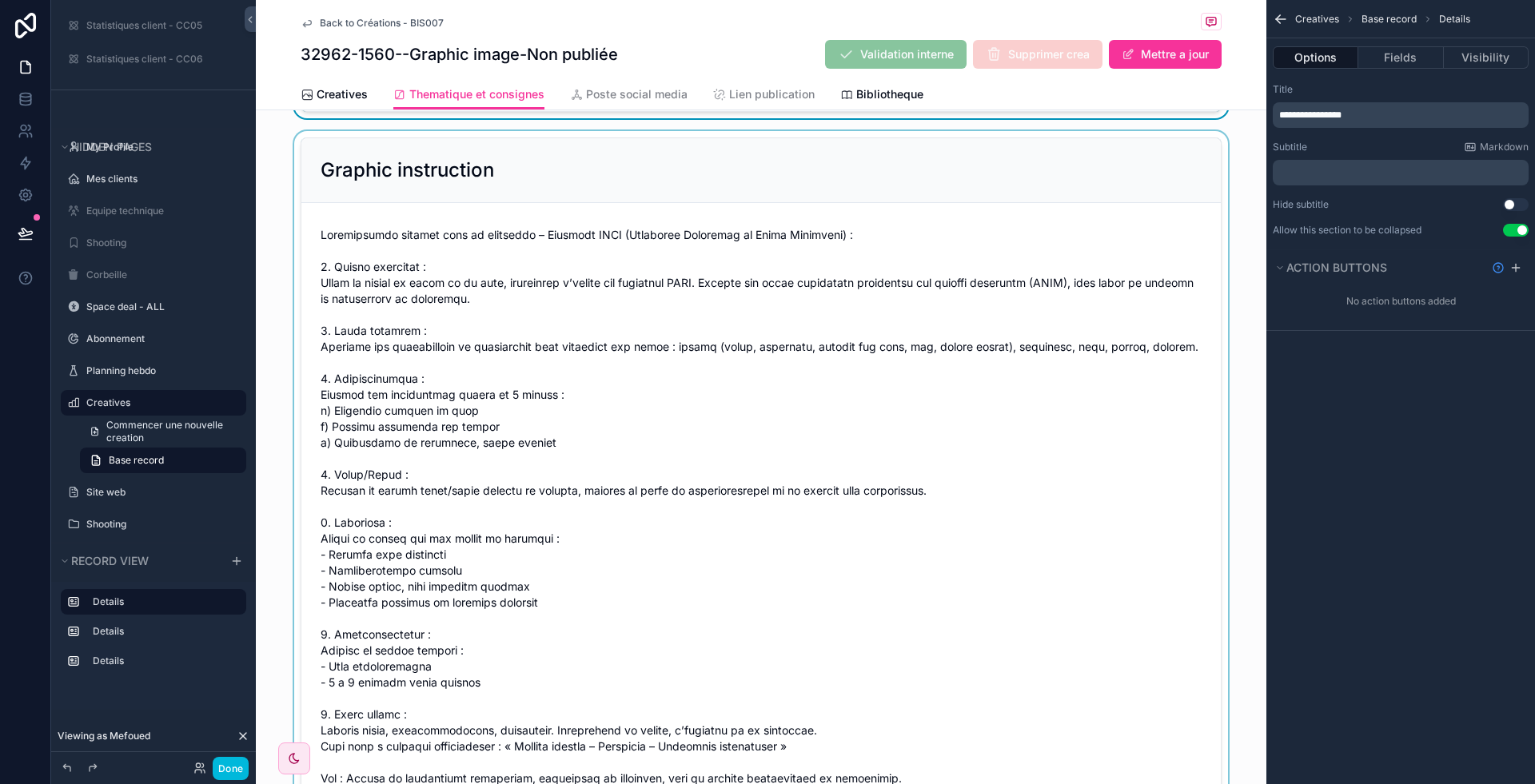
scroll to position [79, 0]
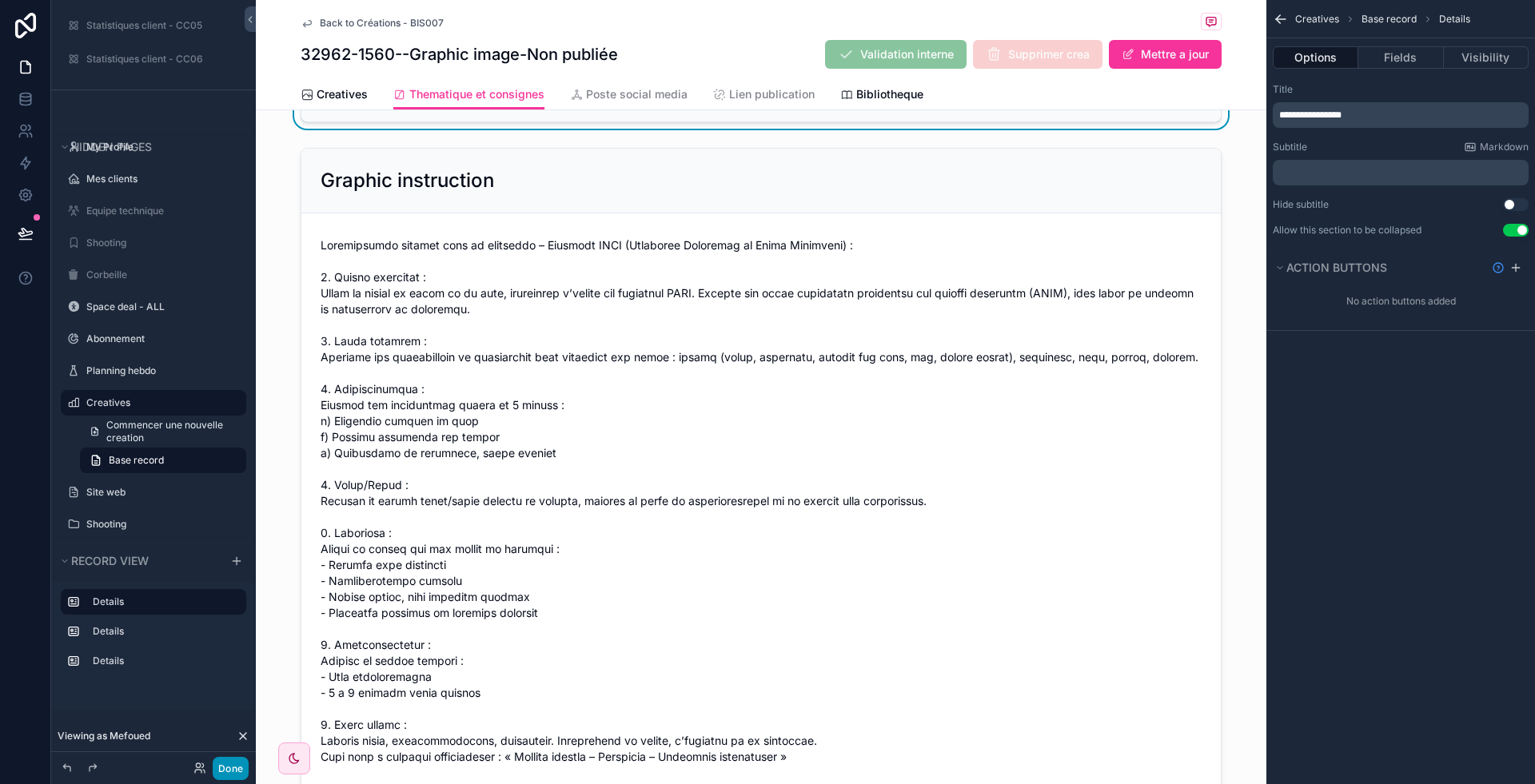
click at [223, 767] on button "Done" at bounding box center [231, 769] width 36 height 23
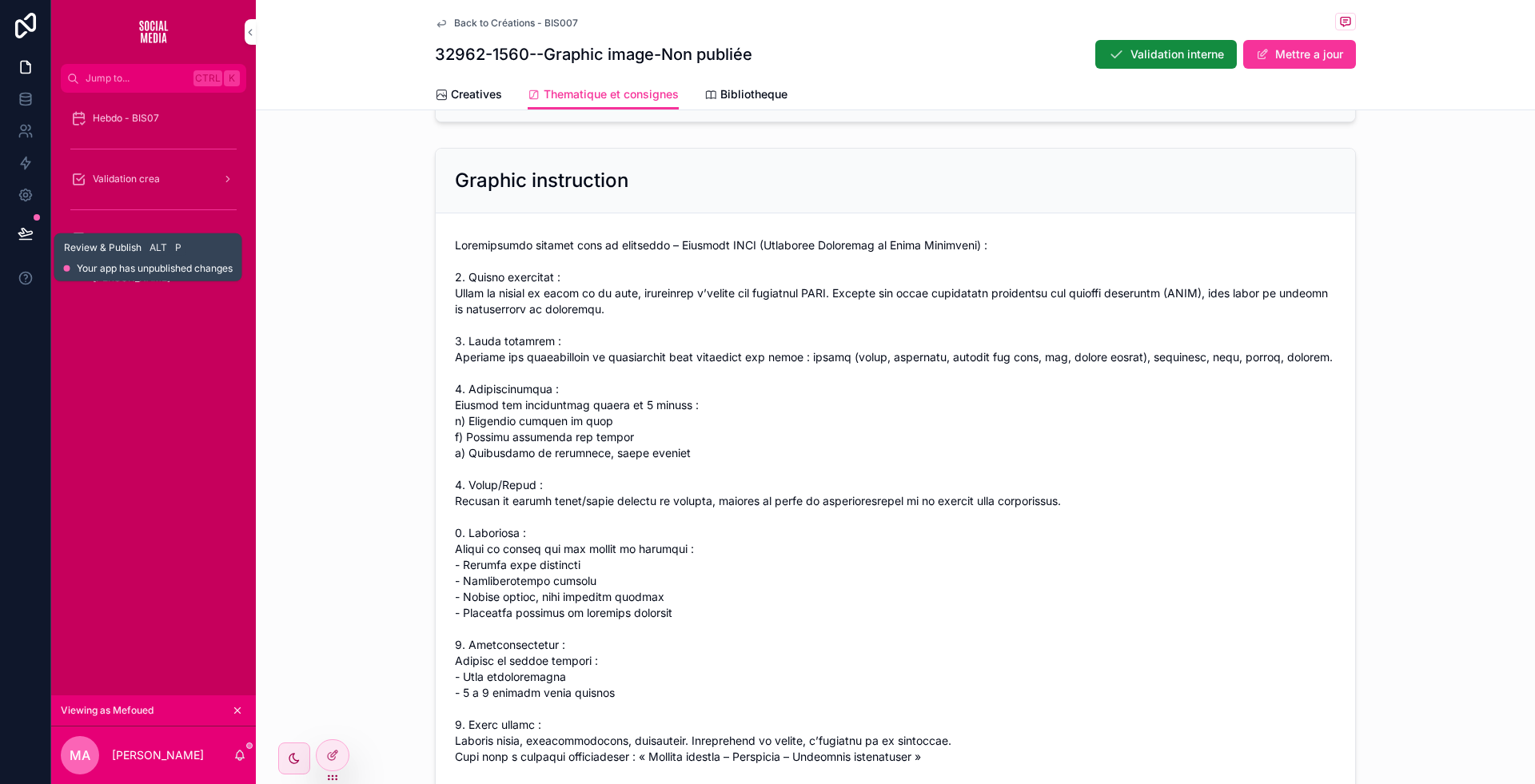
click at [19, 230] on icon at bounding box center [25, 233] width 16 height 16
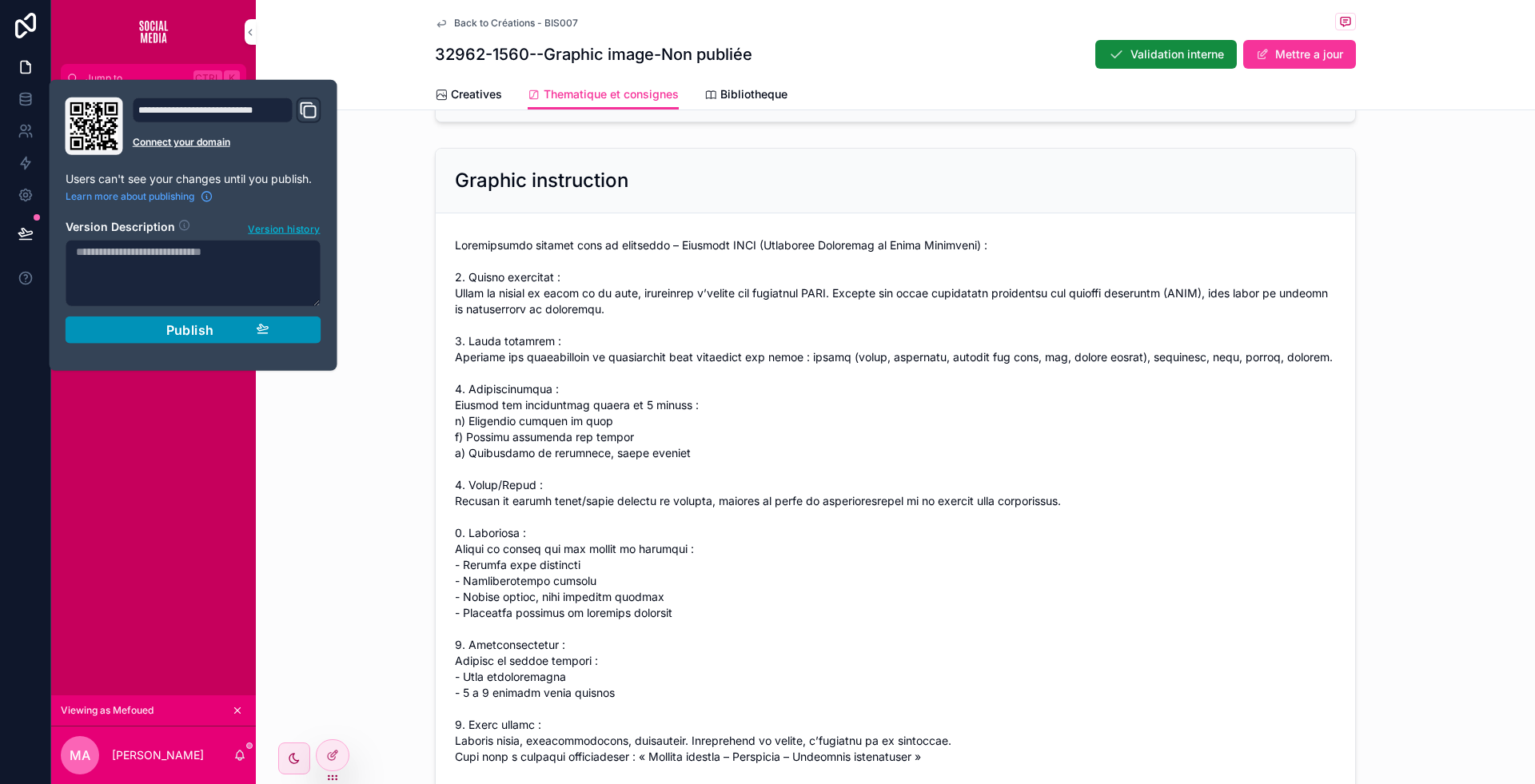
click at [252, 333] on div "Publish" at bounding box center [194, 330] width 152 height 16
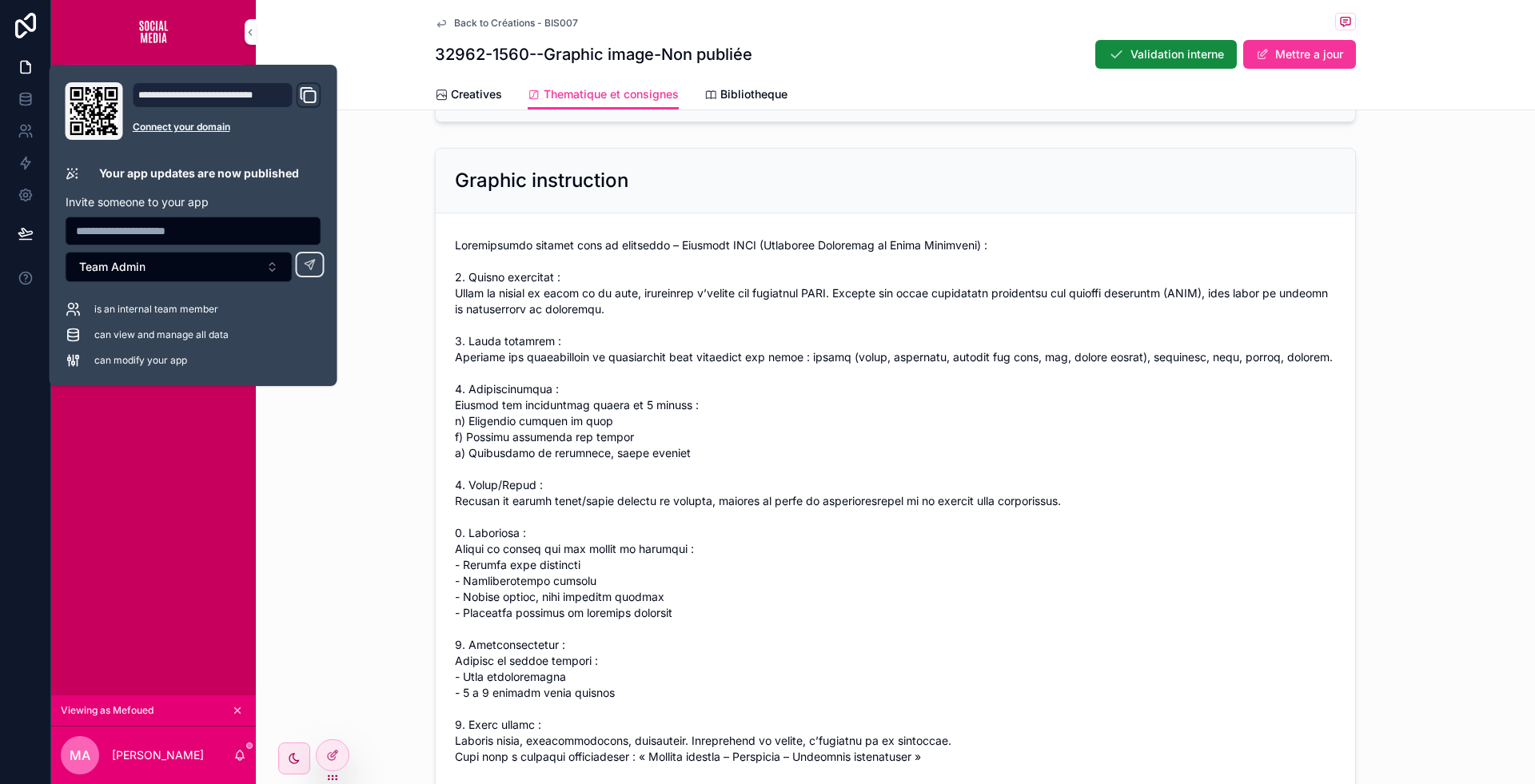
click at [274, 441] on div "Graphic instruction" at bounding box center [895, 484] width 1279 height 686
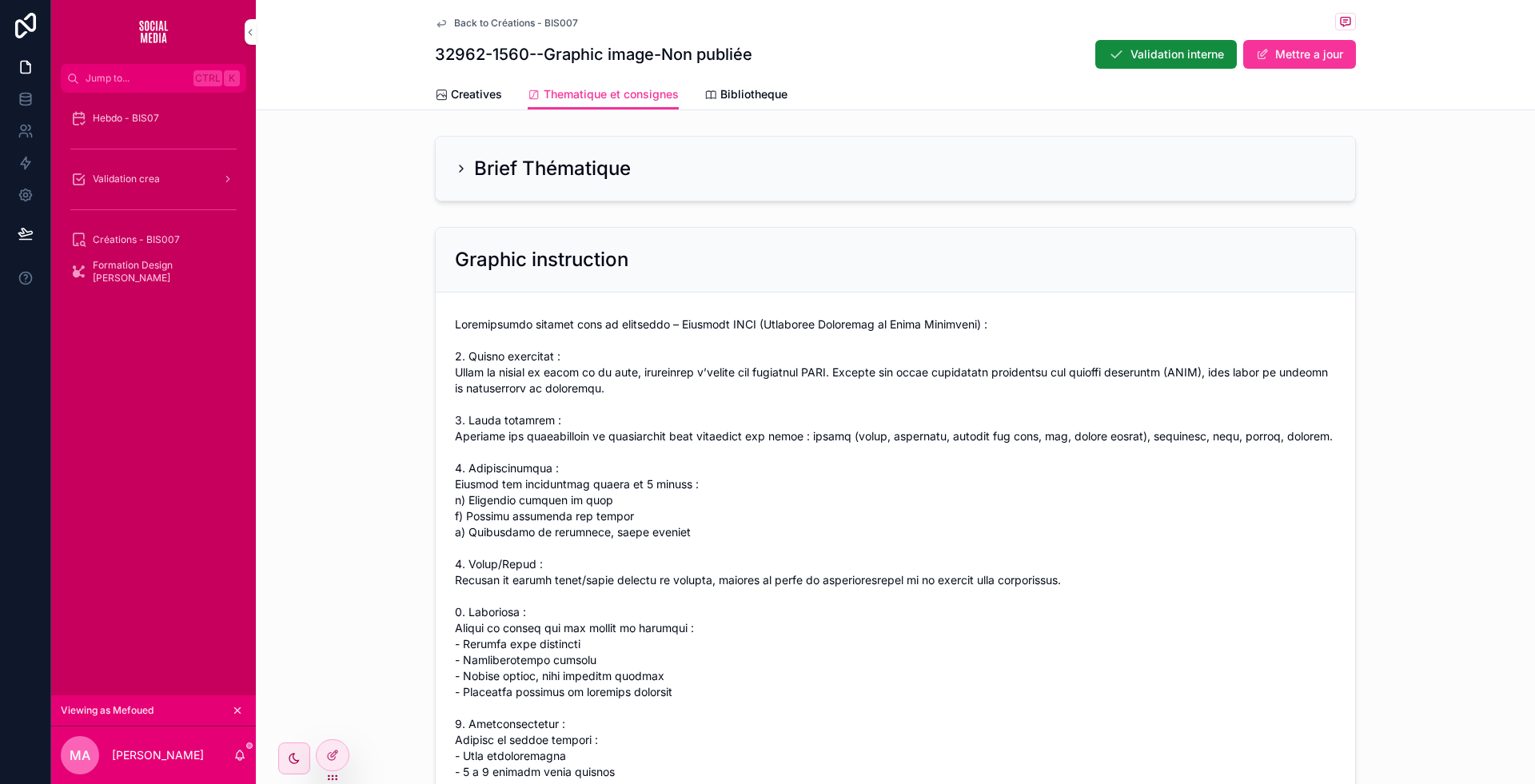
click at [631, 180] on div "Brief Thématique" at bounding box center [895, 169] width 881 height 26
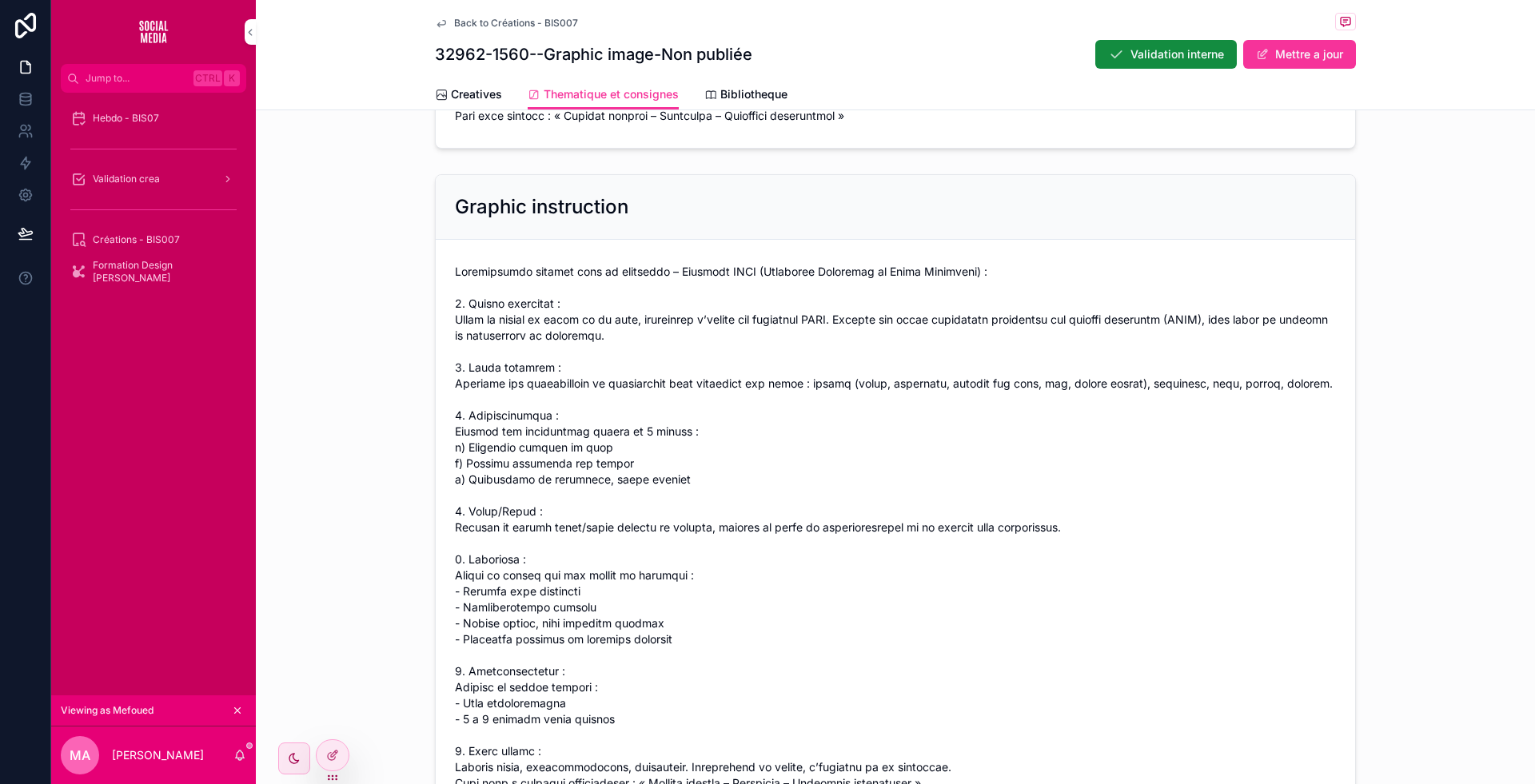
scroll to position [916, 0]
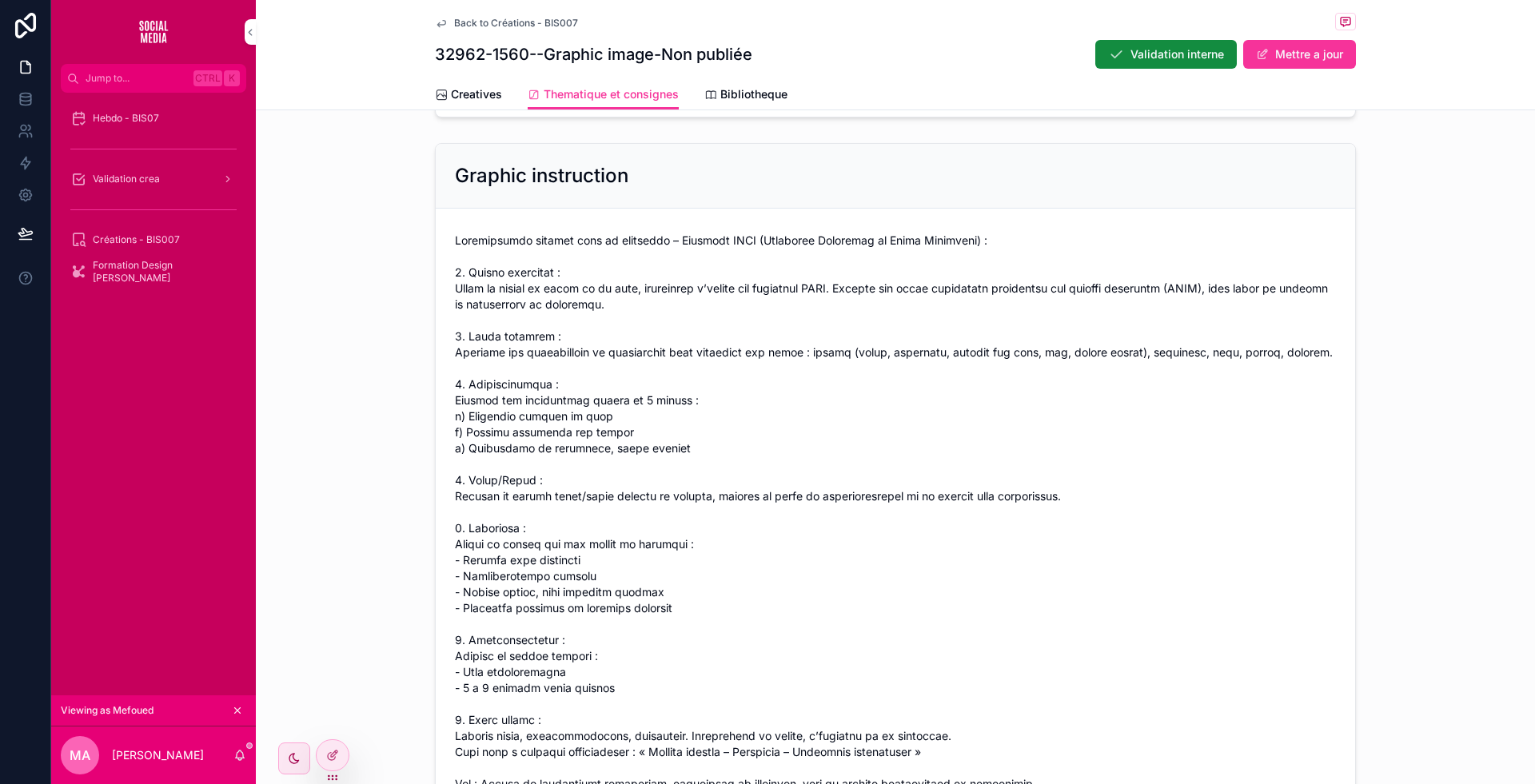
click at [662, 8] on div "Back to Créations - BIS007 32962-1560--Graphic image-Non publiée Validation int…" at bounding box center [895, 39] width 921 height 79
click at [471, 94] on span "Creatives" at bounding box center [476, 94] width 51 height 16
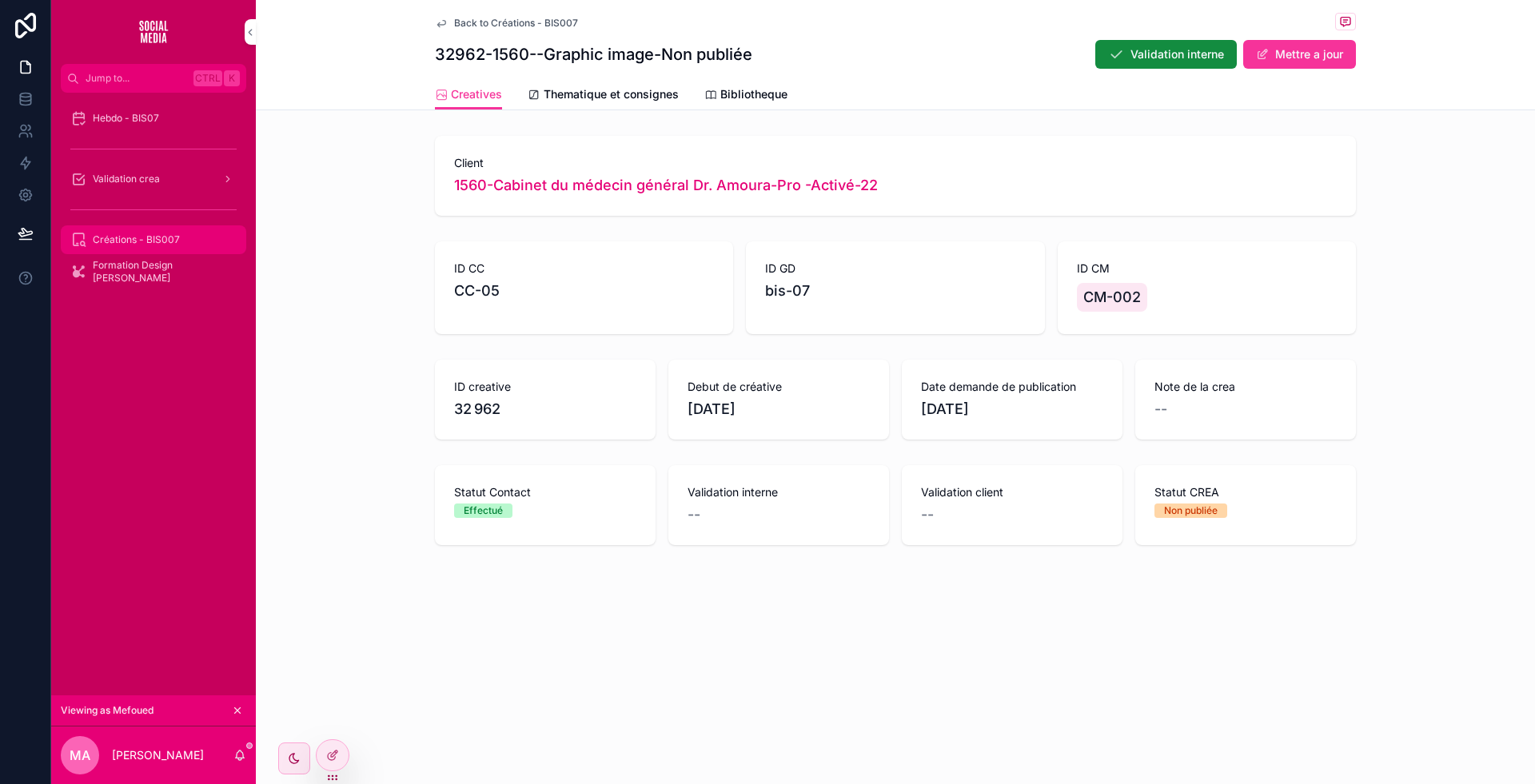
click at [161, 240] on span "Créations - BIS007" at bounding box center [136, 240] width 87 height 13
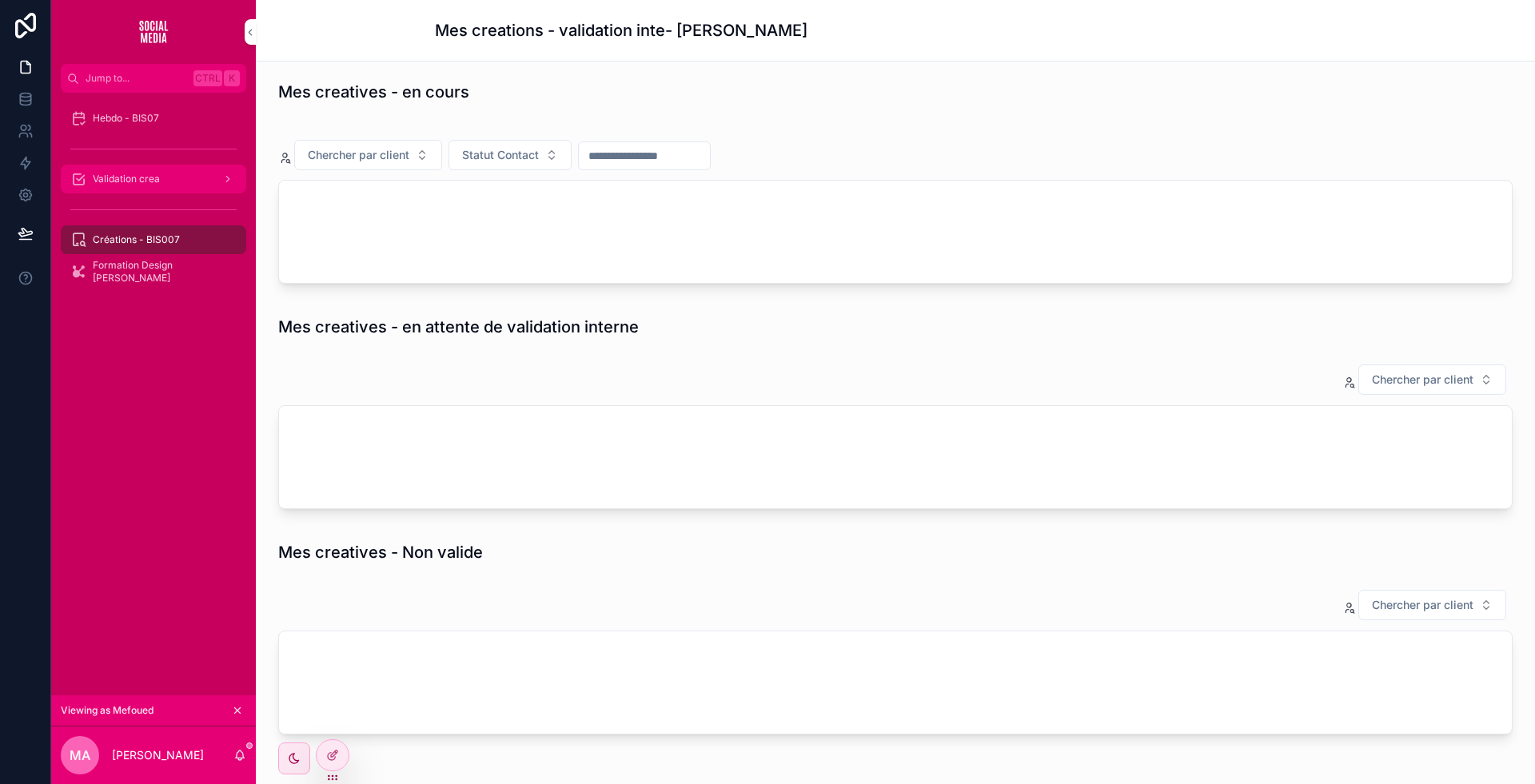
click at [157, 175] on span "Validation crea" at bounding box center [126, 179] width 67 height 13
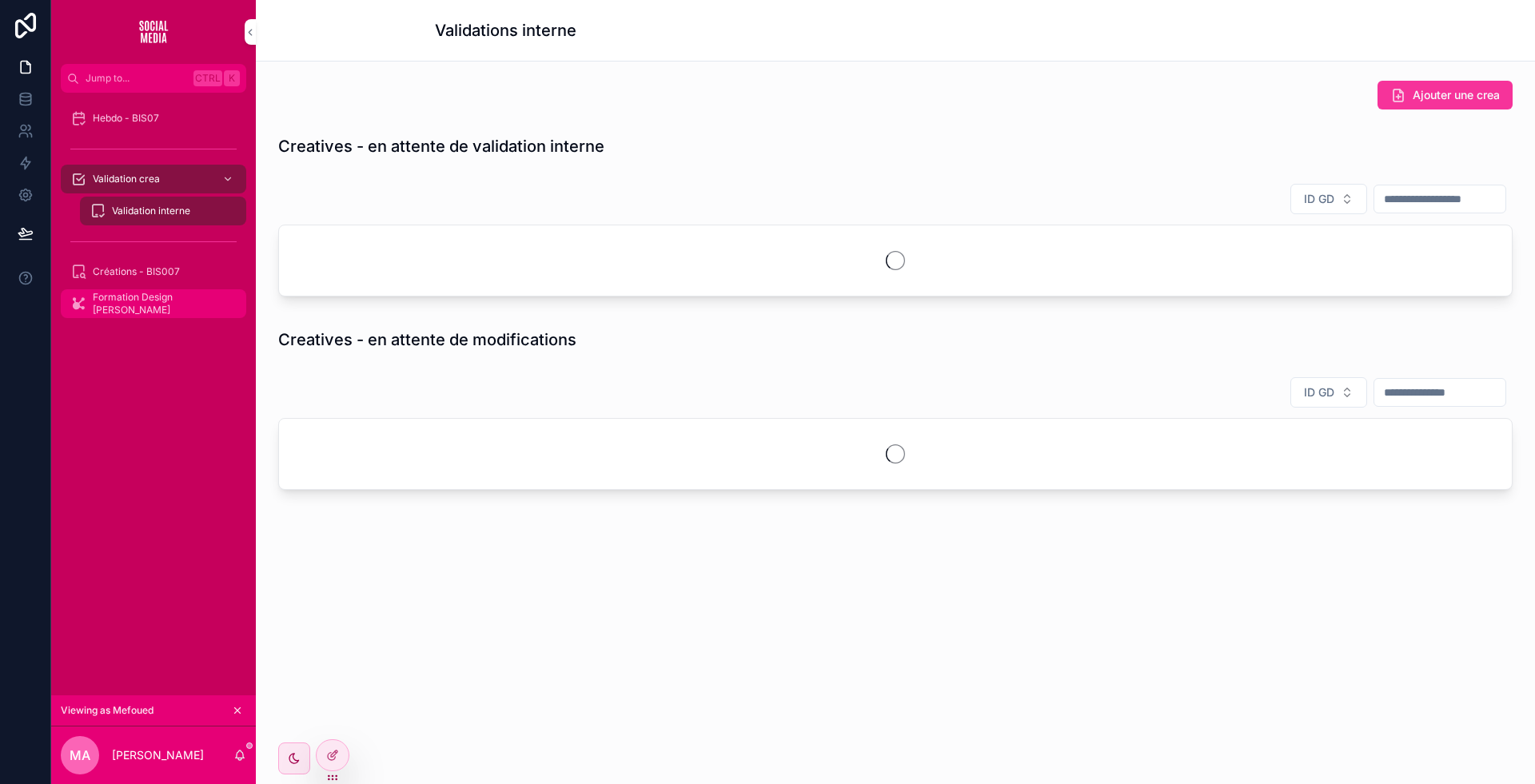
click at [185, 266] on div "Créations - BIS007" at bounding box center [153, 271] width 166 height 26
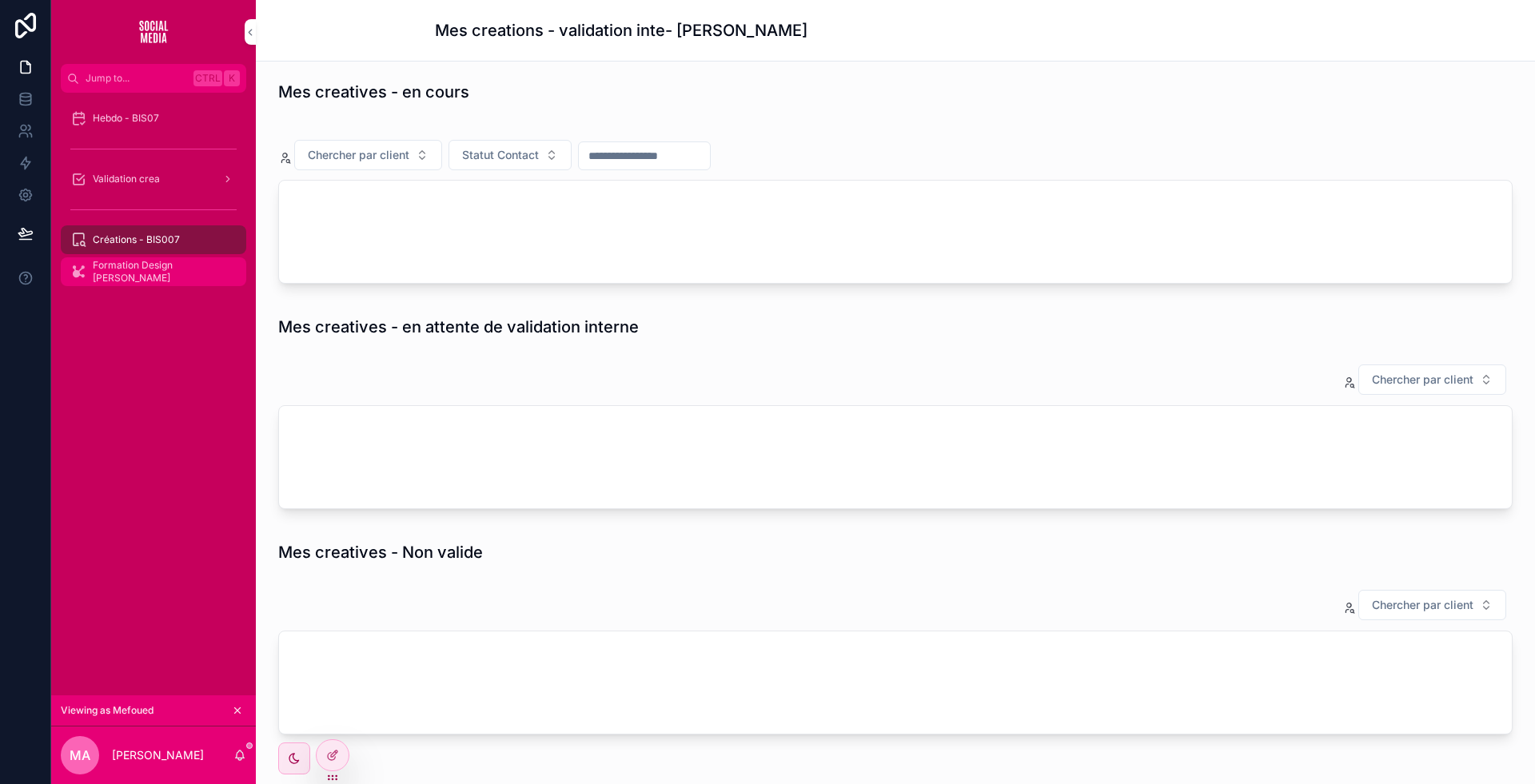
click at [160, 271] on span "Formation Design [PERSON_NAME]" at bounding box center [161, 271] width 138 height 26
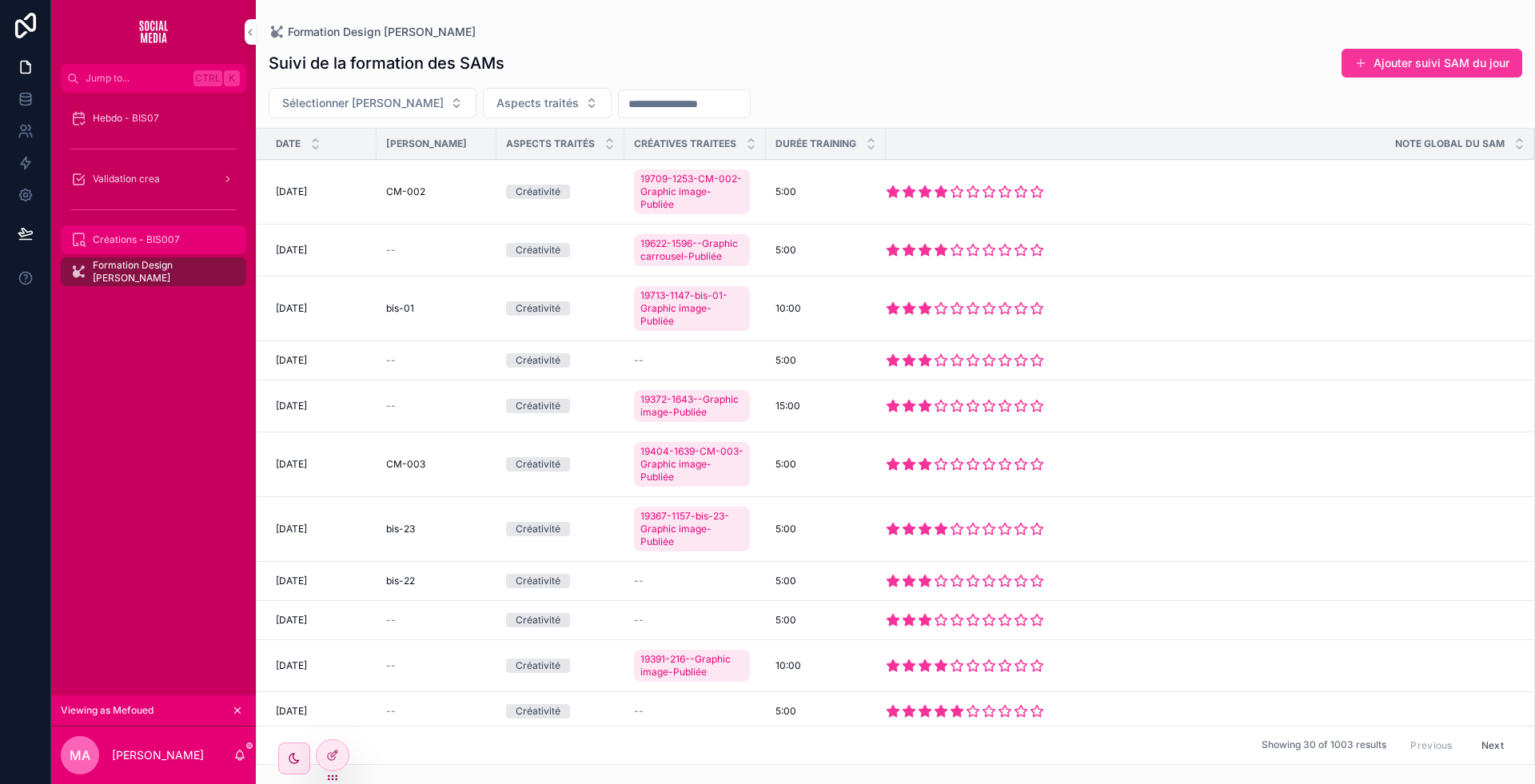
click at [161, 244] on span "Créations - BIS007" at bounding box center [136, 240] width 87 height 13
